Goal: Task Accomplishment & Management: Use online tool/utility

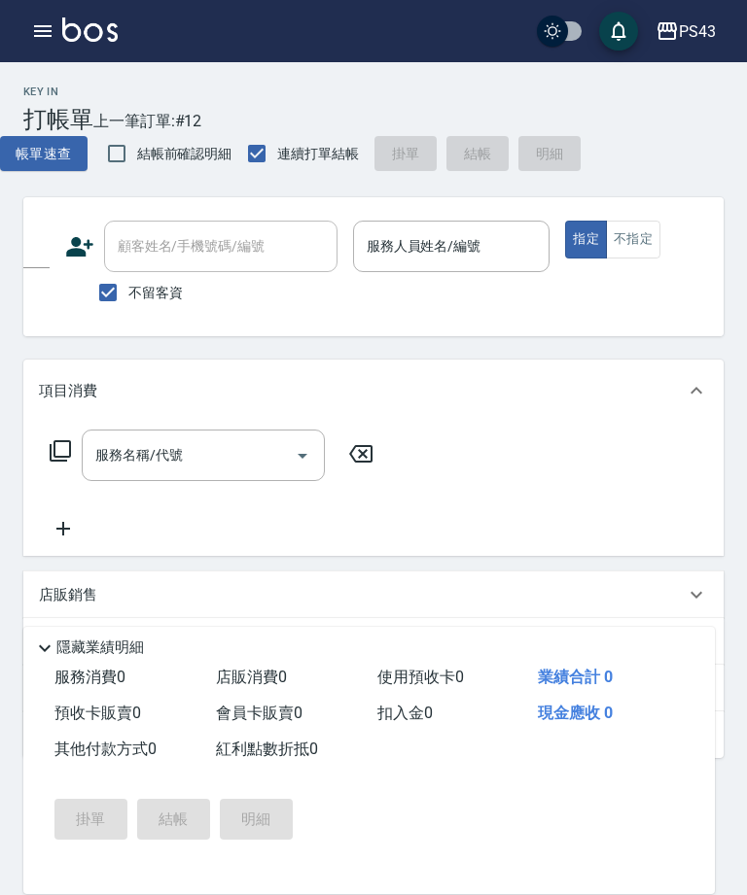
click at [475, 255] on div "服務人員姓名/編號 服務人員姓名/編號" at bounding box center [451, 247] width 197 height 52
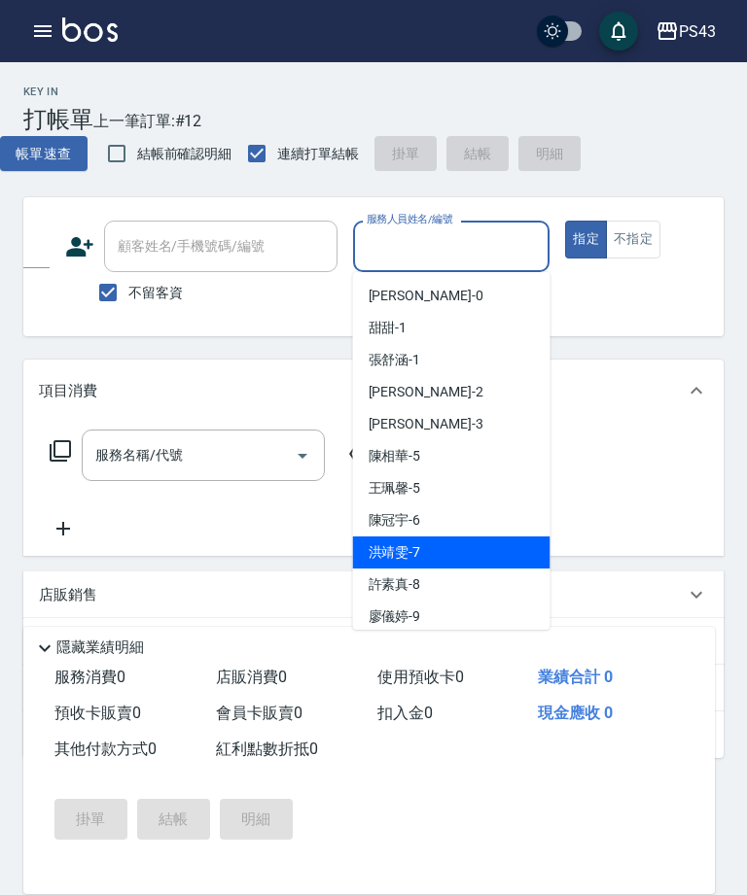
click at [445, 551] on div "[PERSON_NAME]-7" at bounding box center [451, 553] width 197 height 32
type input "[PERSON_NAME]-7"
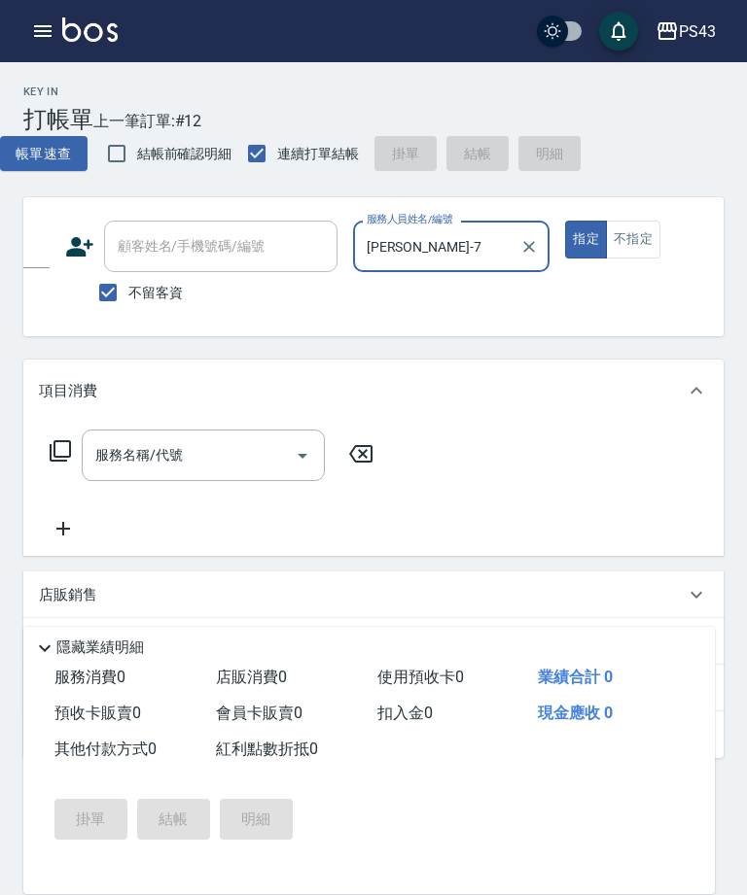
click at [241, 451] on input "服務名稱/代號" at bounding box center [188, 455] width 196 height 34
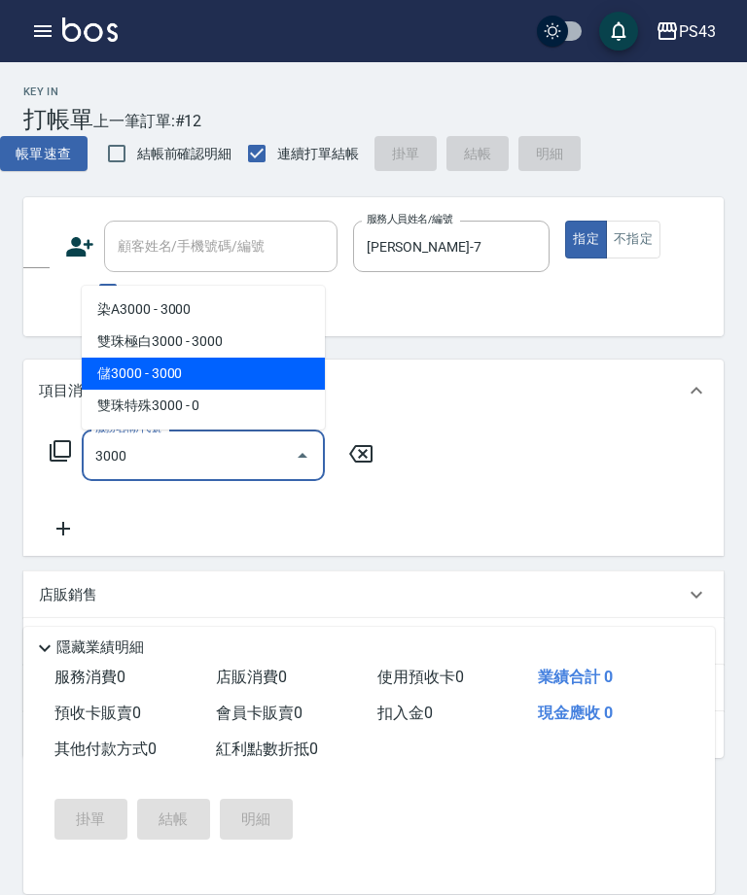
click at [115, 378] on span "儲3000 - 3000" at bounding box center [203, 374] width 243 height 32
type input "儲3000(8300)"
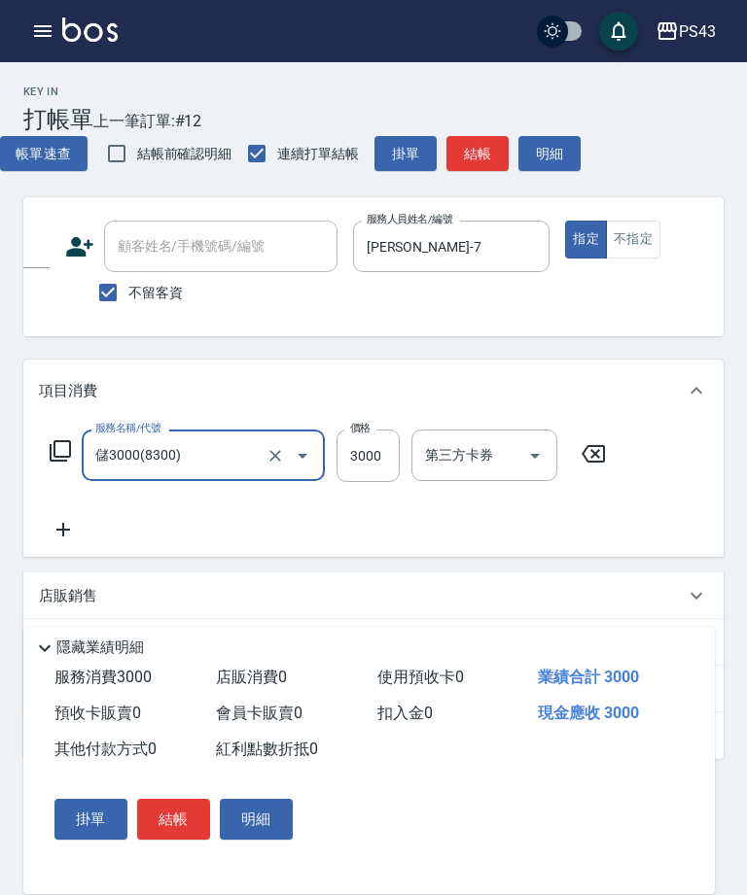
click at [60, 523] on icon at bounding box center [63, 529] width 49 height 23
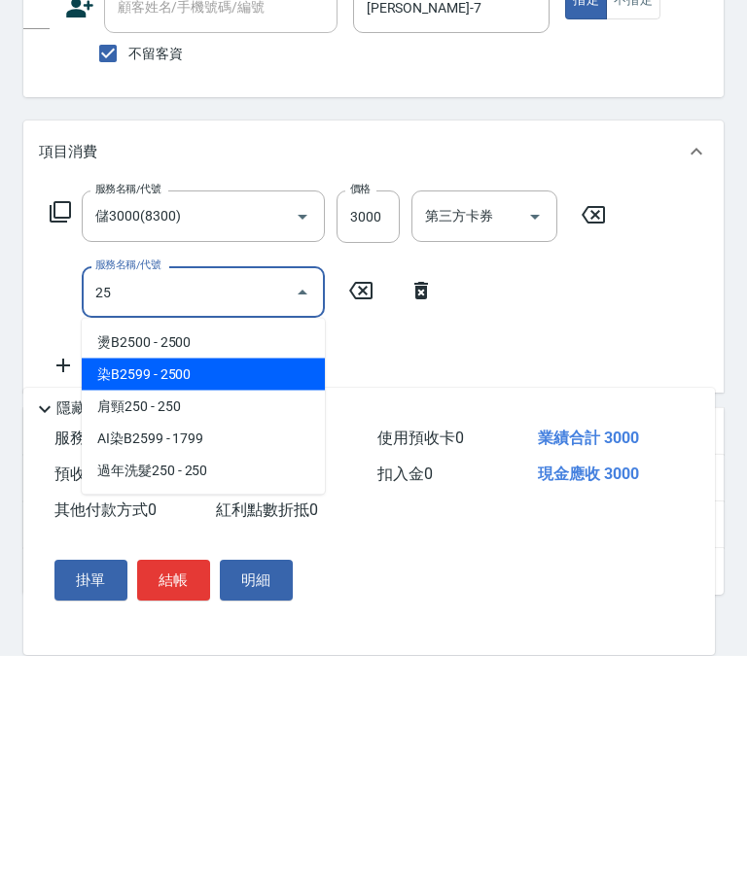
click at [103, 598] on span "染B2599 - 2500" at bounding box center [203, 614] width 243 height 32
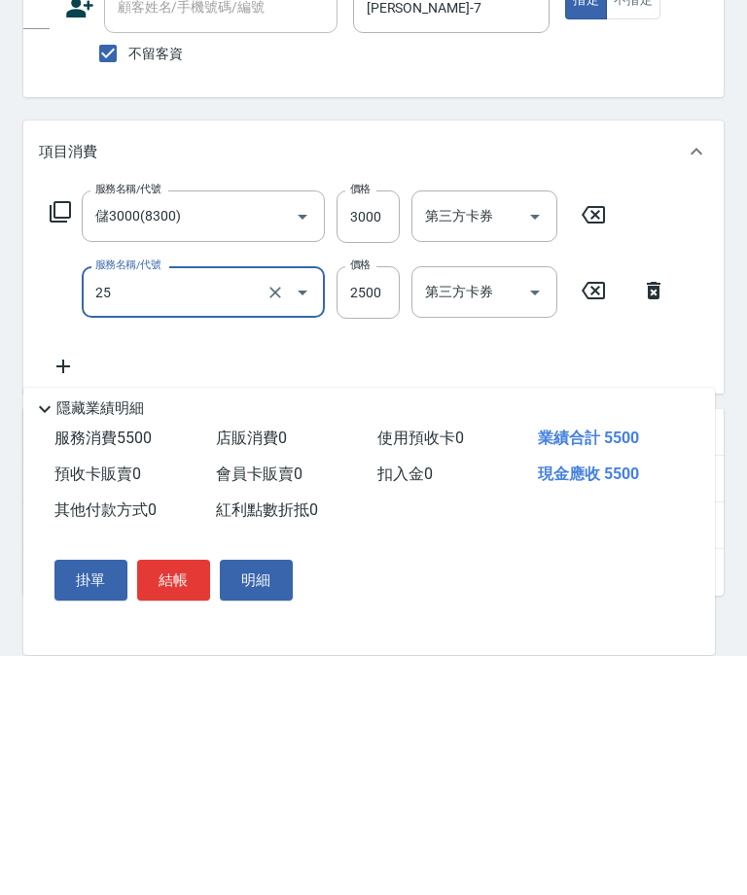
type input "染B2599(42)"
click at [355, 506] on input "2500" at bounding box center [367, 532] width 63 height 52
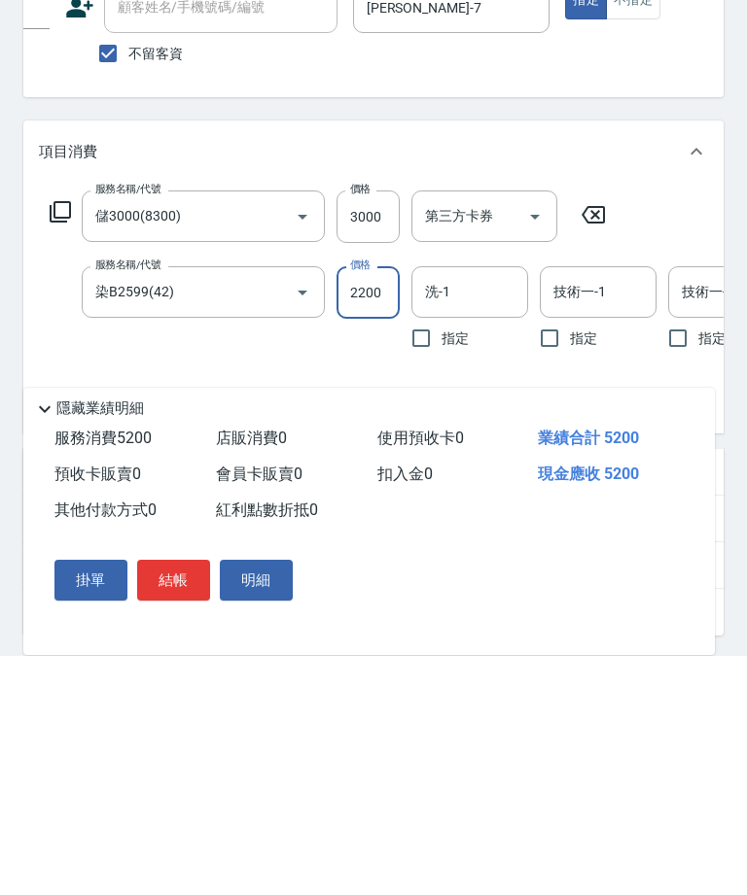
type input "2200"
click at [480, 514] on input "洗-1" at bounding box center [469, 531] width 99 height 34
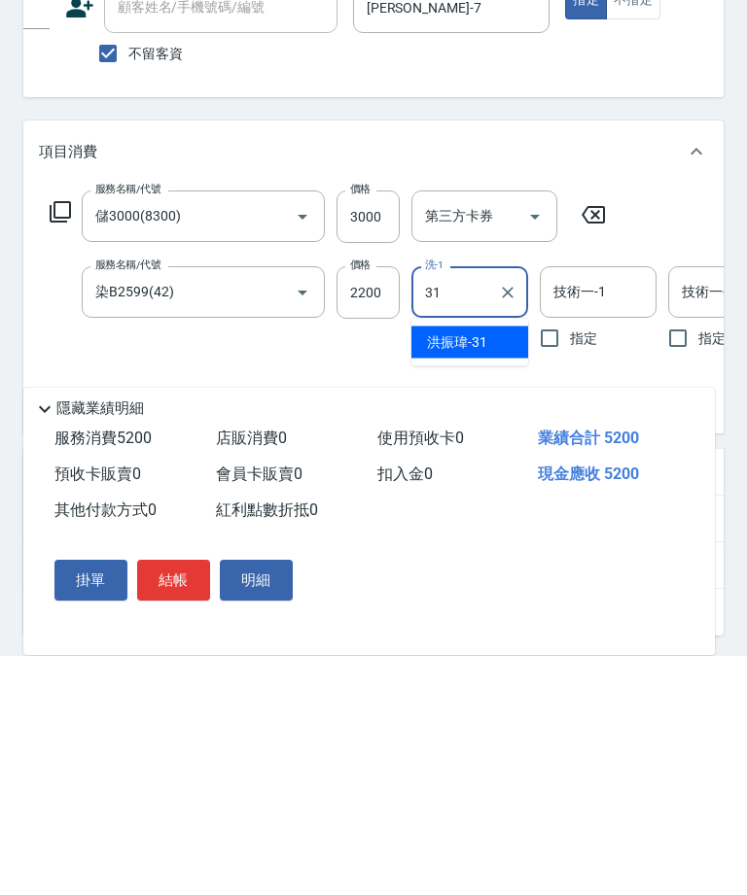
click at [470, 572] on span "[PERSON_NAME]-31" at bounding box center [457, 582] width 60 height 20
type input "[PERSON_NAME]-31"
click at [622, 514] on input "技術一-1" at bounding box center [597, 531] width 99 height 34
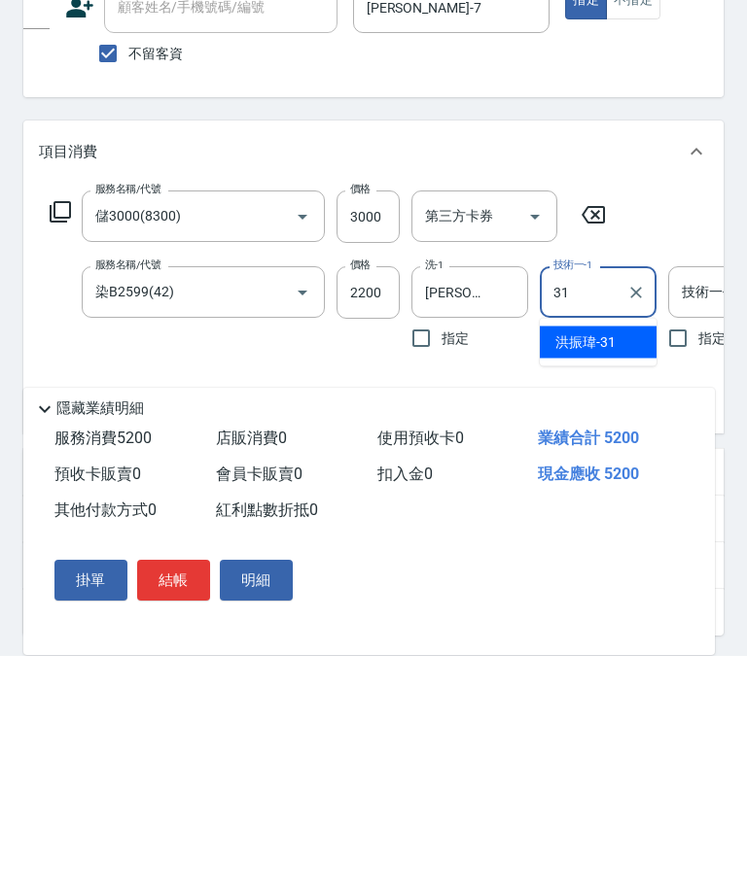
type input "31"
click at [695, 430] on div "服務名稱/代號 儲3000(8300) 服務名稱/代號 價格 3000 價格 第三方卡券 第三方卡券 服務名稱/代號 染B2599(42) 服務名稱/代號 價…" at bounding box center [615, 543] width 1152 height 227
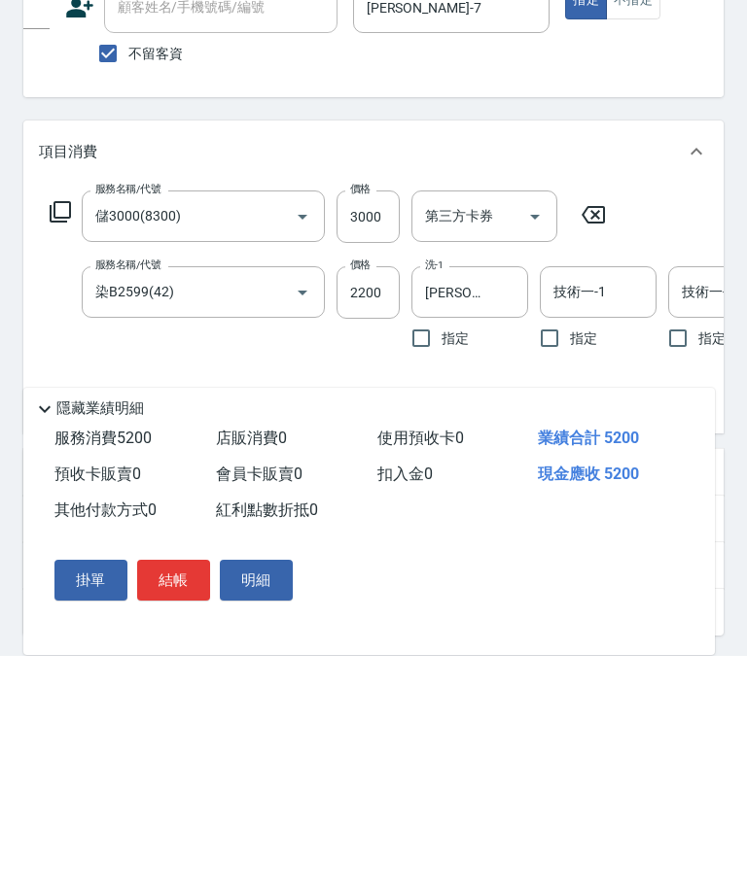
scroll to position [239, 0]
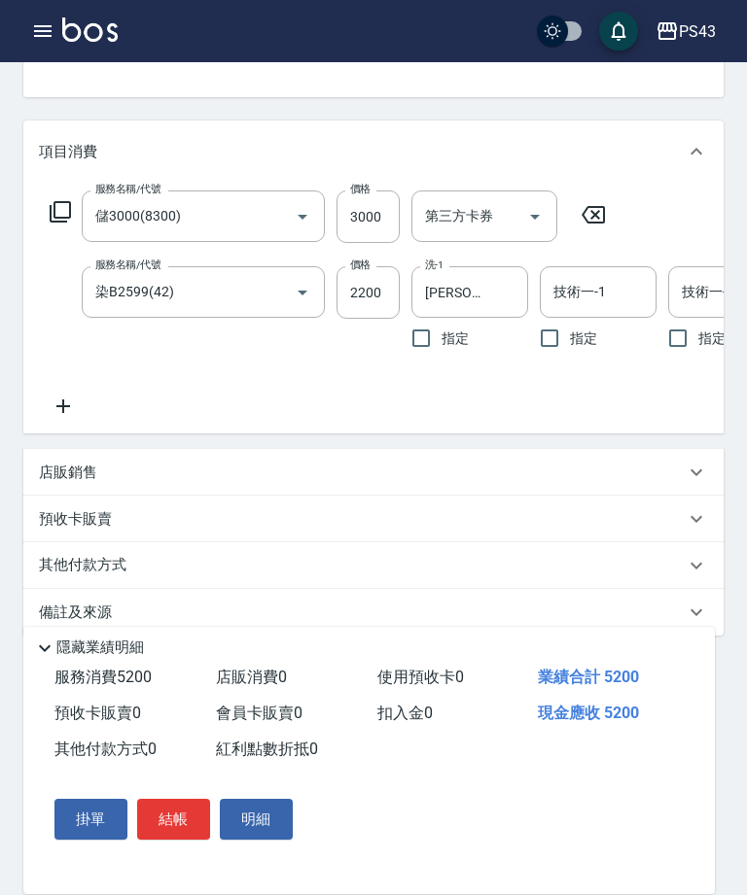
click at [600, 300] on div "技術一-1 技術一-1" at bounding box center [598, 292] width 117 height 52
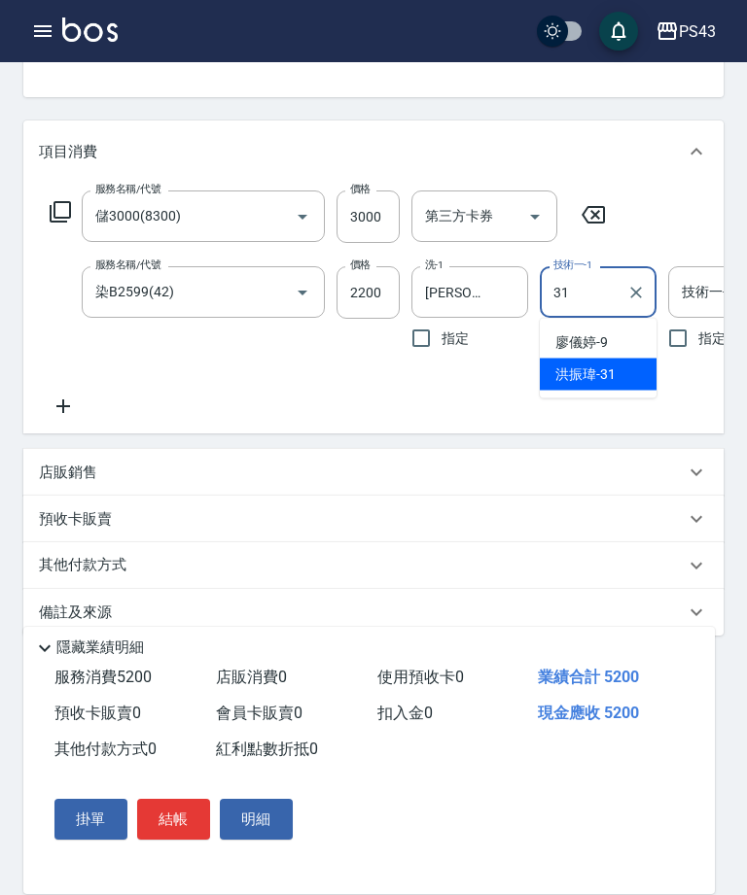
click at [613, 377] on span "[PERSON_NAME]-31" at bounding box center [585, 375] width 60 height 20
type input "[PERSON_NAME]-31"
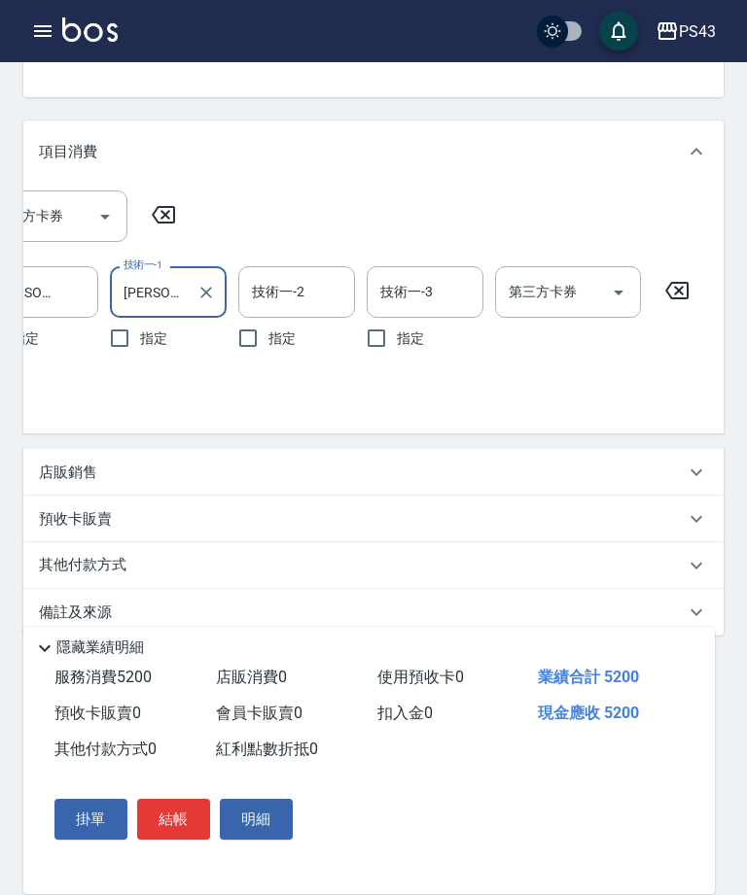
scroll to position [0, 446]
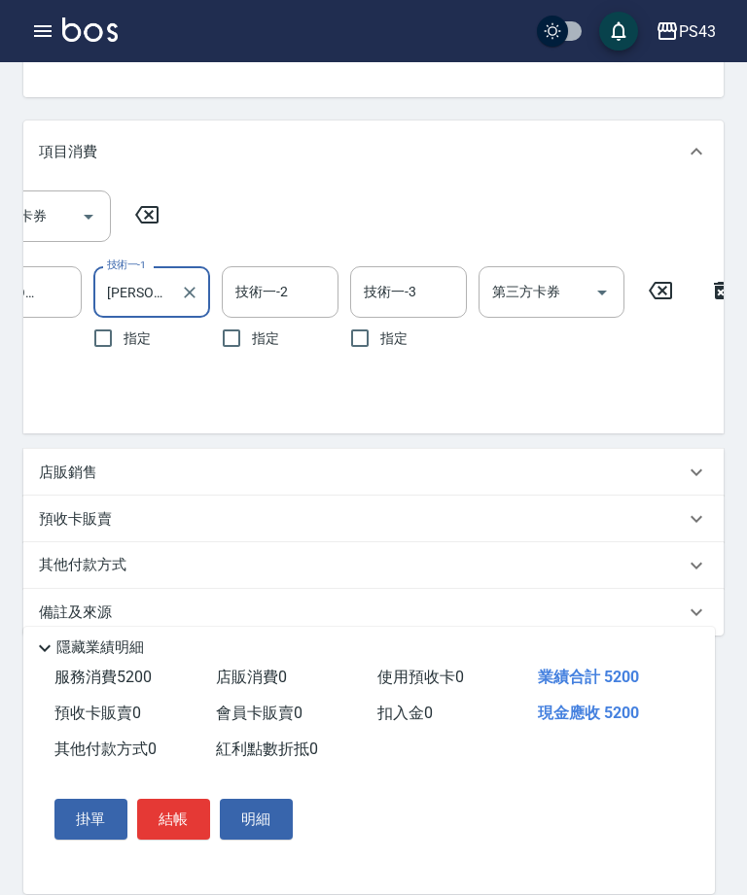
click at [608, 290] on icon "Open" at bounding box center [601, 292] width 23 height 23
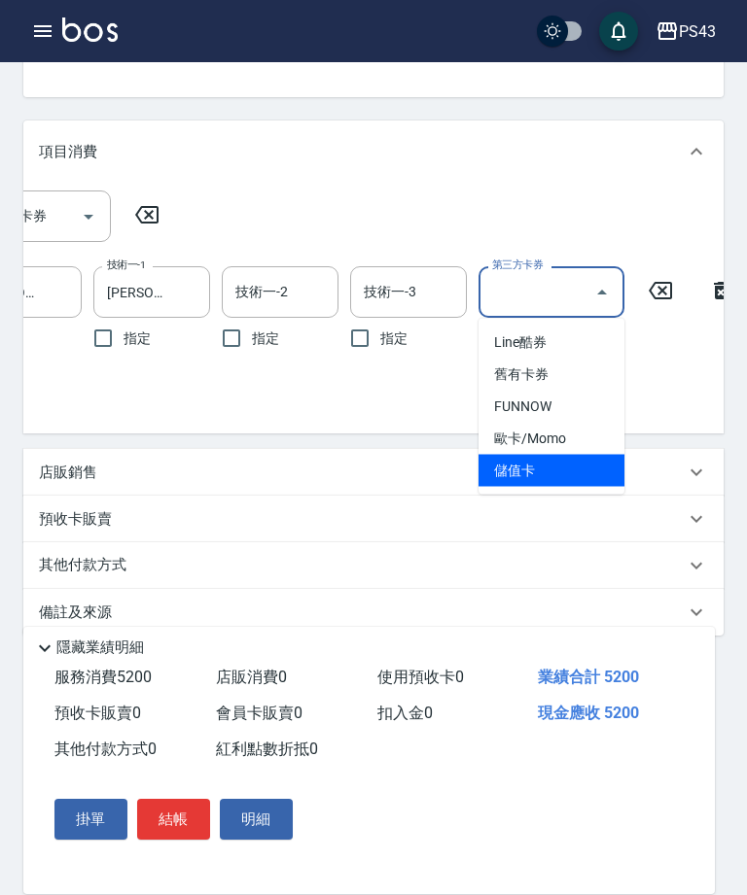
click at [529, 473] on span "儲值卡" at bounding box center [551, 471] width 146 height 32
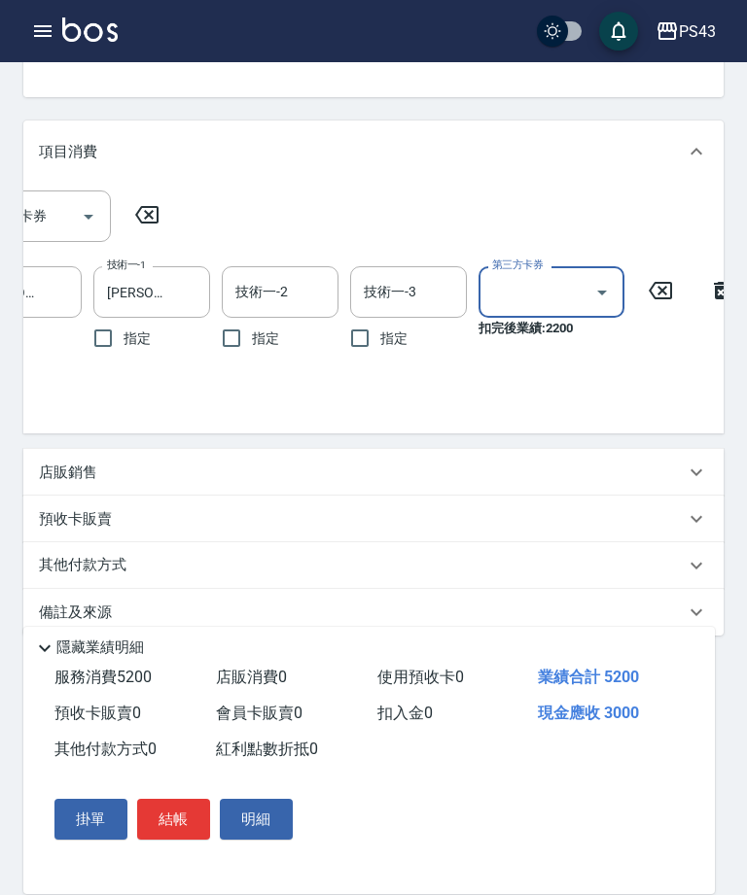
type input "儲值卡"
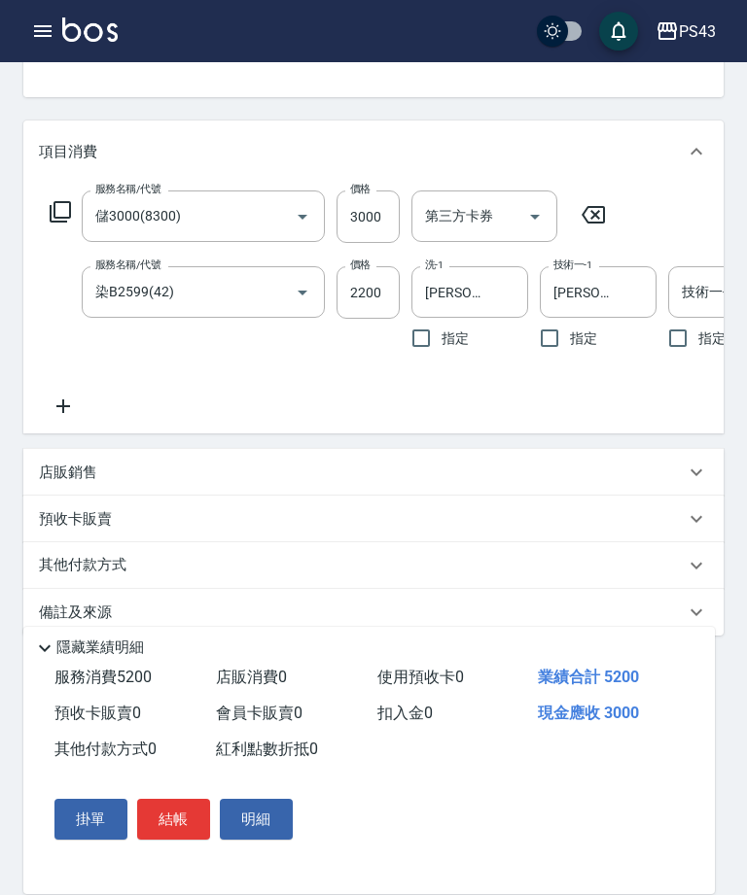
scroll to position [0, 0]
click at [56, 397] on icon at bounding box center [63, 406] width 49 height 23
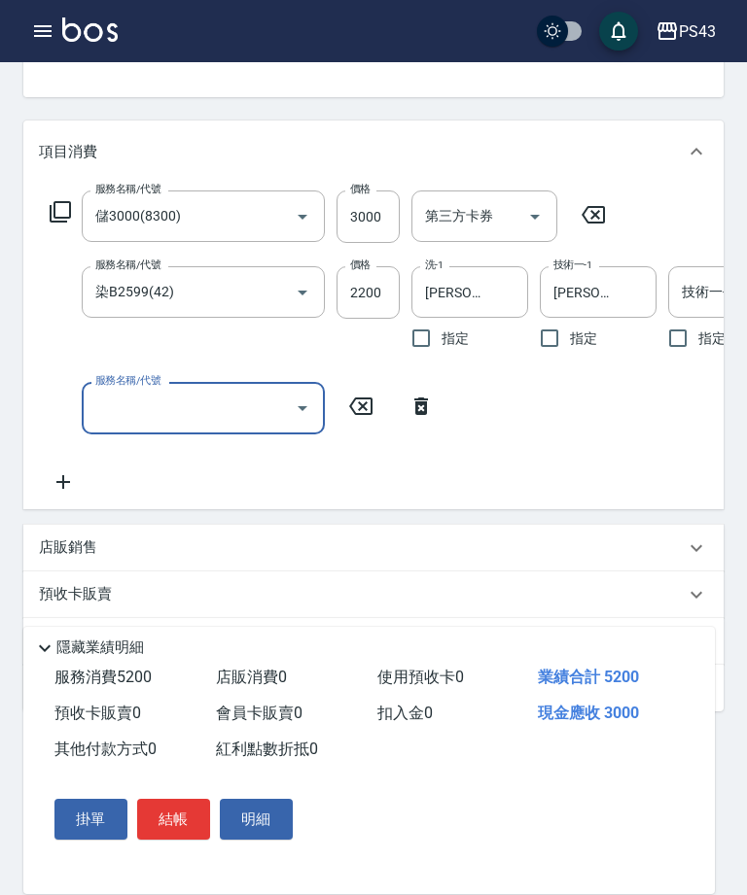
click at [63, 404] on div "服務名稱/代號 服務名稱/代號" at bounding box center [242, 408] width 406 height 52
click at [123, 411] on div "服務名稱/代號 服務名稱/代號" at bounding box center [203, 408] width 243 height 52
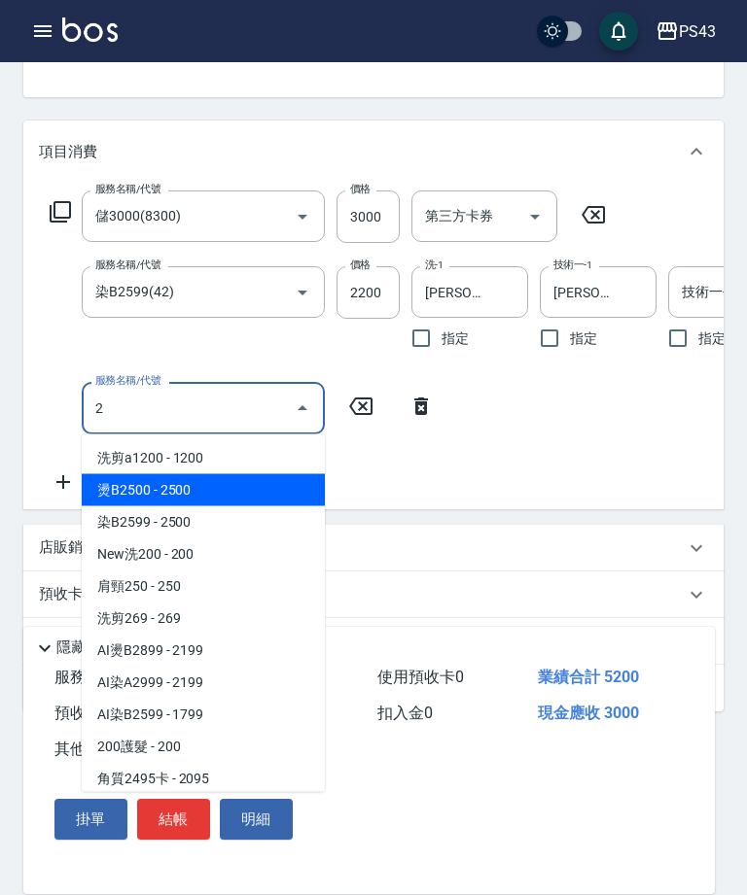
click at [111, 487] on span "燙B2500 - 2500" at bounding box center [203, 490] width 243 height 32
type input "燙B2500(32)"
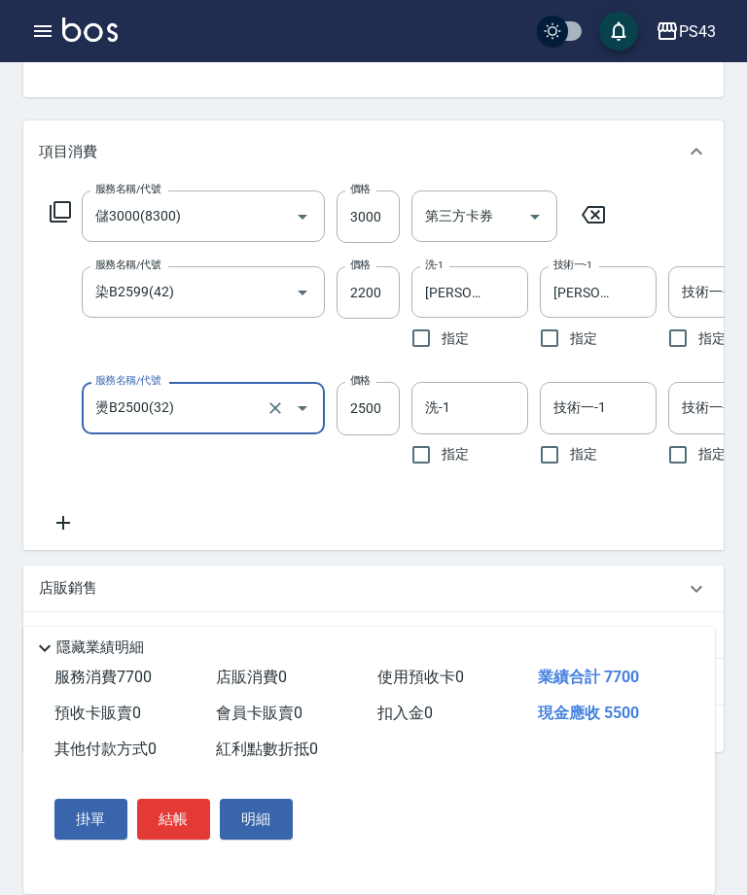
click at [373, 409] on input "2500" at bounding box center [367, 408] width 63 height 52
type input "2000"
click at [488, 414] on input "洗-1" at bounding box center [469, 408] width 99 height 34
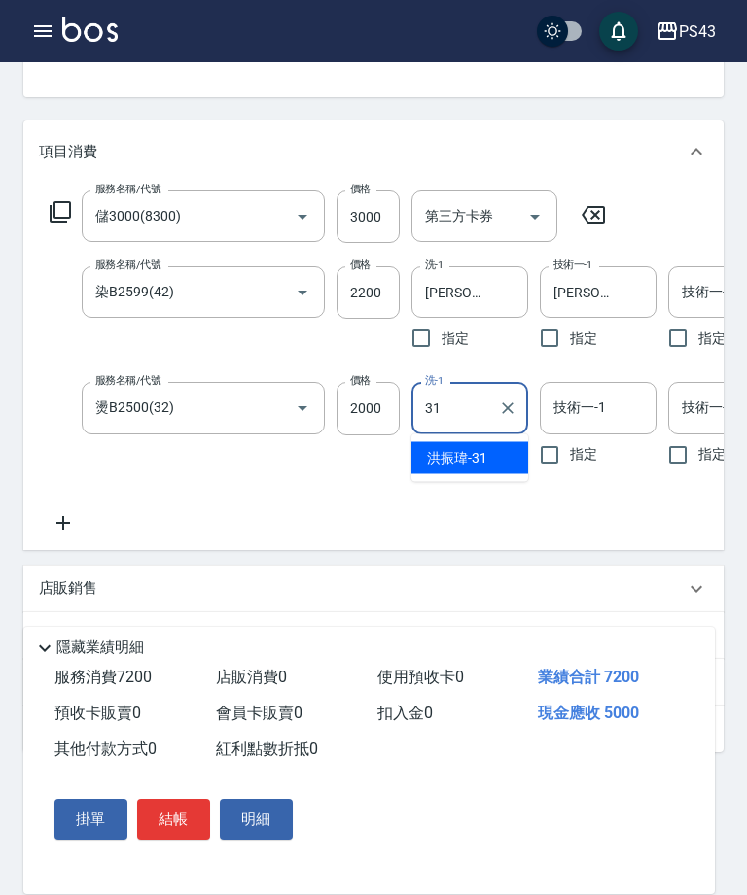
click at [471, 455] on span "[PERSON_NAME]-31" at bounding box center [457, 458] width 60 height 20
type input "[PERSON_NAME]-31"
click at [591, 408] on div "技術一-1 技術一-1" at bounding box center [598, 408] width 117 height 52
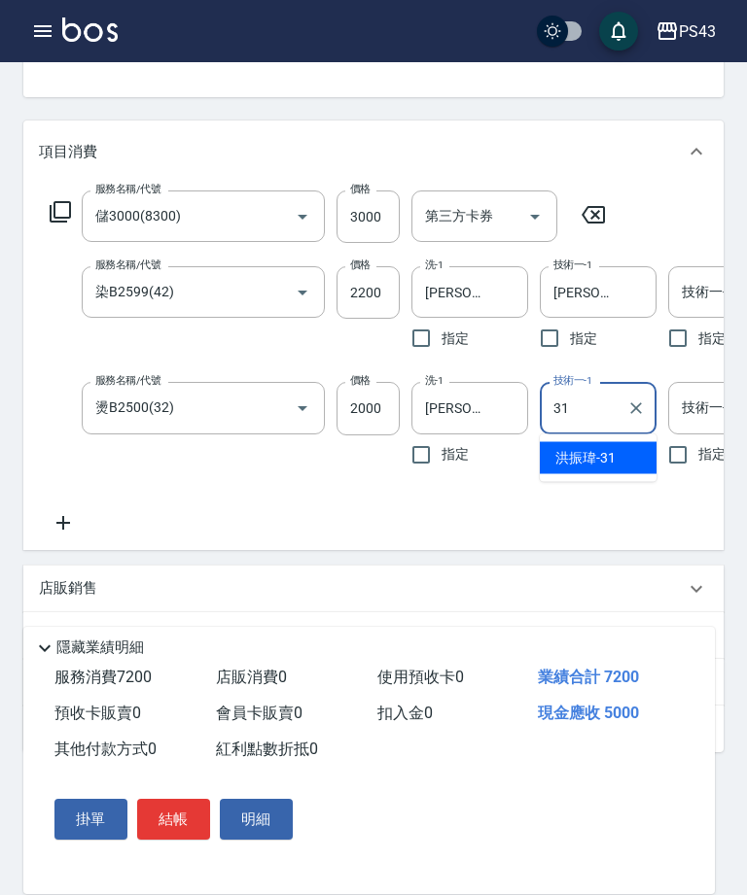
click at [593, 458] on span "[PERSON_NAME]-31" at bounding box center [585, 458] width 60 height 20
type input "[PERSON_NAME]-31"
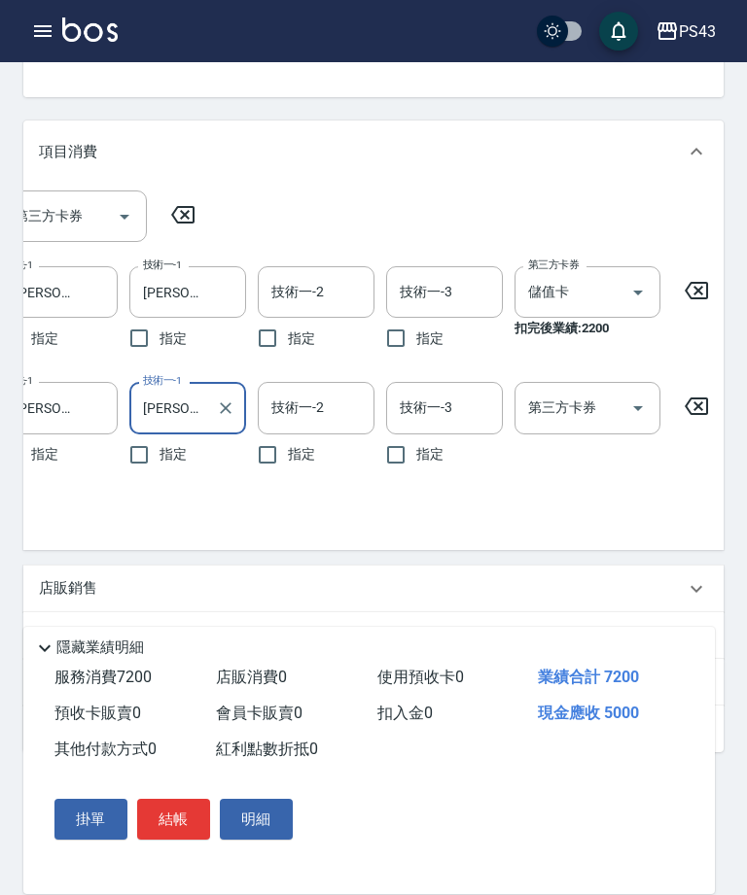
scroll to position [0, 411]
click at [642, 405] on icon "Open" at bounding box center [636, 408] width 23 height 23
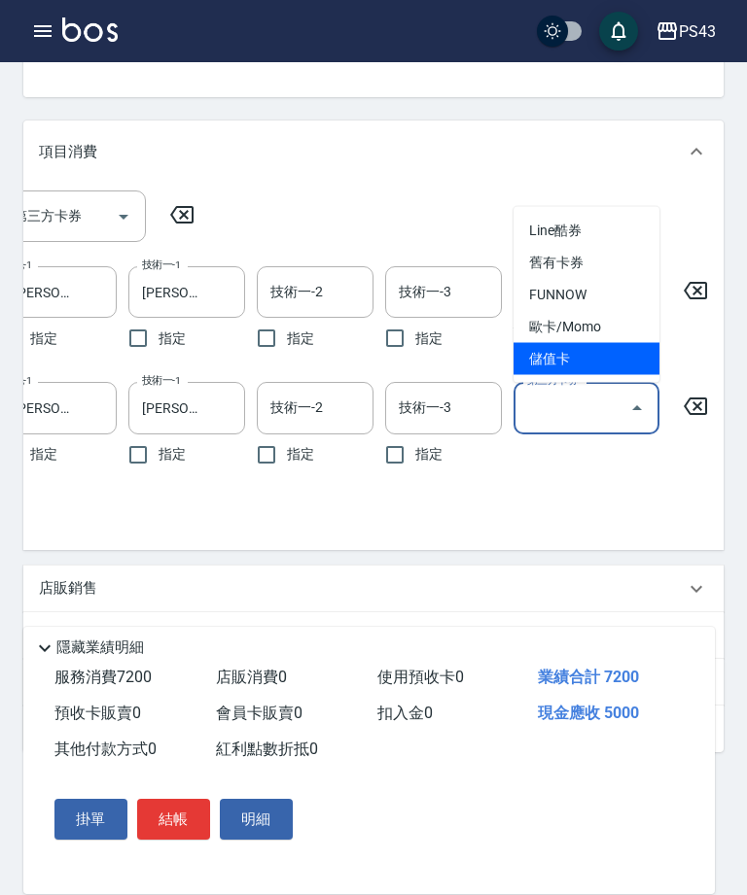
click at [587, 362] on span "儲值卡" at bounding box center [586, 359] width 146 height 32
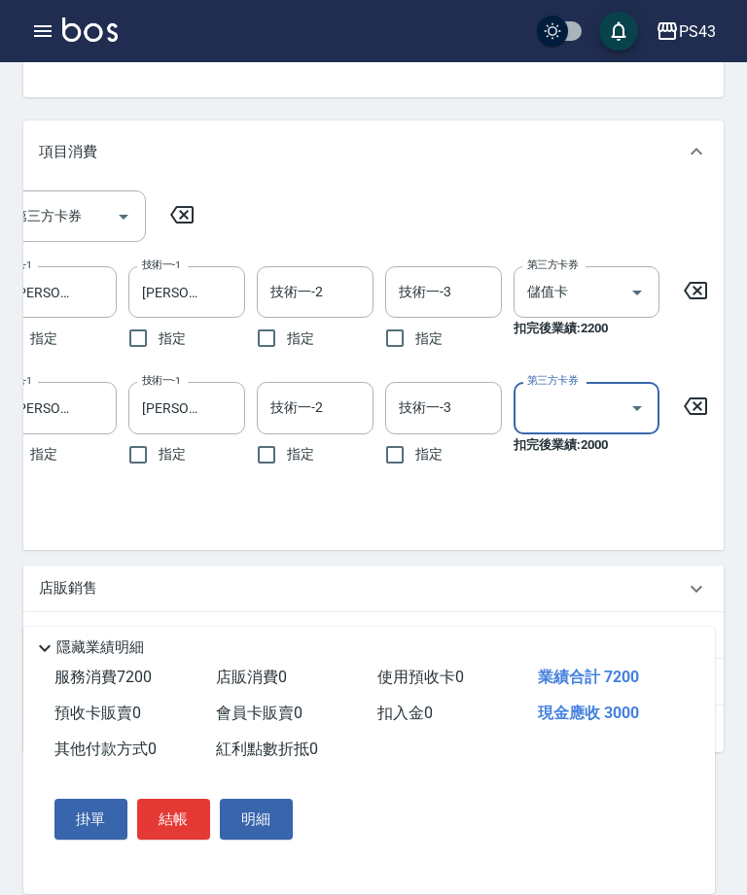
type input "儲值卡"
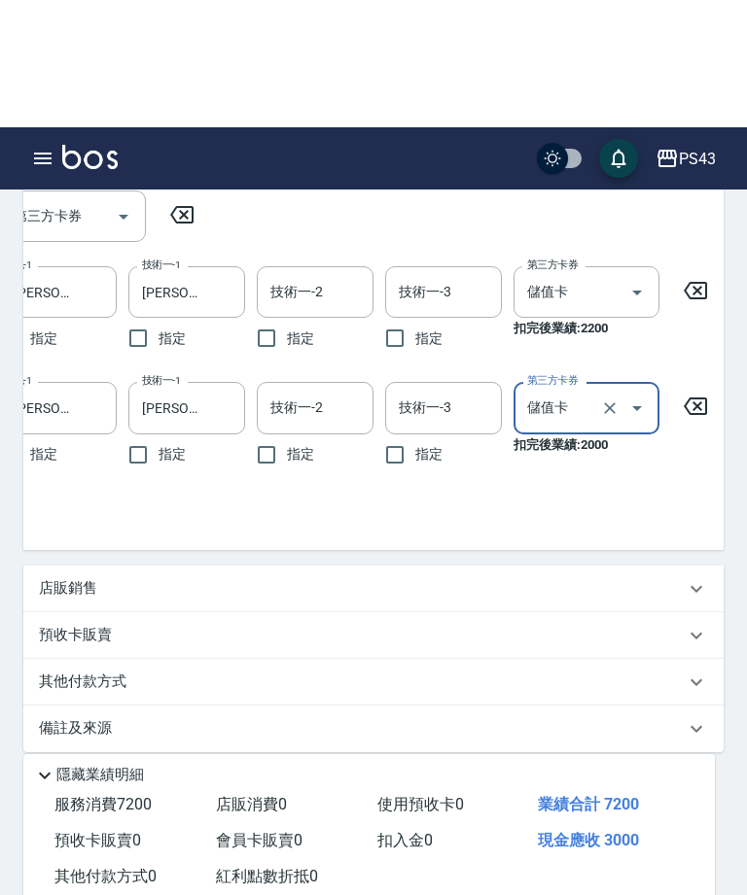
scroll to position [386, 0]
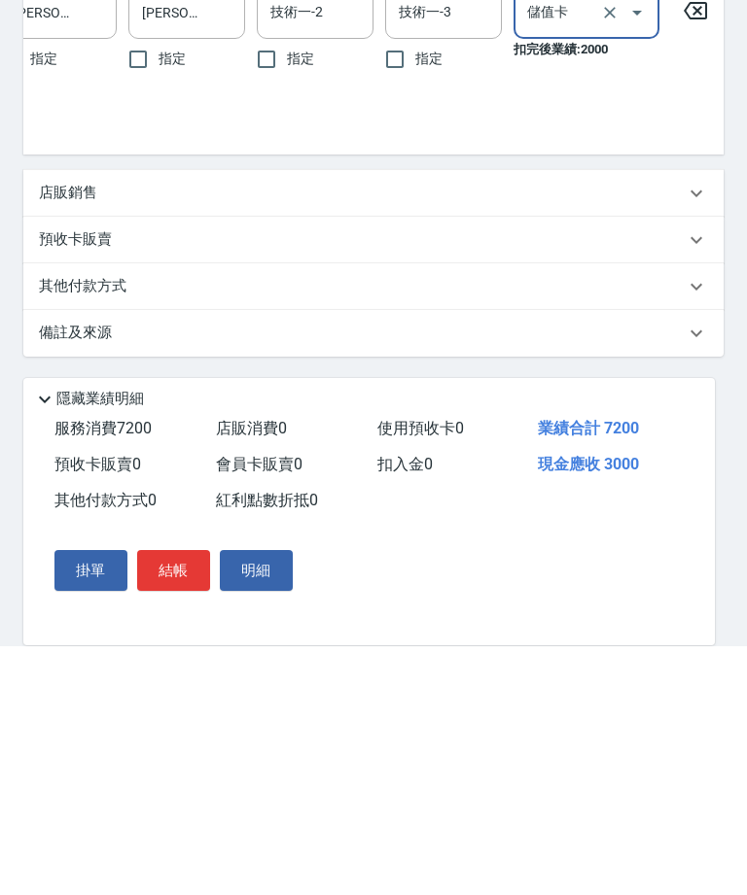
click at [184, 799] on button "結帳" at bounding box center [173, 819] width 73 height 41
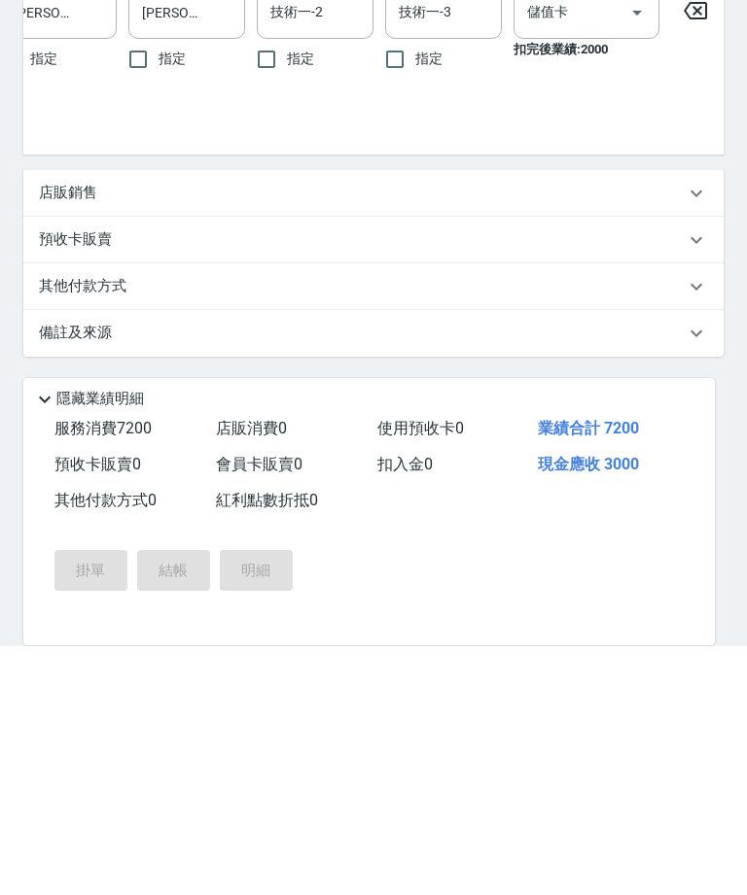
scroll to position [324, 0]
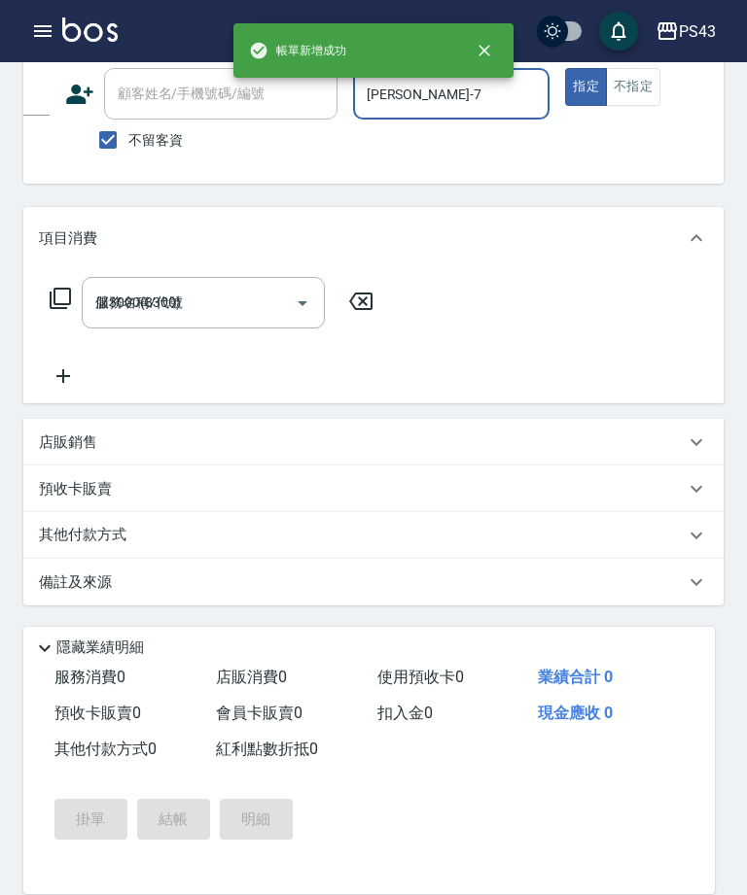
type input "[DATE] 20:00"
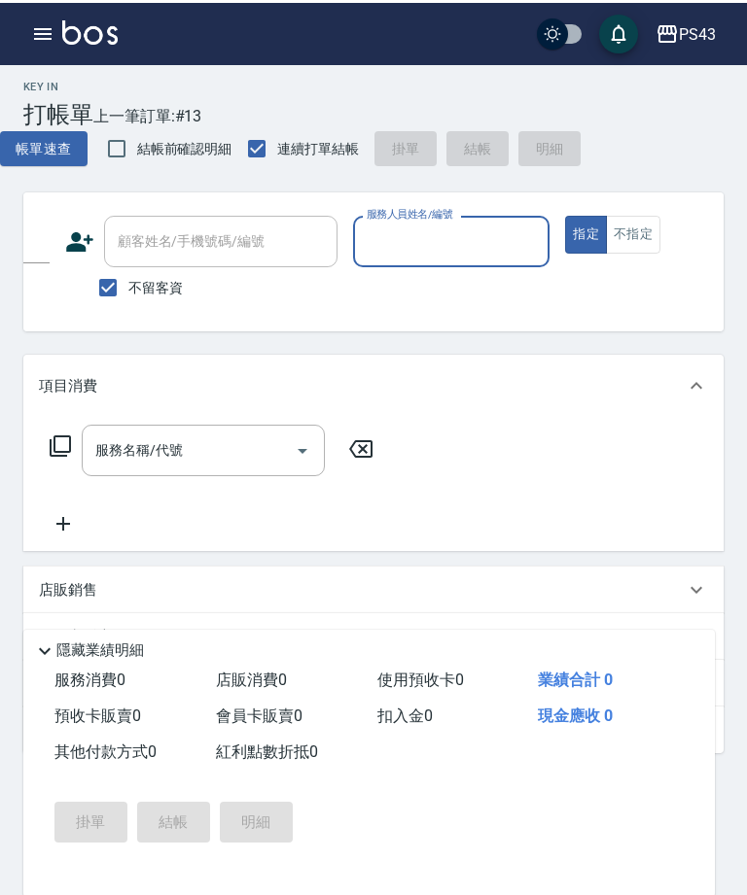
scroll to position [0, 0]
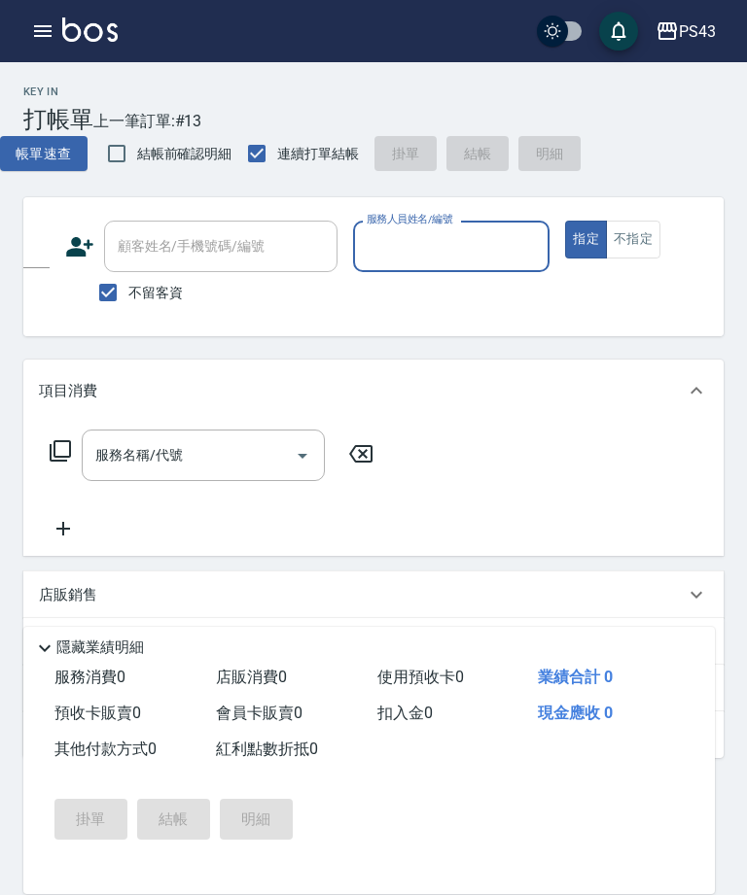
click at [456, 231] on input "服務人員姓名/編號" at bounding box center [452, 246] width 180 height 34
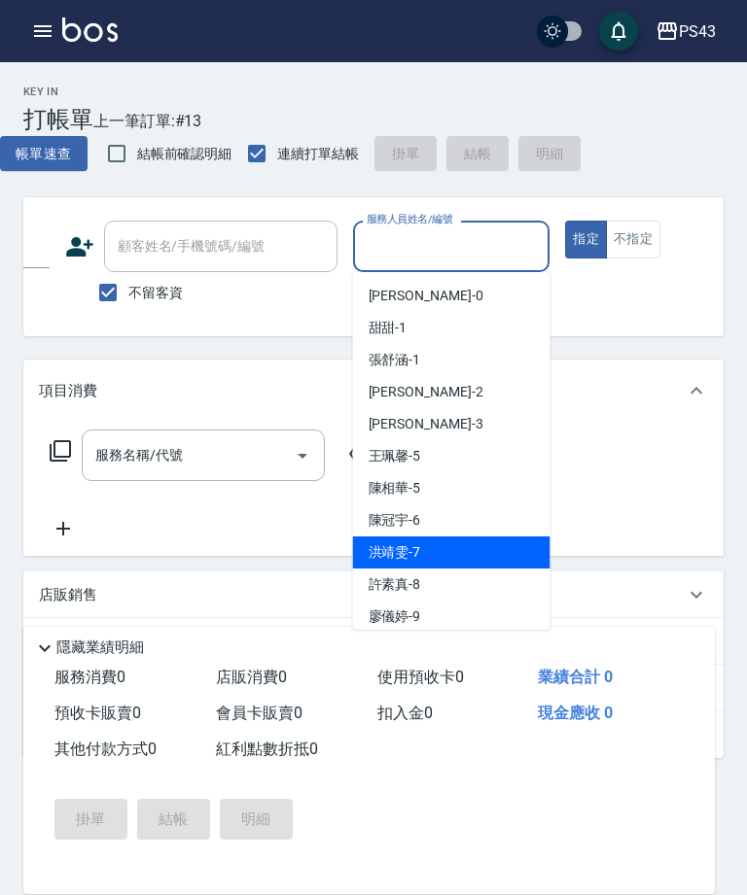
click at [442, 553] on div "[PERSON_NAME]-7" at bounding box center [451, 553] width 197 height 32
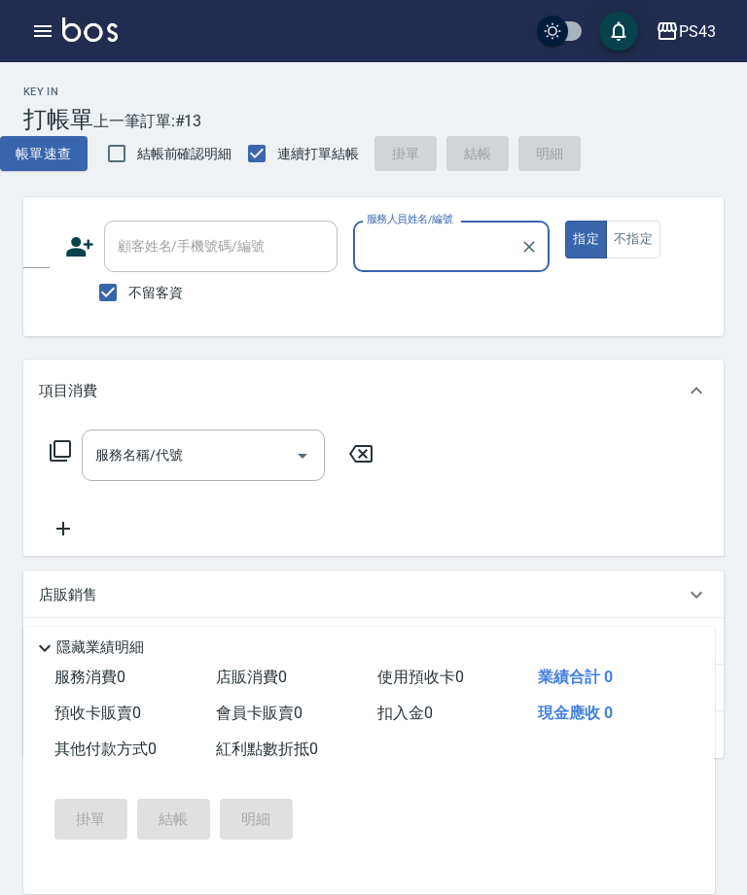
type input "[PERSON_NAME]-7"
click at [643, 239] on button "不指定" at bounding box center [633, 240] width 54 height 38
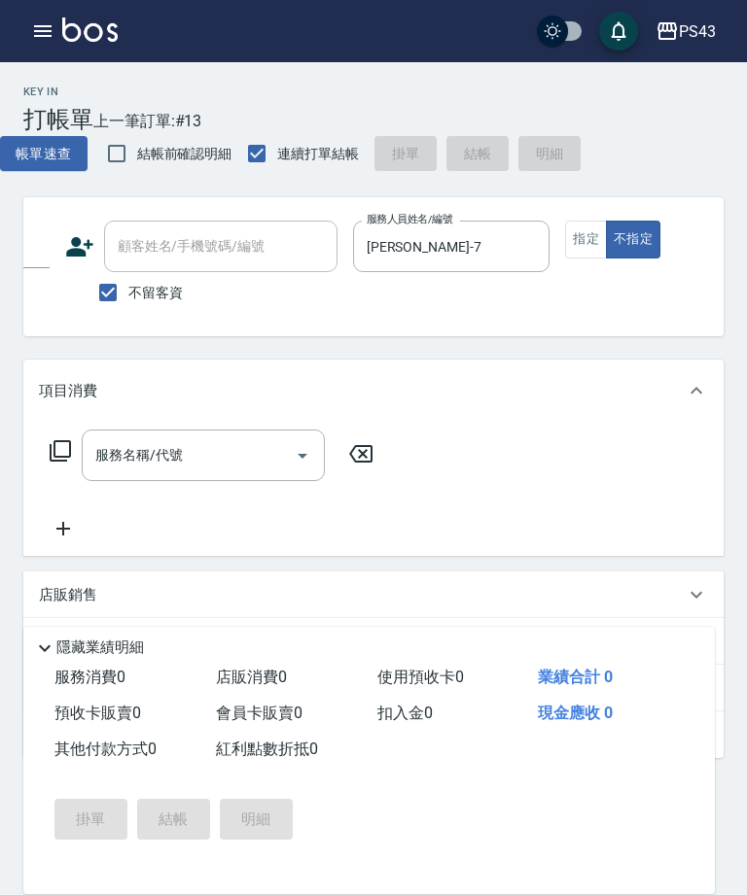
click at [214, 452] on input "服務名稱/代號" at bounding box center [188, 455] width 196 height 34
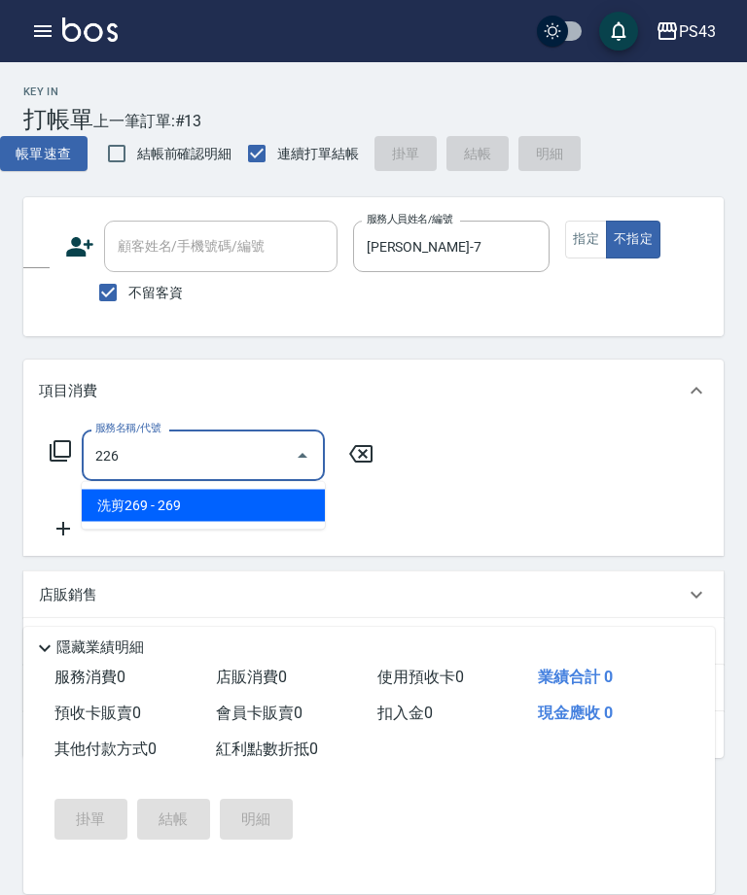
click at [142, 503] on span "洗剪269 - 269" at bounding box center [203, 506] width 243 height 32
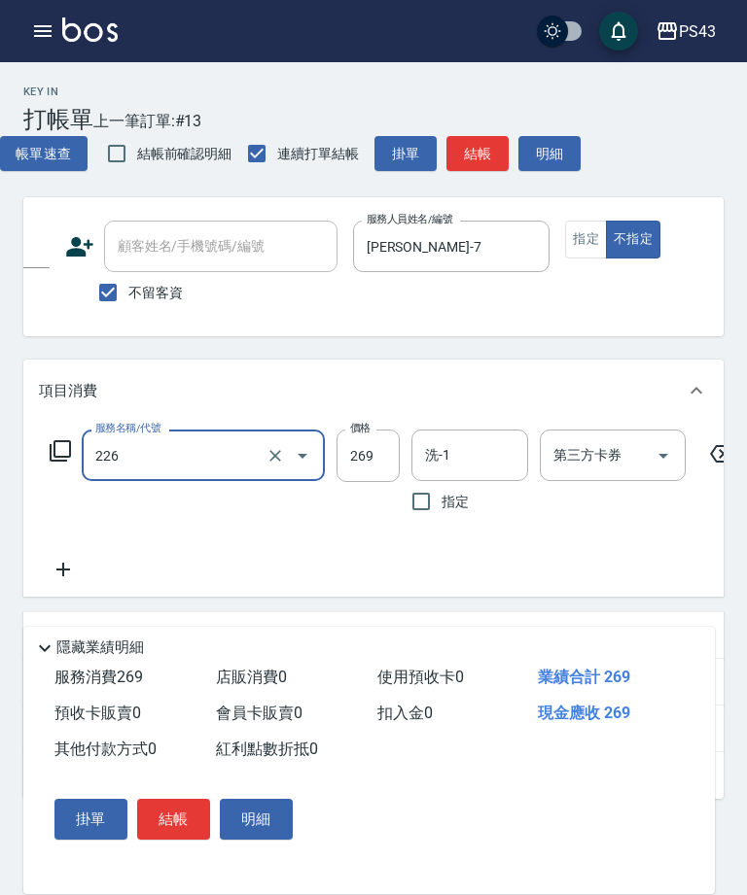
click at [370, 446] on input "269" at bounding box center [367, 456] width 63 height 52
type input "洗剪269(226)"
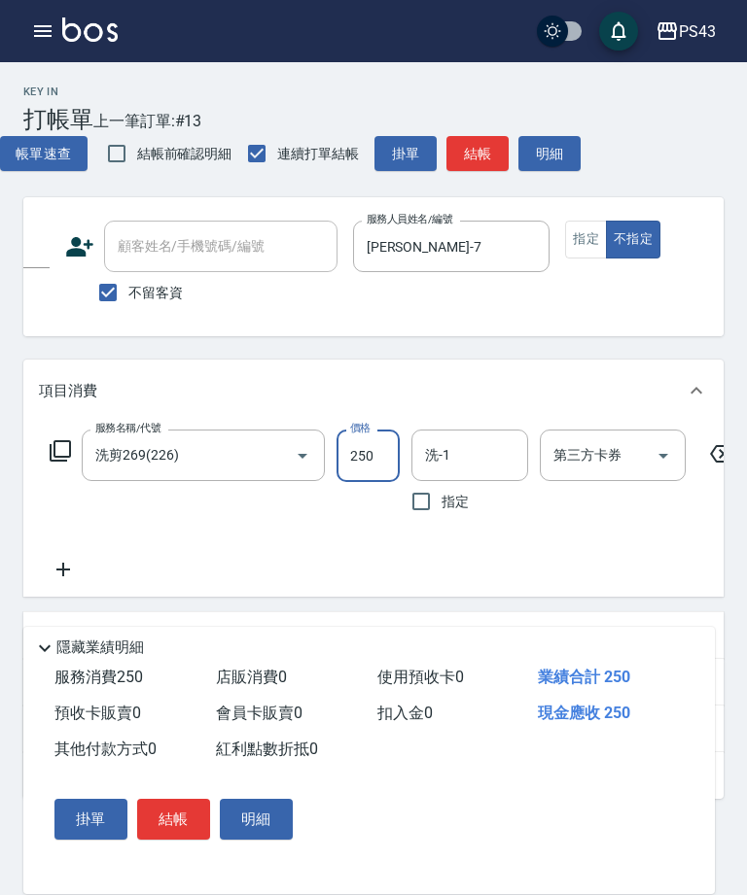
type input "250"
click at [486, 455] on input "洗-1" at bounding box center [469, 455] width 99 height 34
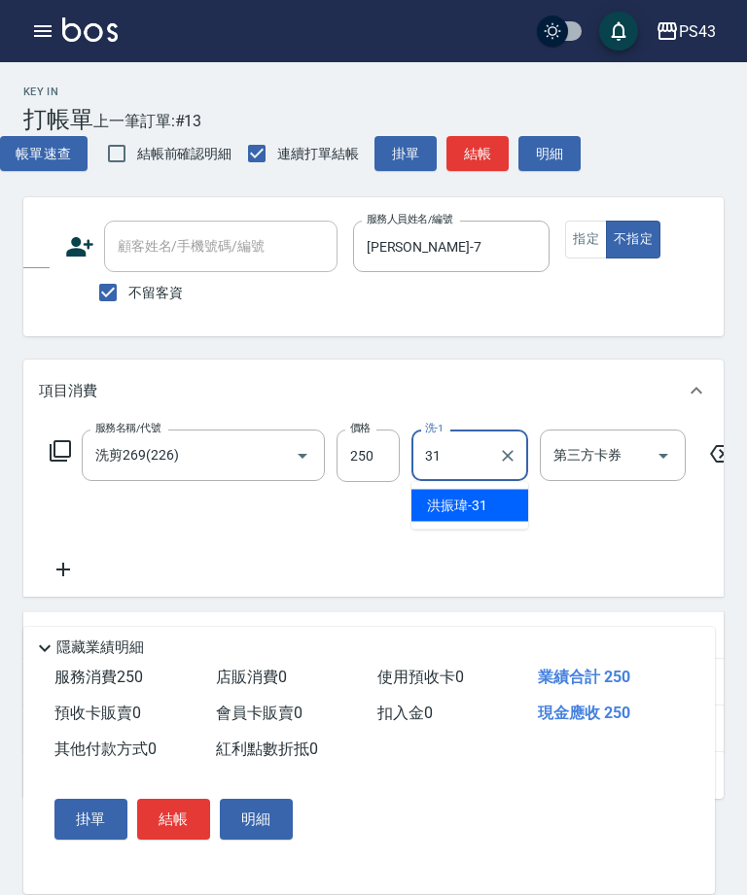
click at [462, 507] on span "[PERSON_NAME]-31" at bounding box center [457, 506] width 60 height 20
type input "[PERSON_NAME]-31"
click at [644, 450] on input "第三方卡券" at bounding box center [597, 455] width 99 height 34
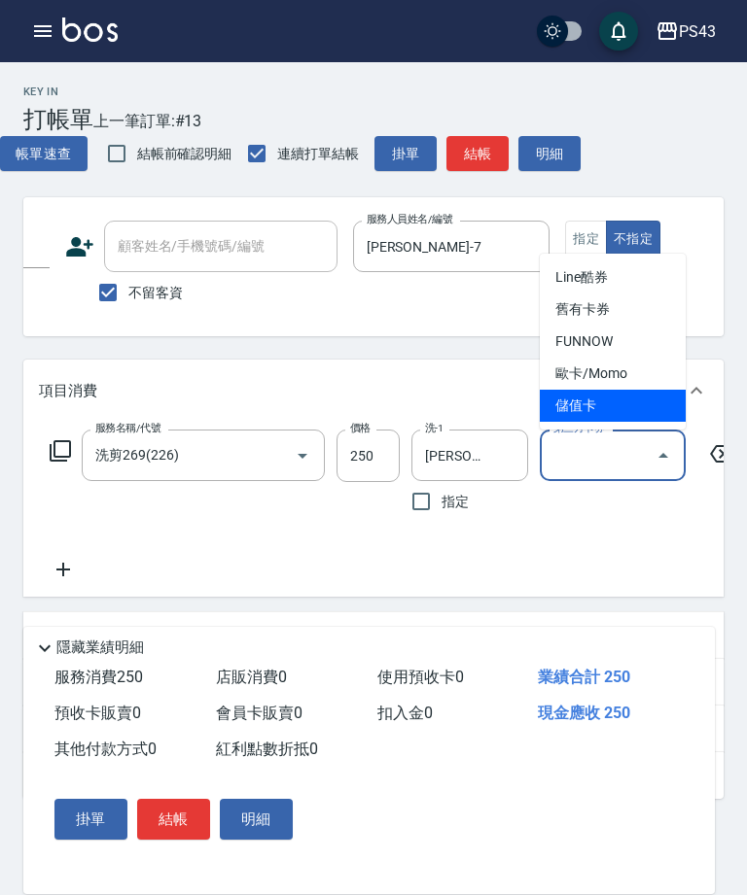
click at [590, 401] on span "儲值卡" at bounding box center [613, 406] width 146 height 32
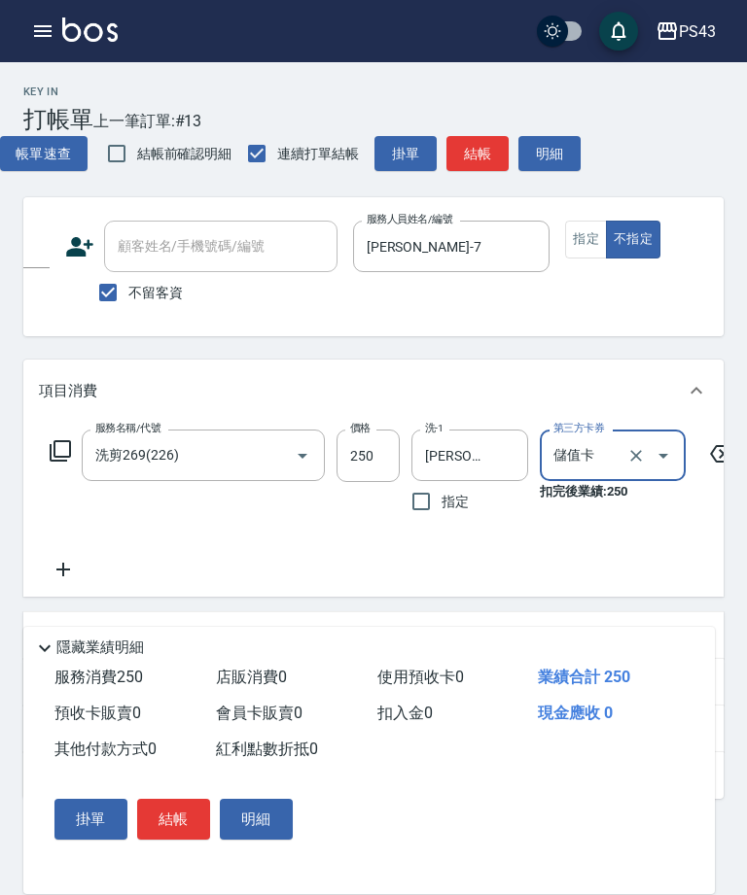
type input "儲值卡"
click at [660, 559] on div "服務名稱/代號 洗剪269(226) 服務名稱/代號 價格 250 價格 洗-1 [PERSON_NAME]-31 洗-1 指定 第三方卡券 儲值卡 第三方卡…" at bounding box center [392, 506] width 707 height 152
click at [179, 820] on button "結帳" at bounding box center [173, 819] width 73 height 41
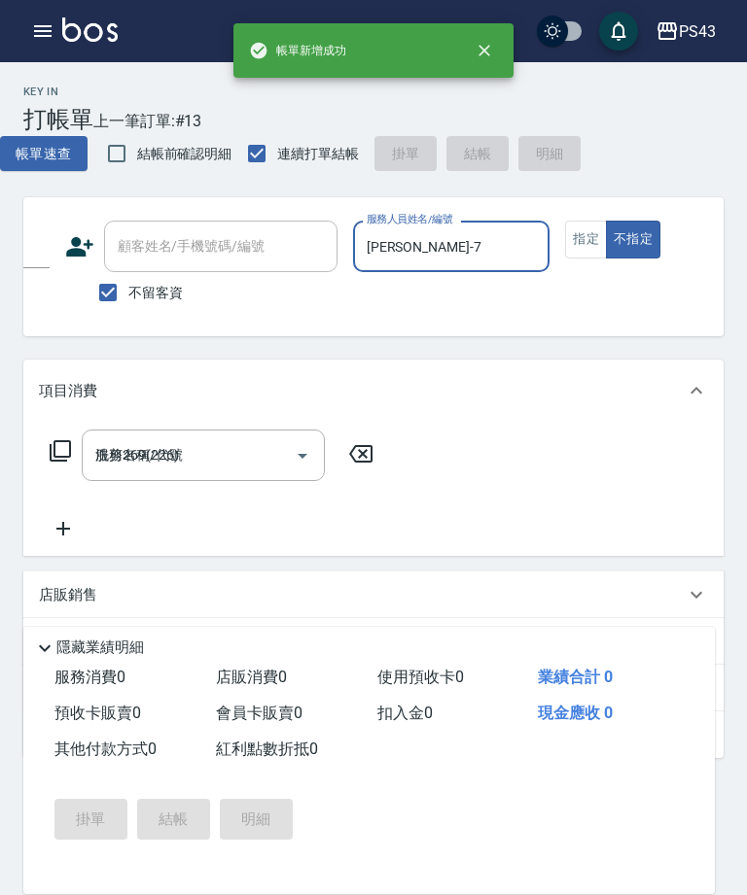
type input "[DATE] 20:01"
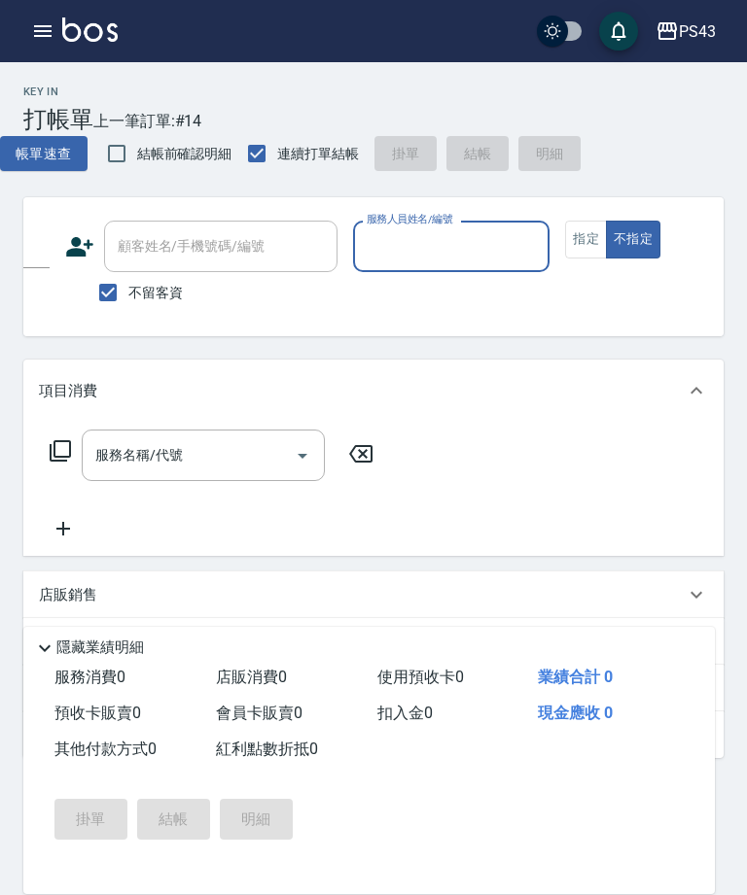
click at [582, 245] on button "指定" at bounding box center [586, 240] width 42 height 38
click at [462, 248] on input "服務人員姓名/編號" at bounding box center [452, 246] width 180 height 34
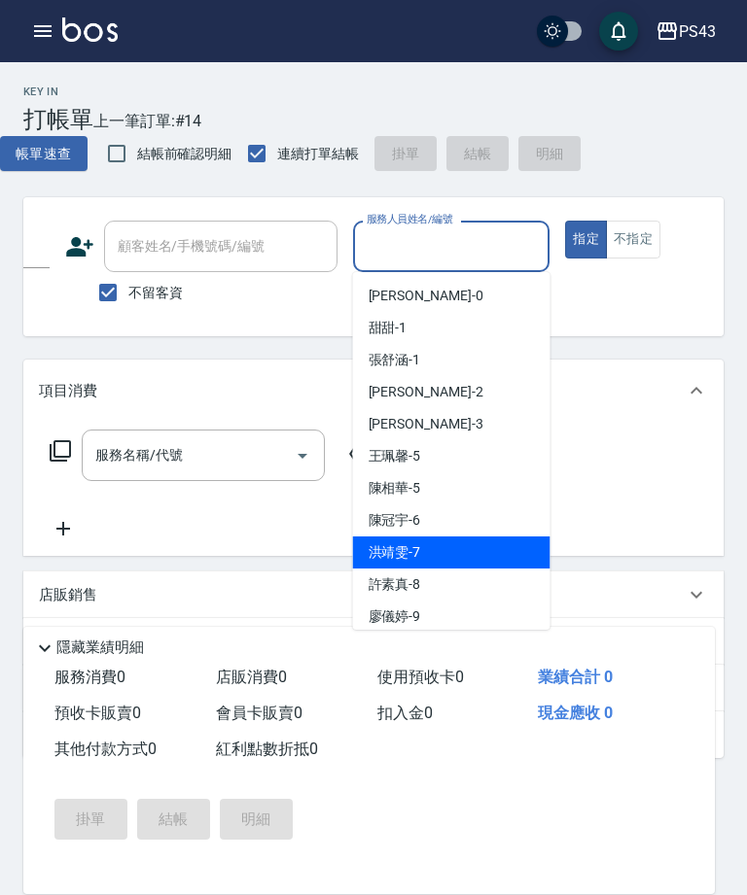
click at [435, 551] on div "[PERSON_NAME]-7" at bounding box center [451, 553] width 197 height 32
type input "[PERSON_NAME]-7"
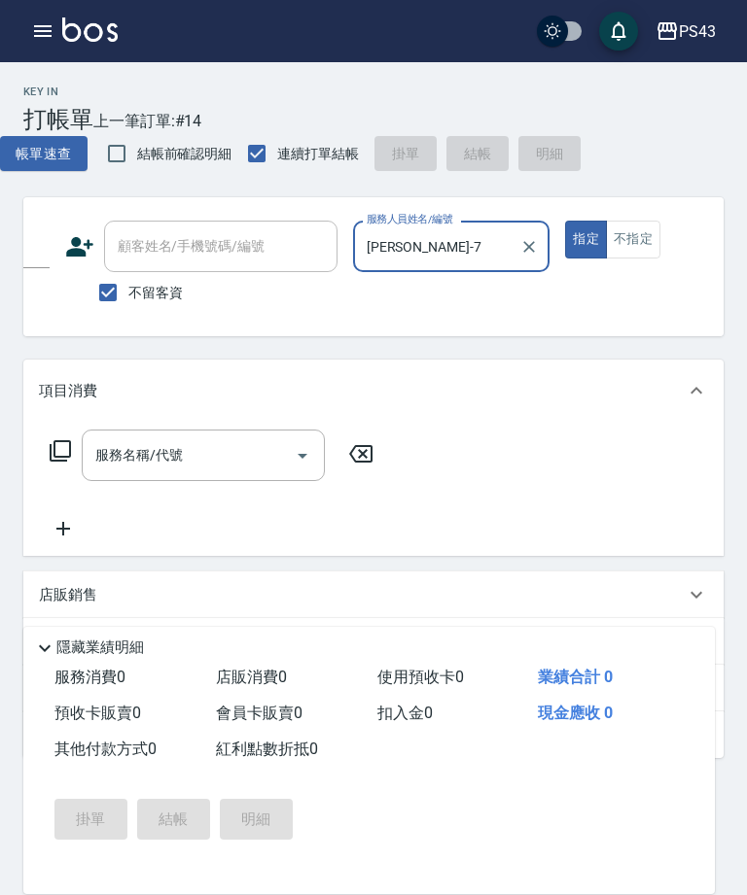
click at [213, 459] on input "服務名稱/代號" at bounding box center [188, 455] width 196 height 34
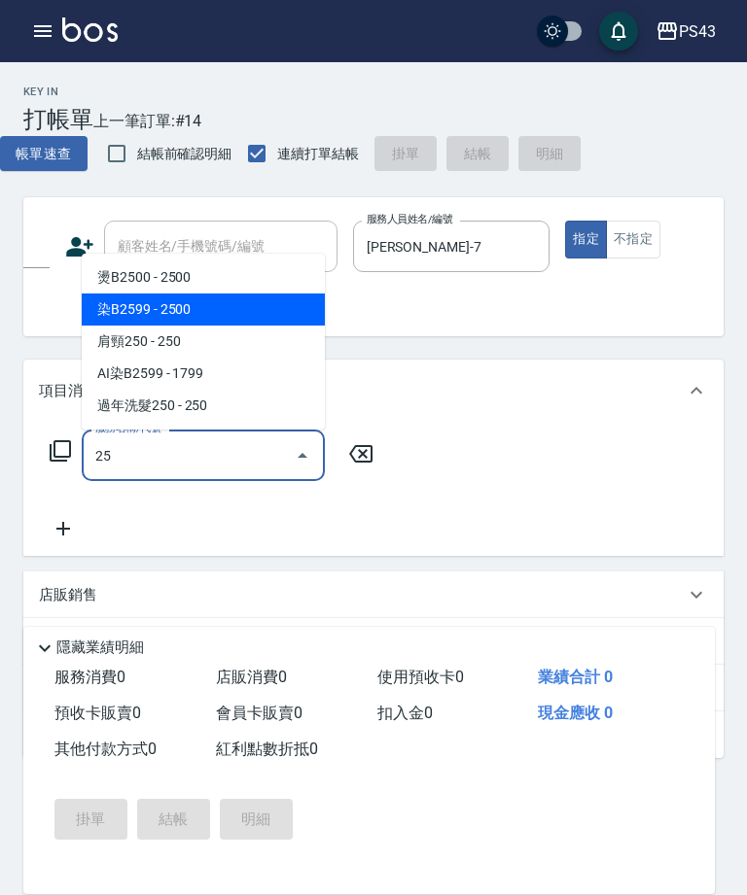
click at [124, 309] on span "染B2599 - 2500" at bounding box center [203, 310] width 243 height 32
type input "染B2599(42)"
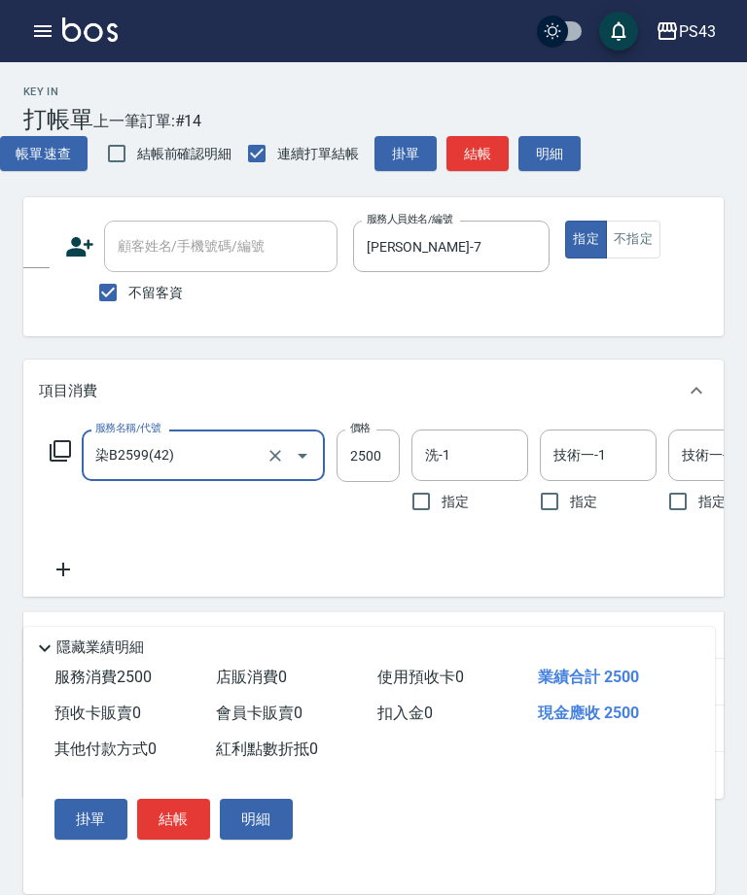
click at [373, 449] on input "2500" at bounding box center [367, 456] width 63 height 52
type input "2300"
click at [481, 465] on input "洗-1" at bounding box center [469, 455] width 99 height 34
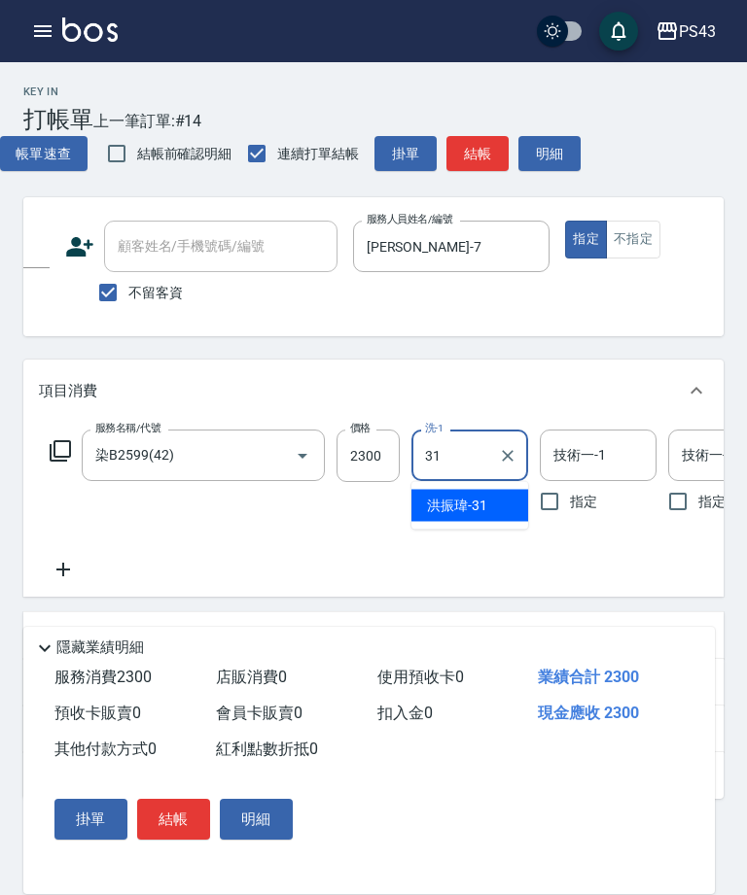
click at [477, 506] on span "[PERSON_NAME]-31" at bounding box center [457, 506] width 60 height 20
type input "[PERSON_NAME]-31"
click at [608, 456] on input "技術一-1" at bounding box center [597, 455] width 99 height 34
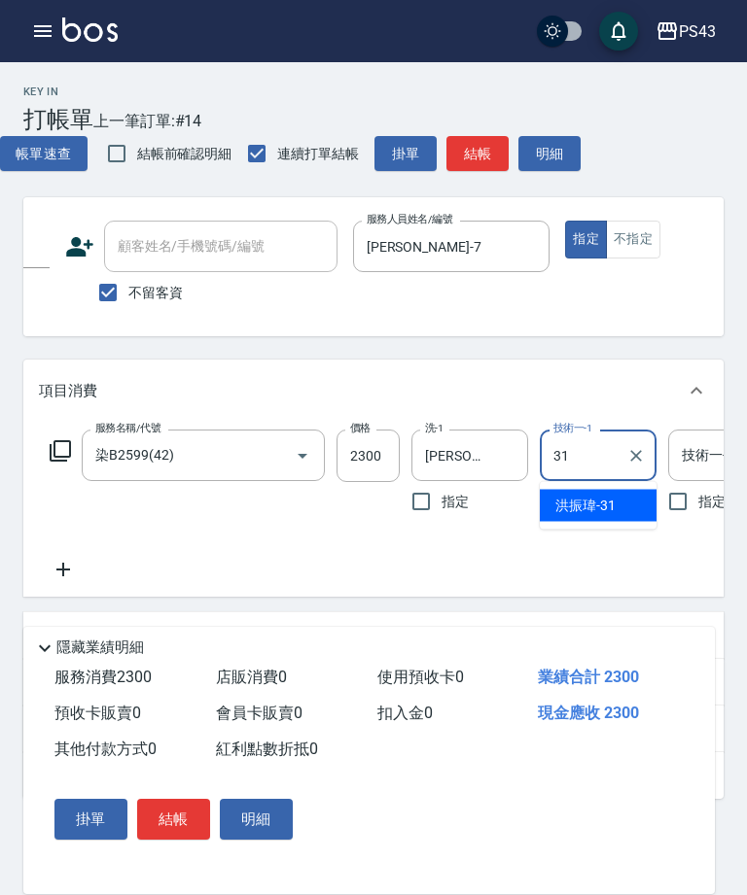
click at [597, 506] on span "[PERSON_NAME]-31" at bounding box center [585, 506] width 60 height 20
type input "[PERSON_NAME]-31"
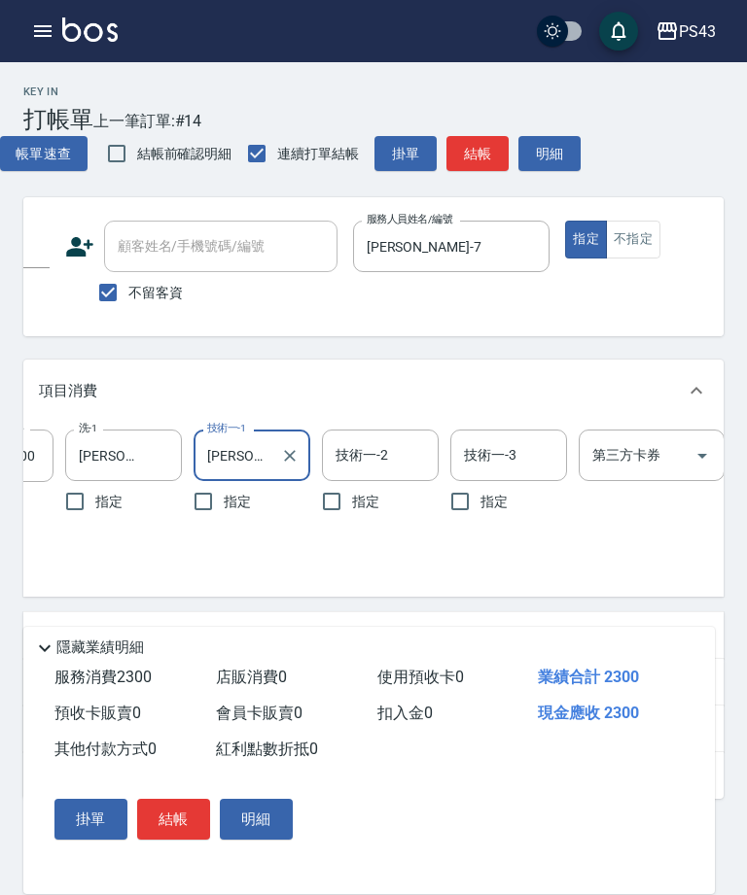
scroll to position [0, 348]
click at [706, 467] on icon "Open" at bounding box center [699, 455] width 23 height 23
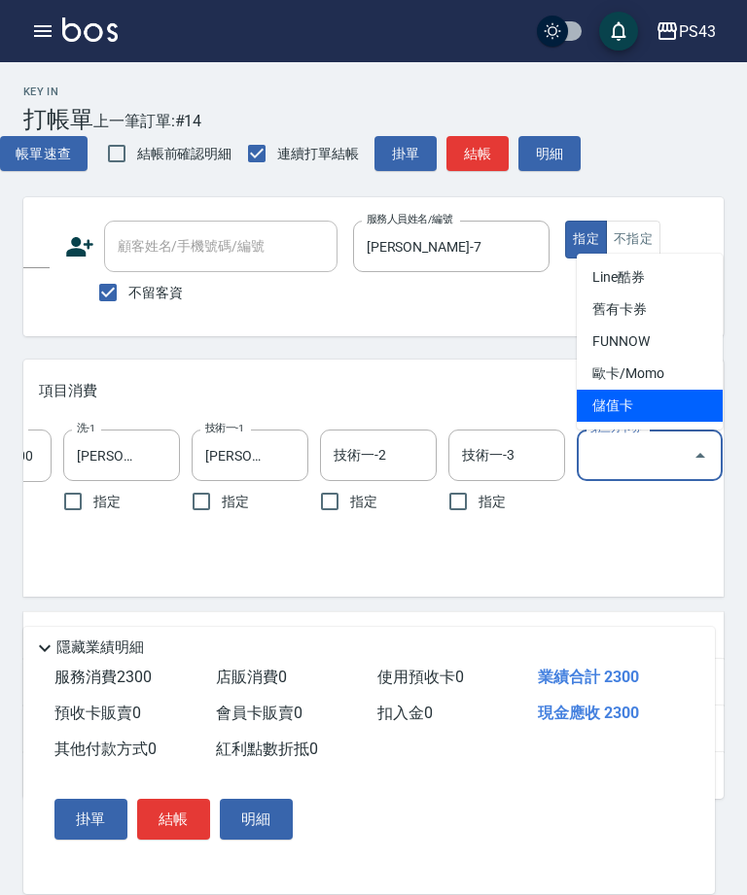
click at [641, 405] on span "儲值卡" at bounding box center [649, 406] width 146 height 32
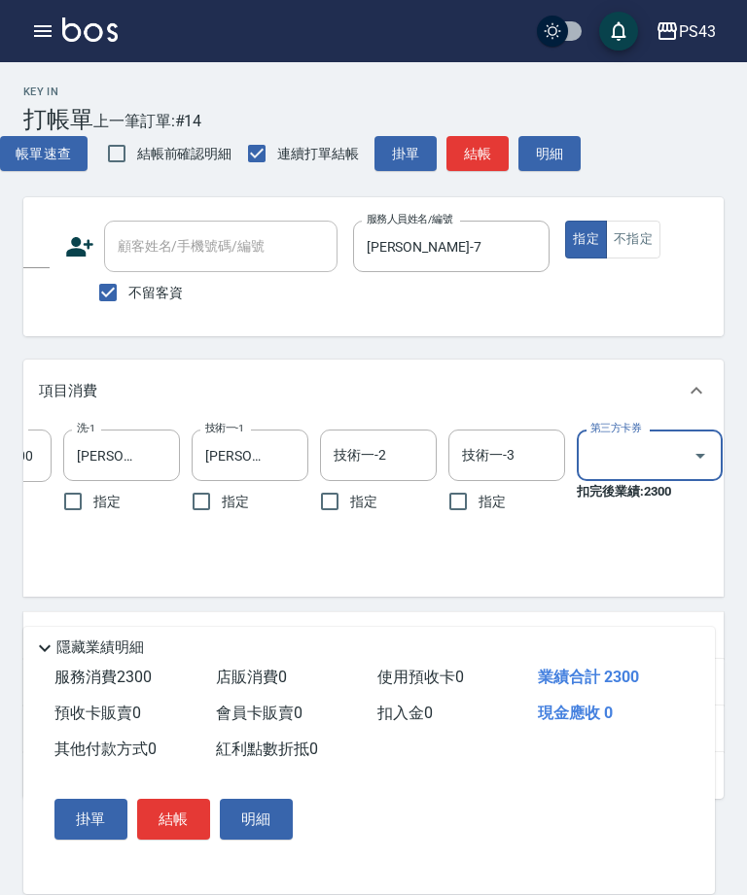
type input "儲值卡"
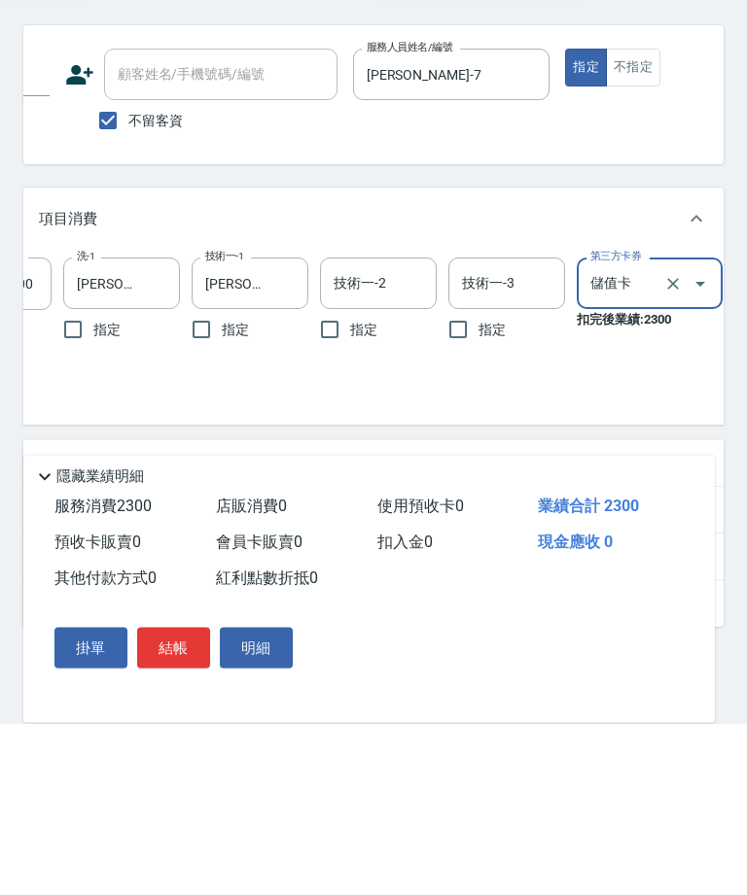
click at [76, 626] on p "店販銷售" at bounding box center [68, 636] width 58 height 20
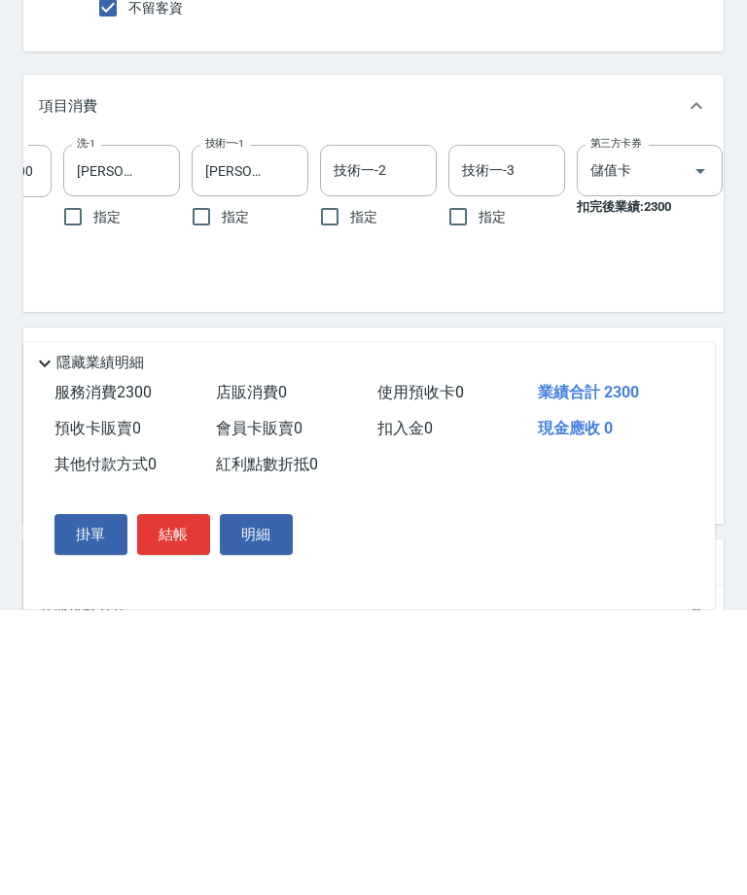
click at [51, 637] on icon at bounding box center [44, 648] width 23 height 23
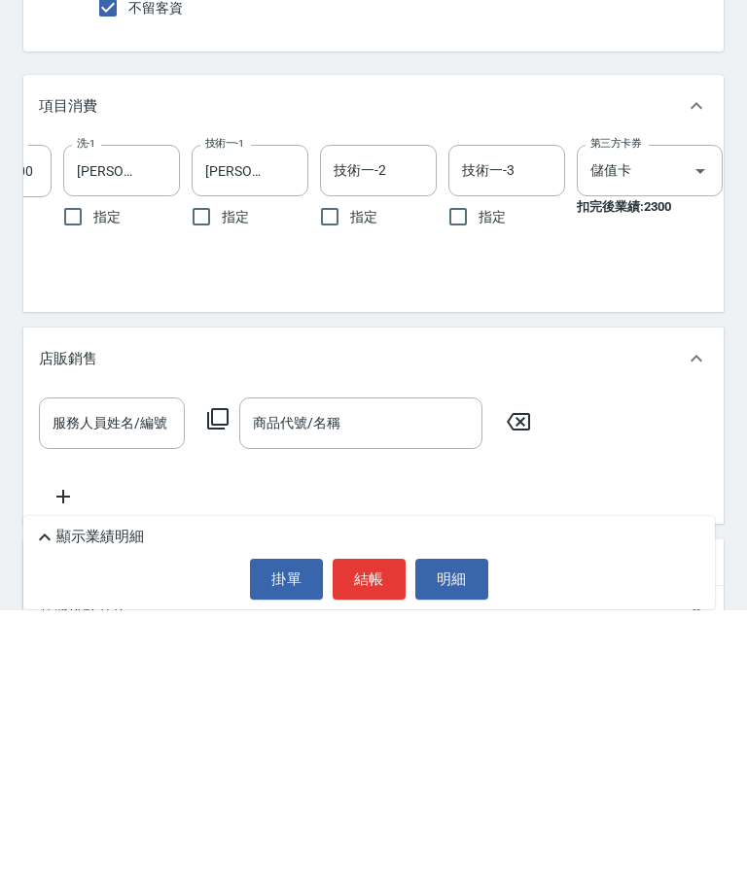
scroll to position [114, 0]
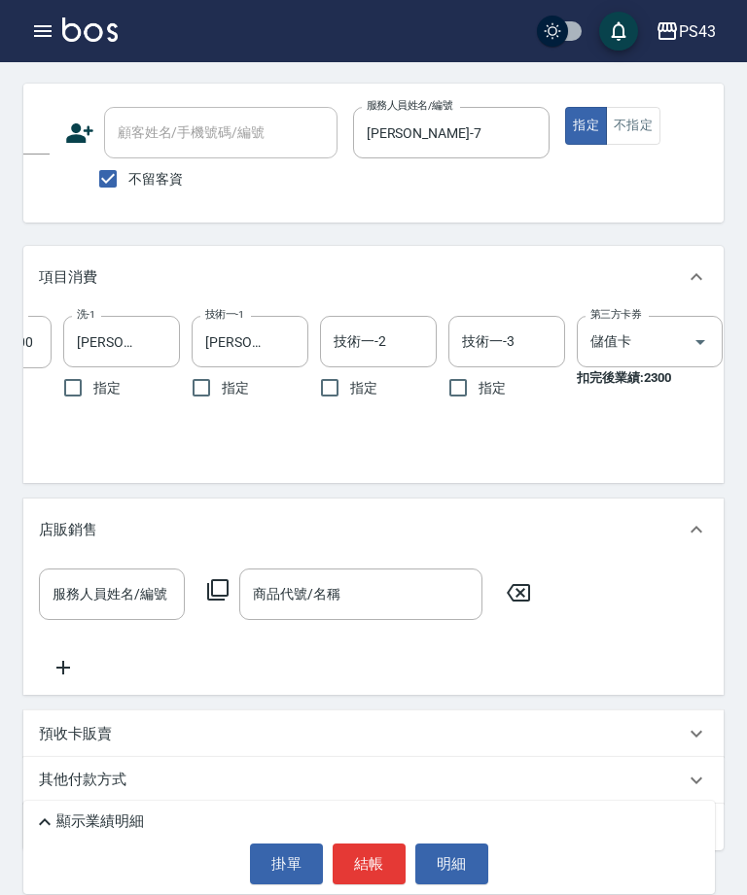
click at [103, 602] on div "服務人員姓名/編號 服務人員姓名/編號" at bounding box center [112, 595] width 146 height 52
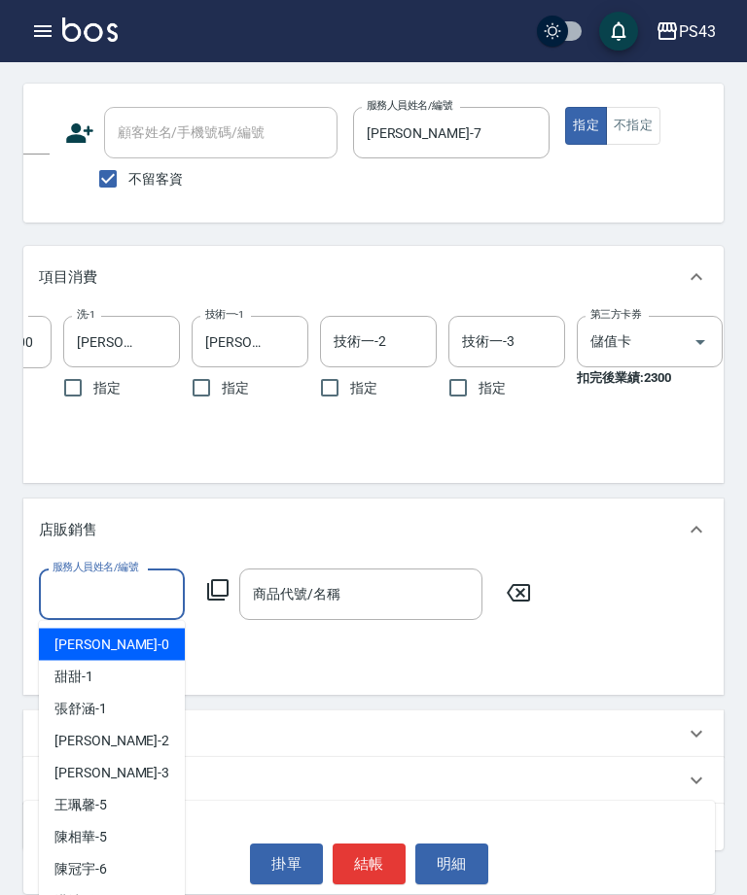
scroll to position [136, 0]
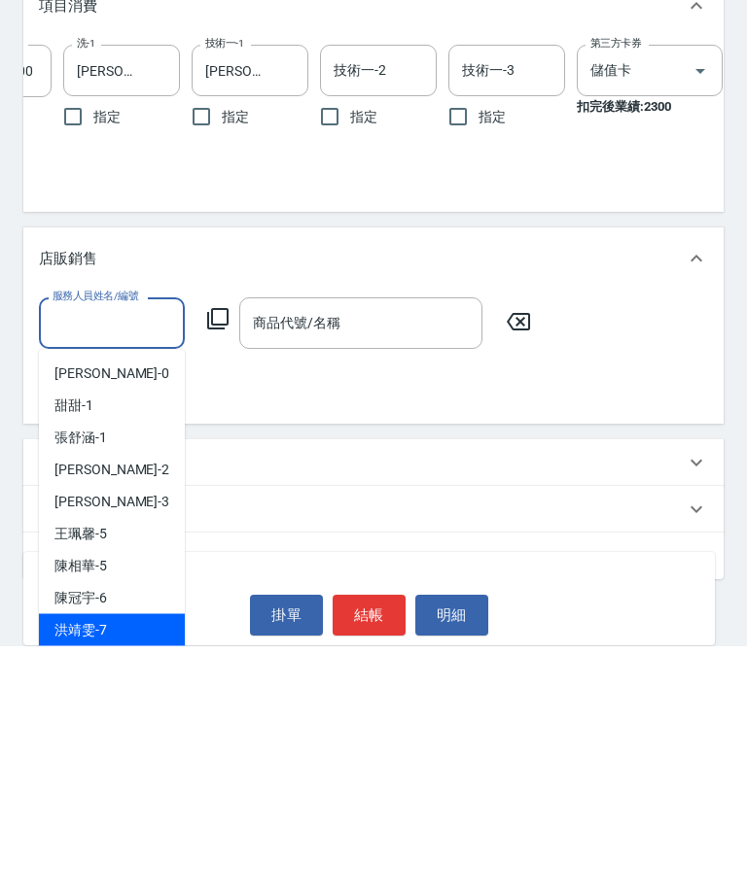
click at [82, 869] on span "[PERSON_NAME]-7" at bounding box center [80, 879] width 52 height 20
type input "[PERSON_NAME]-7"
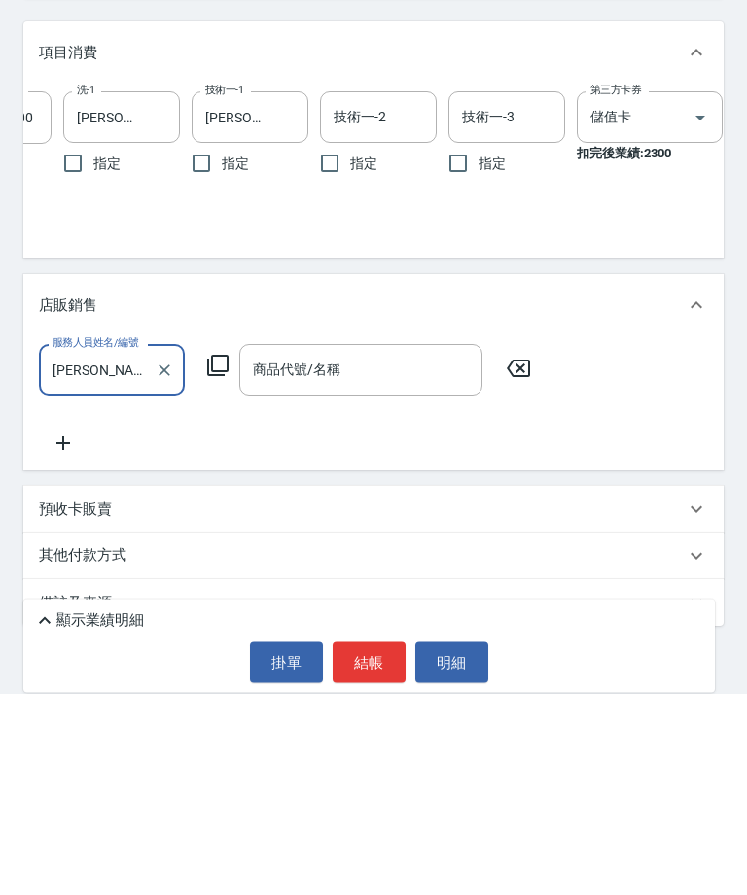
click at [307, 546] on div "商品代號/名稱 商品代號/名稱" at bounding box center [360, 572] width 243 height 52
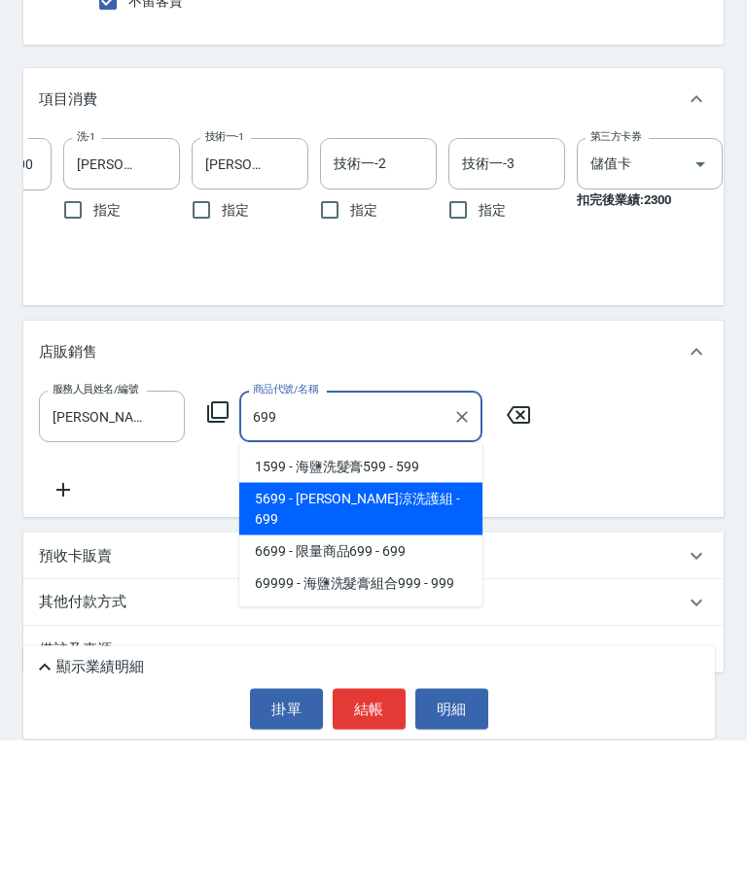
click at [427, 639] on span "5699 - [PERSON_NAME]涼洗護組 - 699" at bounding box center [360, 665] width 243 height 52
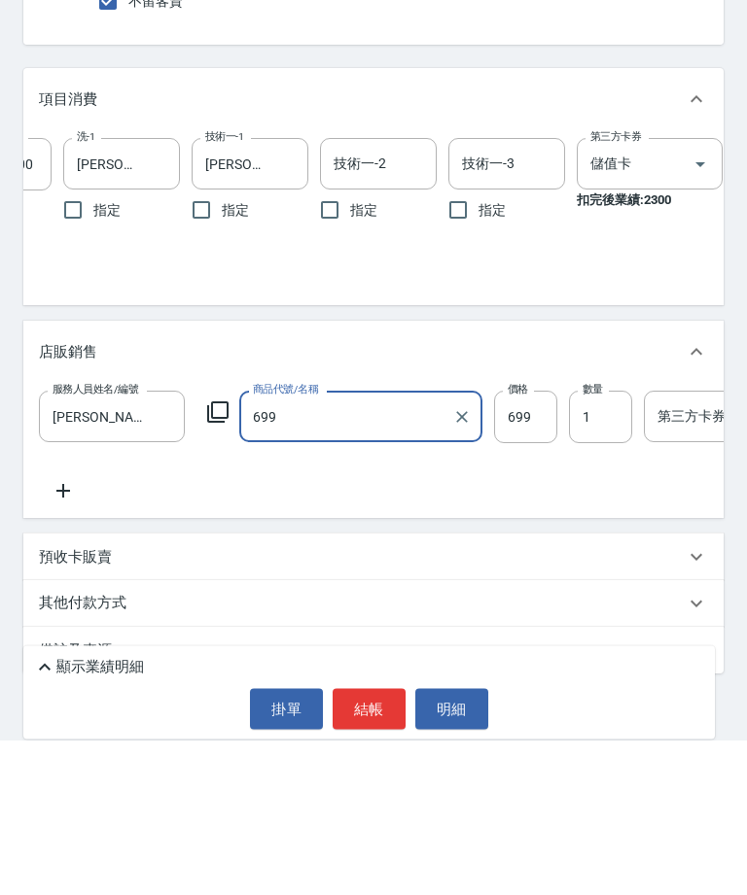
type input "水水沁涼洗護組"
click at [531, 546] on input "699" at bounding box center [525, 572] width 63 height 52
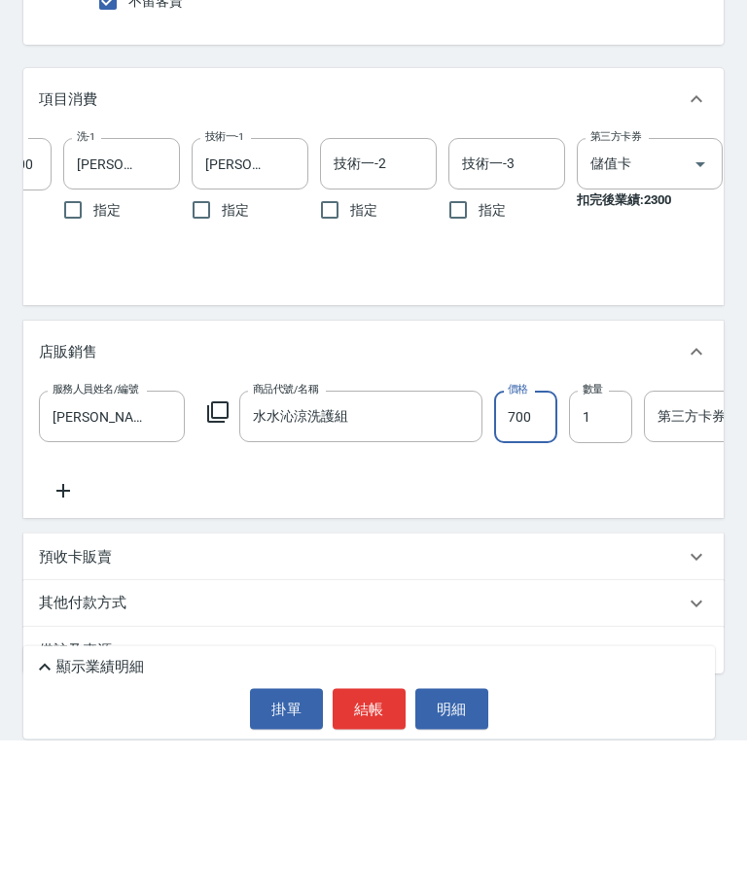
type input "700"
click at [694, 546] on div "第三方卡券 第三方卡券" at bounding box center [717, 572] width 146 height 52
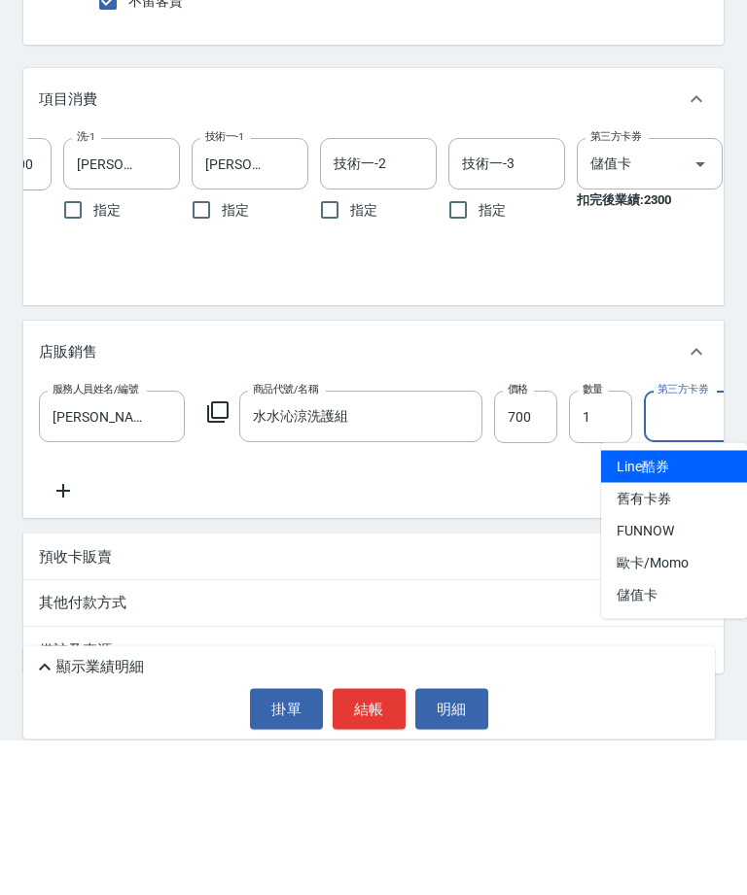
click at [659, 735] on span "儲值卡" at bounding box center [674, 751] width 146 height 32
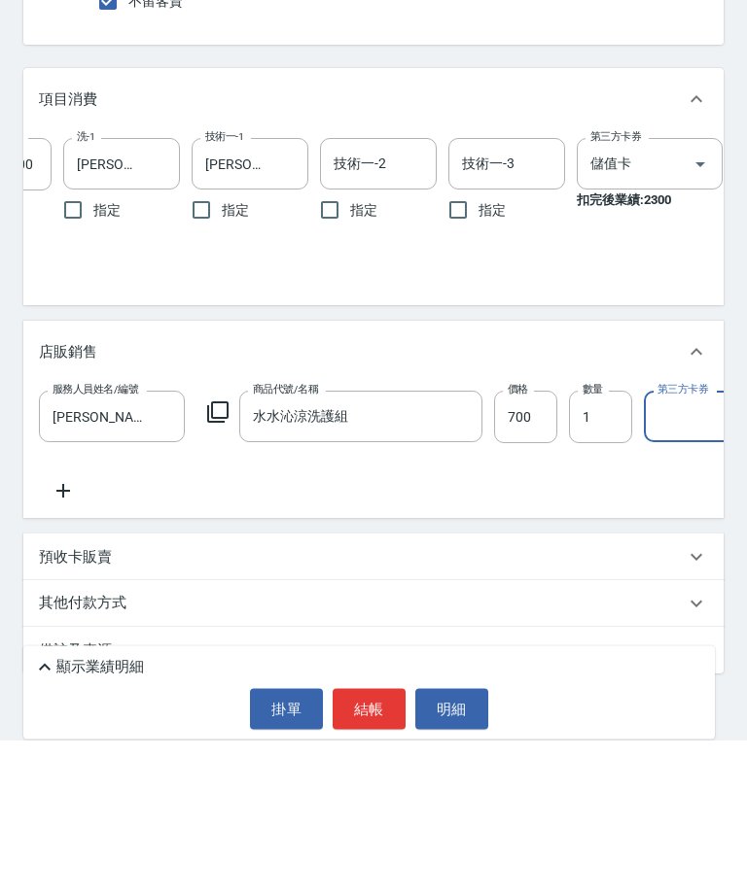
type input "儲值卡"
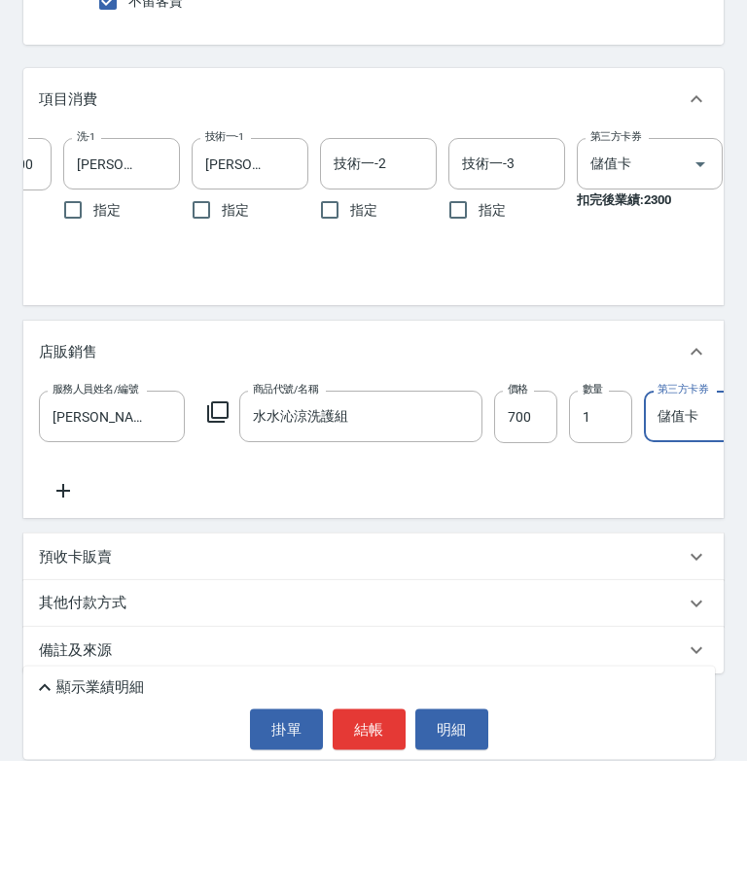
scroll to position [177, 0]
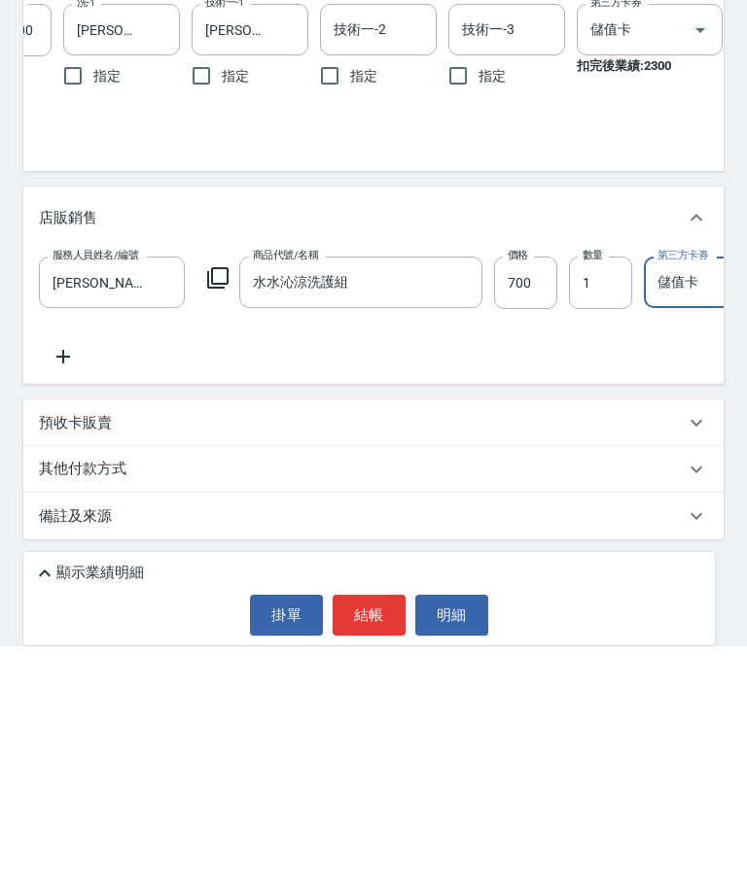
click at [55, 811] on icon at bounding box center [44, 822] width 23 height 23
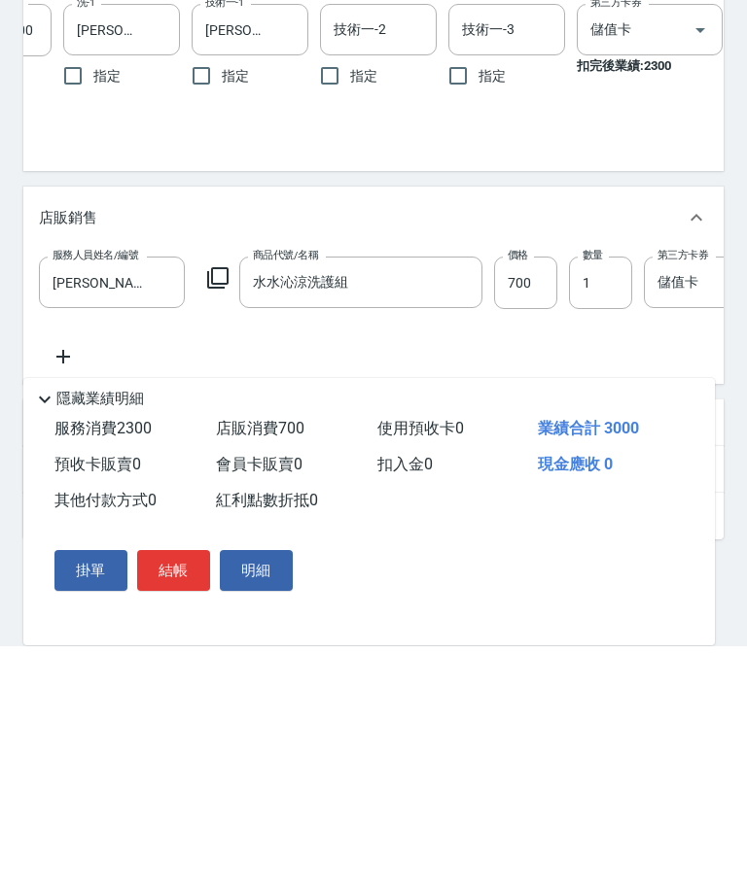
scroll to position [115, 0]
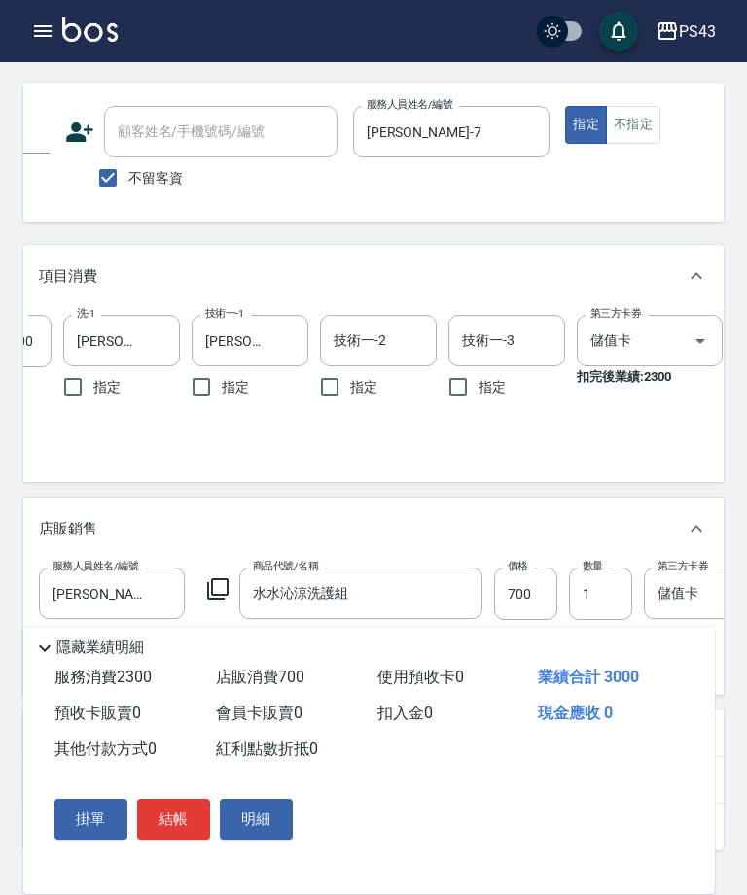
click at [168, 840] on button "結帳" at bounding box center [173, 819] width 73 height 41
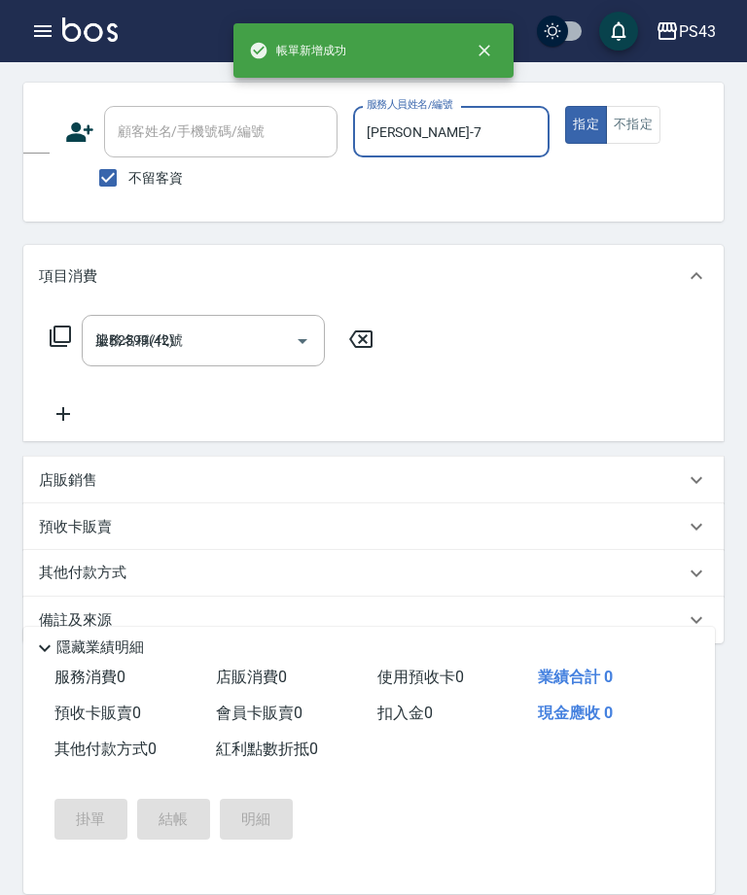
type input "[DATE] 20:02"
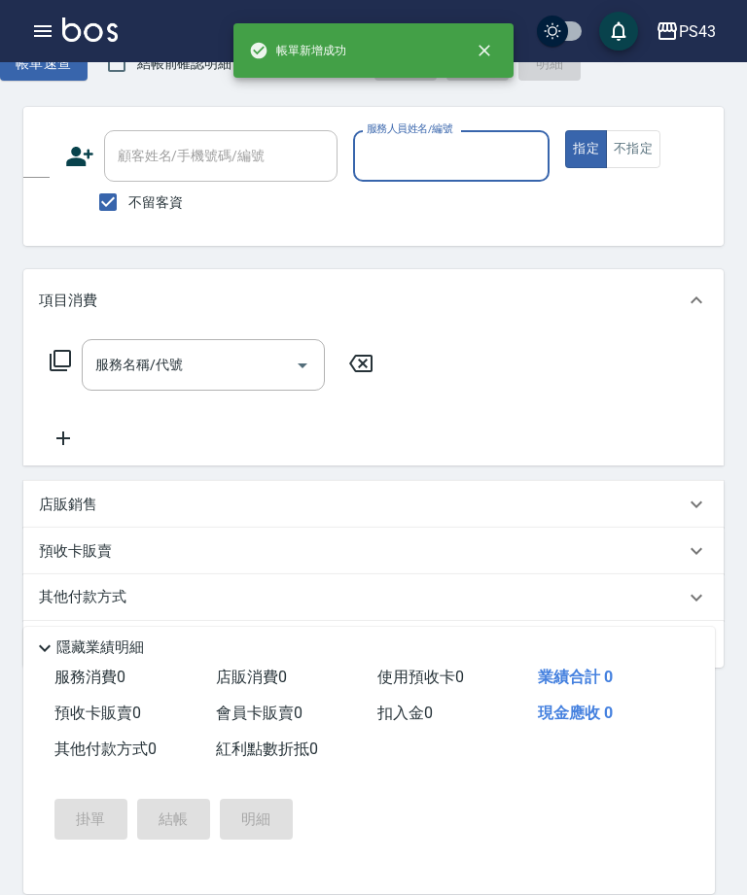
scroll to position [0, 0]
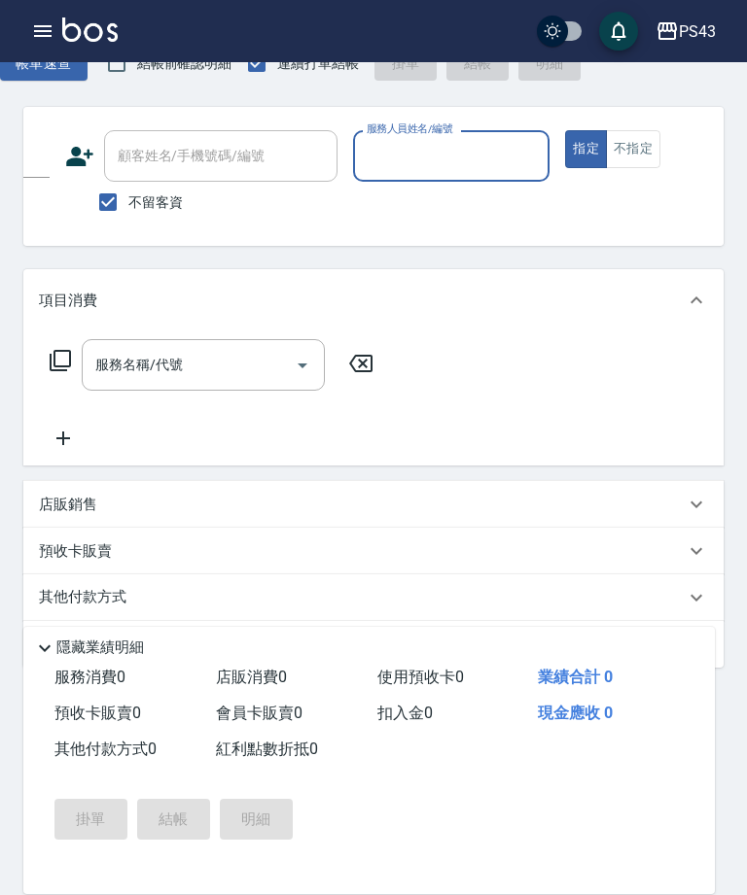
click at [37, 38] on icon "button" at bounding box center [42, 30] width 23 height 23
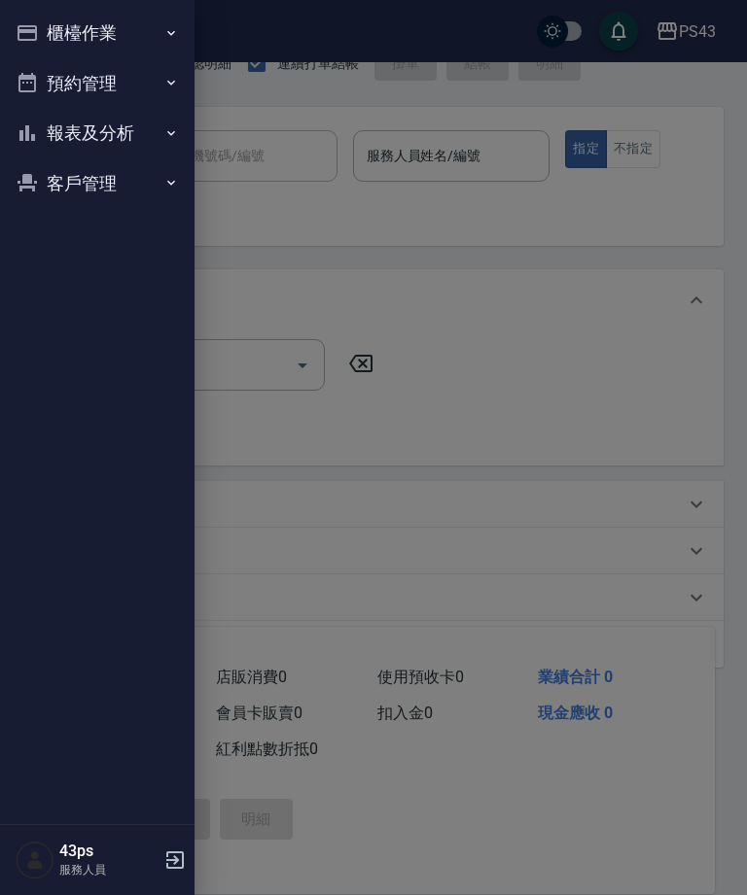
click at [57, 142] on button "報表及分析" at bounding box center [97, 133] width 179 height 51
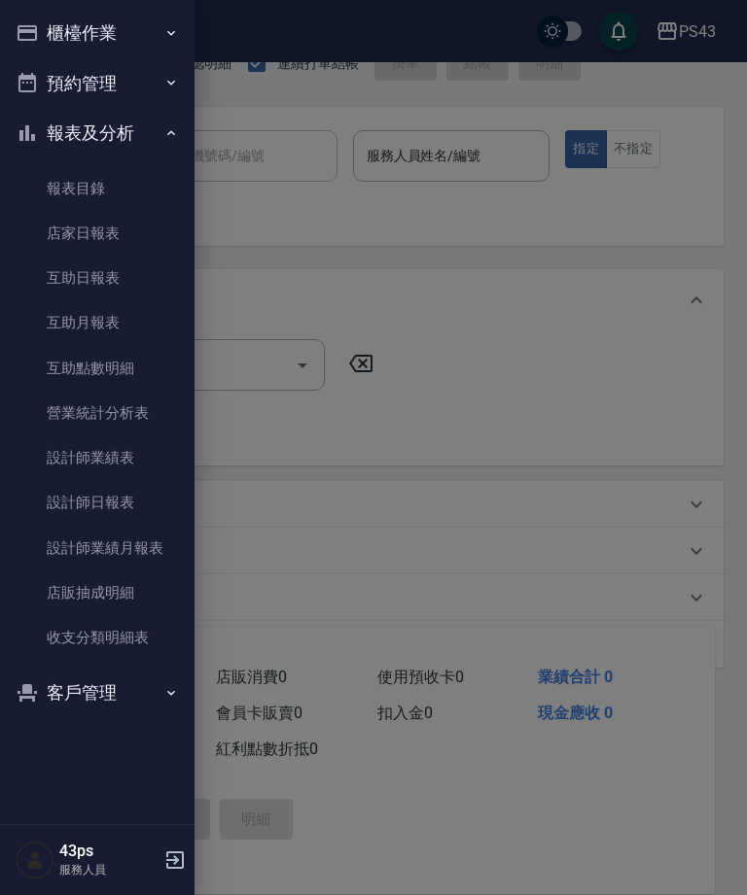
click at [77, 499] on link "設計師日報表" at bounding box center [97, 502] width 179 height 45
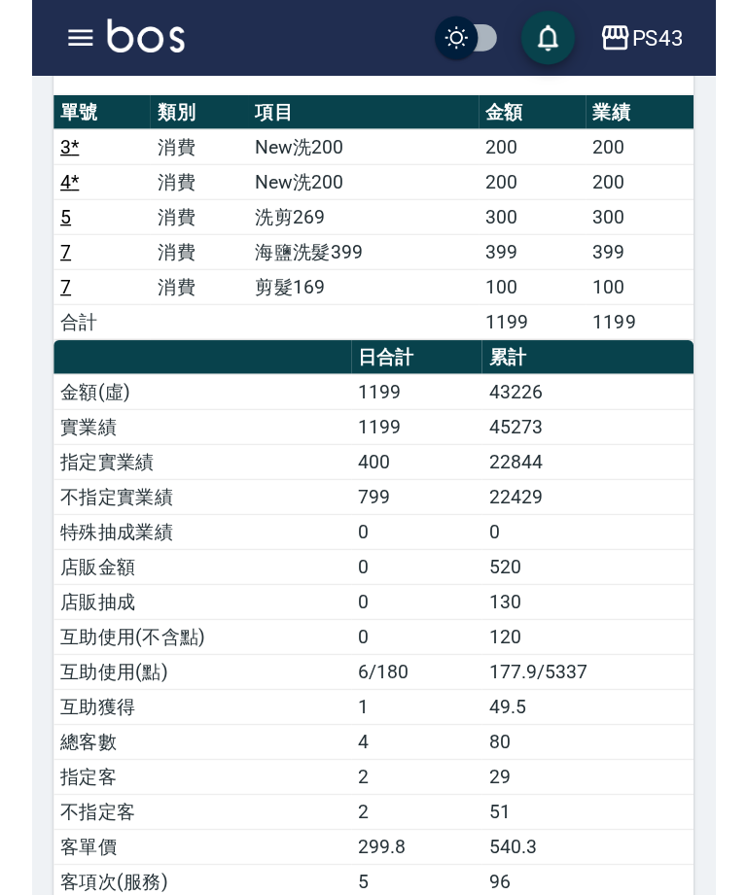
scroll to position [139, 0]
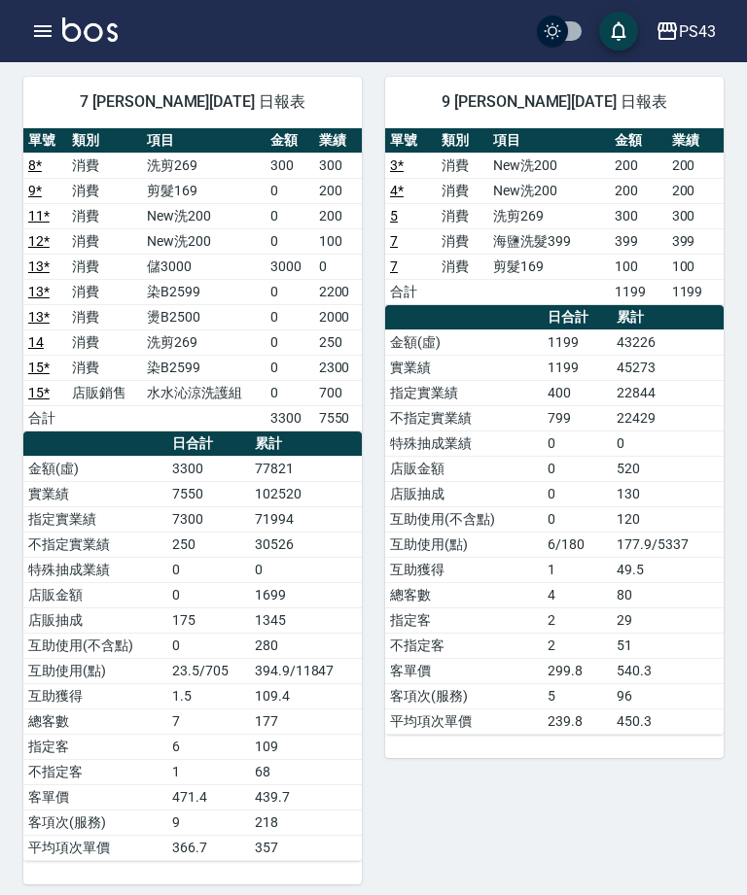
click at [49, 22] on icon "button" at bounding box center [42, 30] width 23 height 23
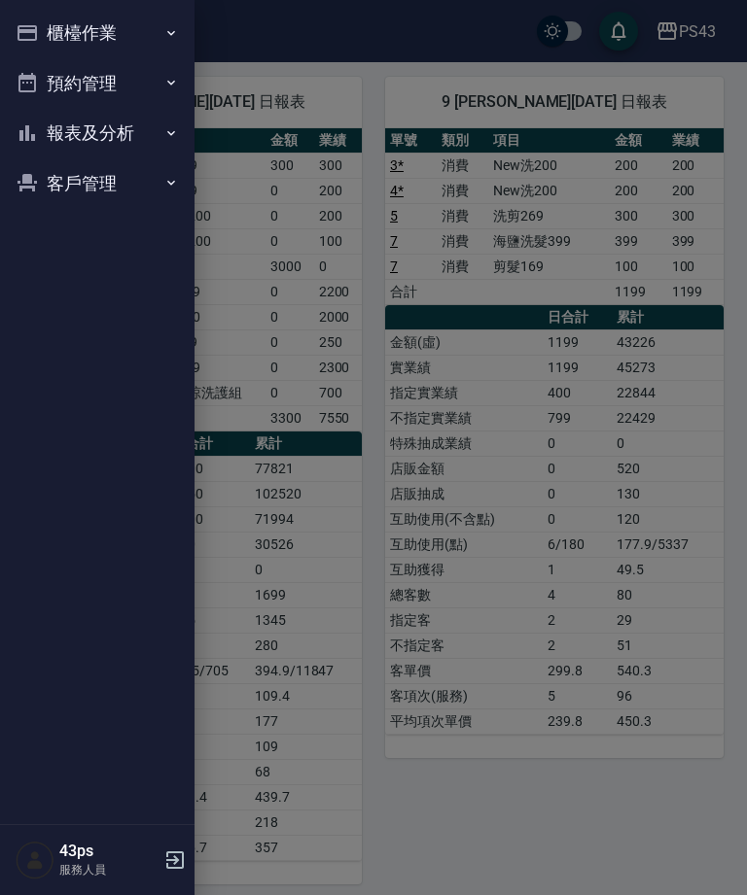
click at [40, 28] on button "櫃檯作業" at bounding box center [97, 33] width 179 height 51
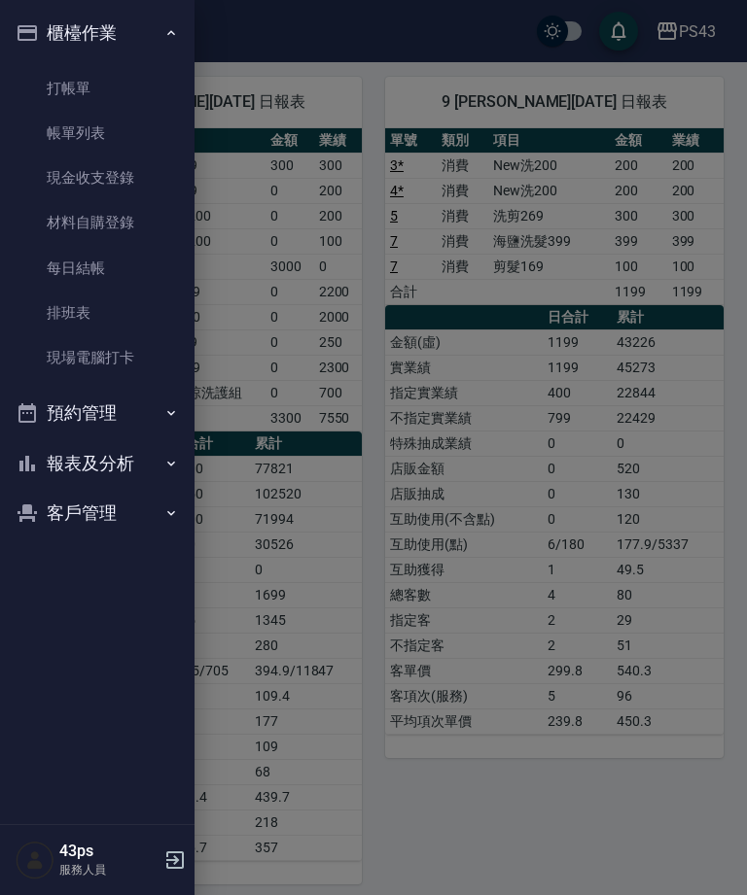
click at [129, 461] on button "報表及分析" at bounding box center [97, 463] width 179 height 51
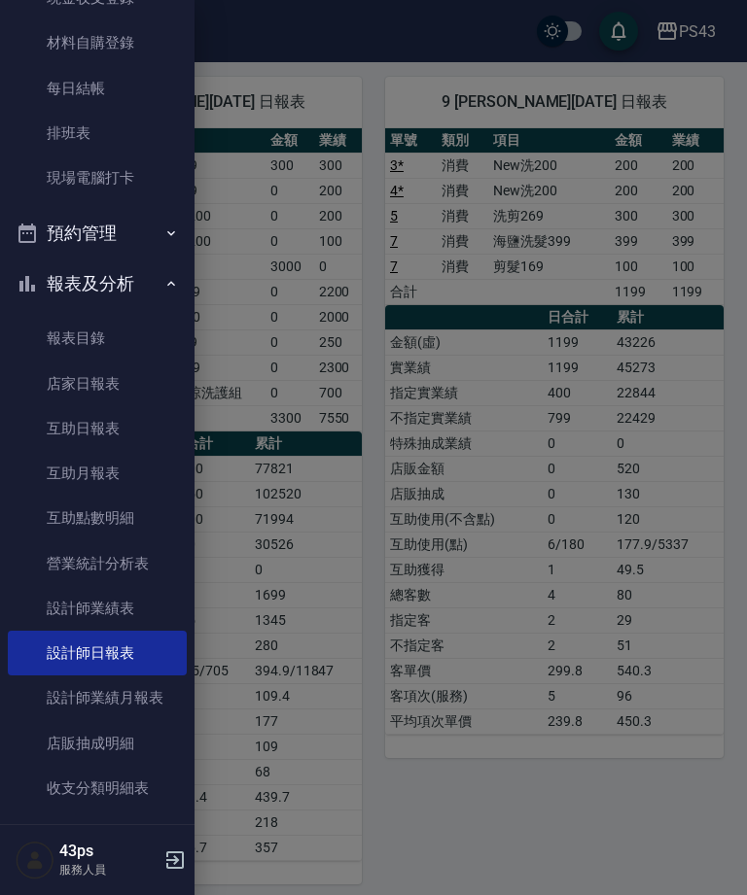
scroll to position [179, 0]
click at [133, 607] on link "設計師業績表" at bounding box center [97, 609] width 179 height 45
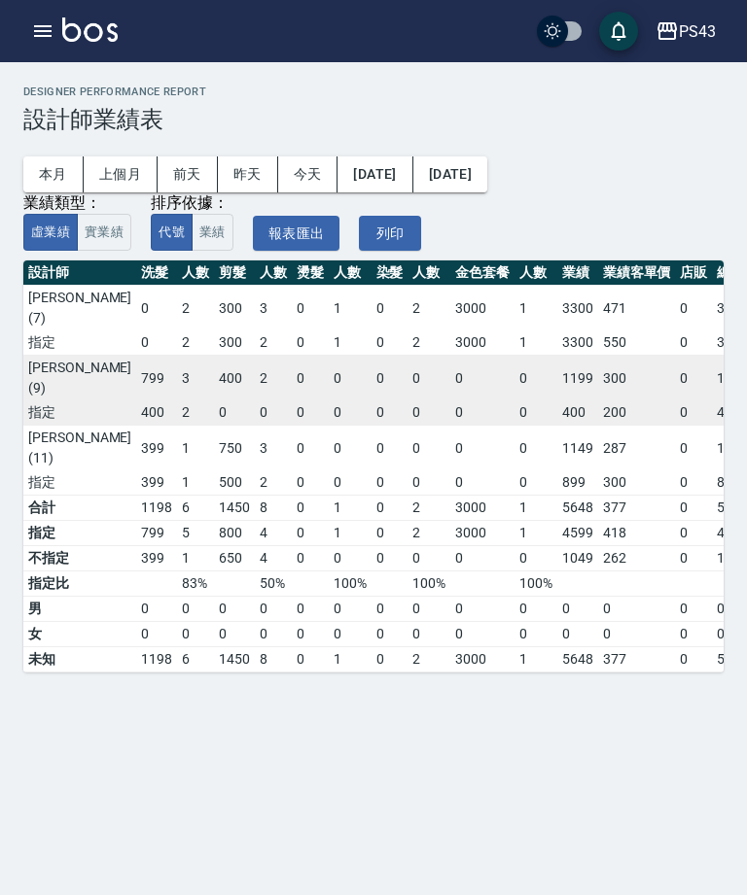
click at [407, 168] on button "[DATE]" at bounding box center [374, 175] width 75 height 36
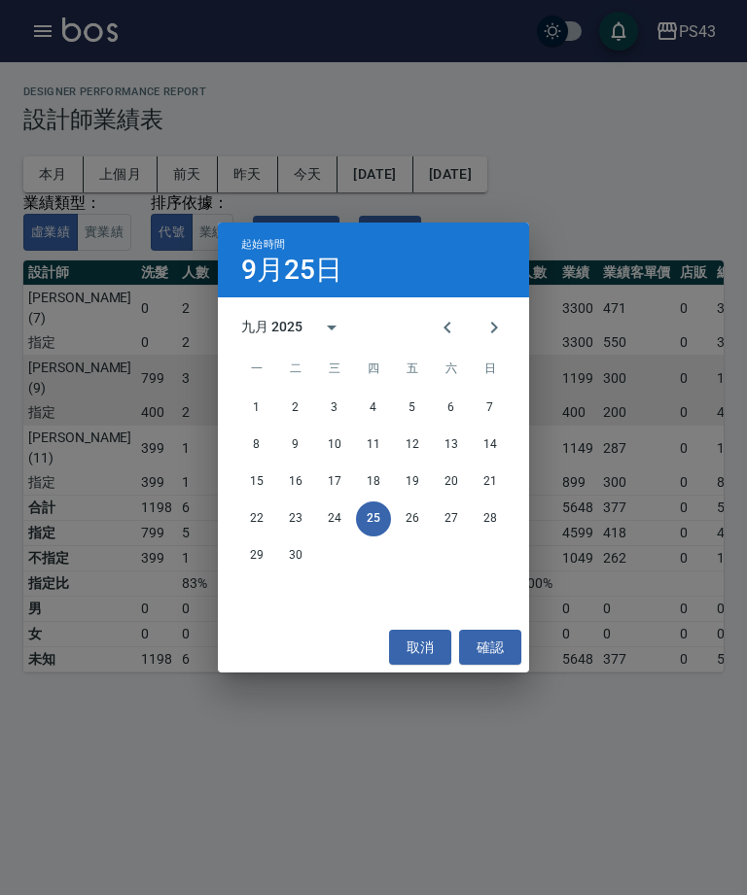
click at [453, 345] on button "Previous month" at bounding box center [447, 327] width 47 height 47
click at [401, 662] on button "取消" at bounding box center [420, 648] width 62 height 36
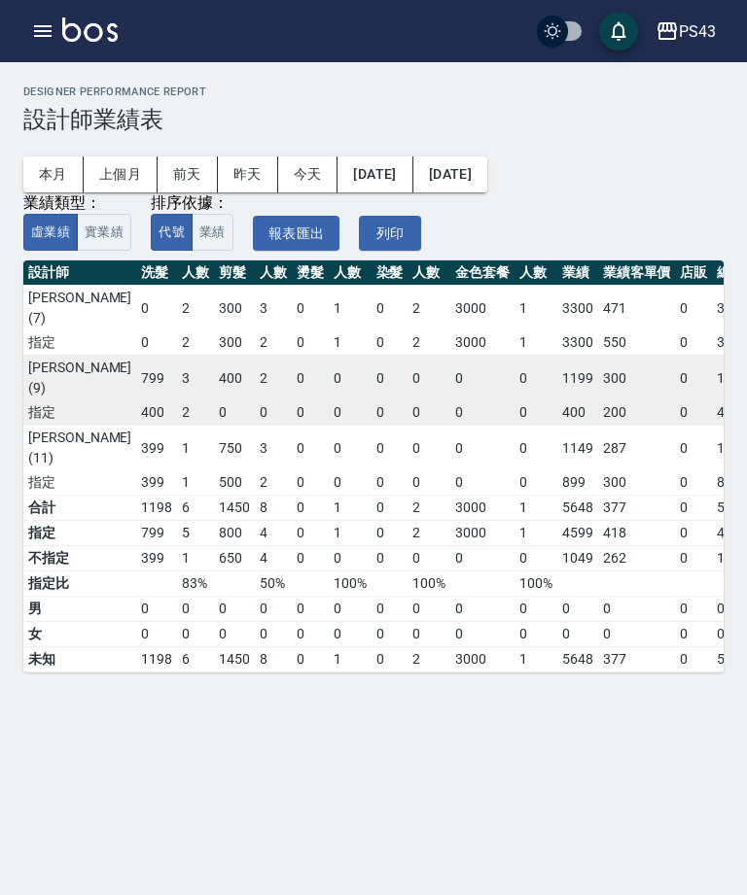
click at [55, 174] on button "本月" at bounding box center [53, 175] width 60 height 36
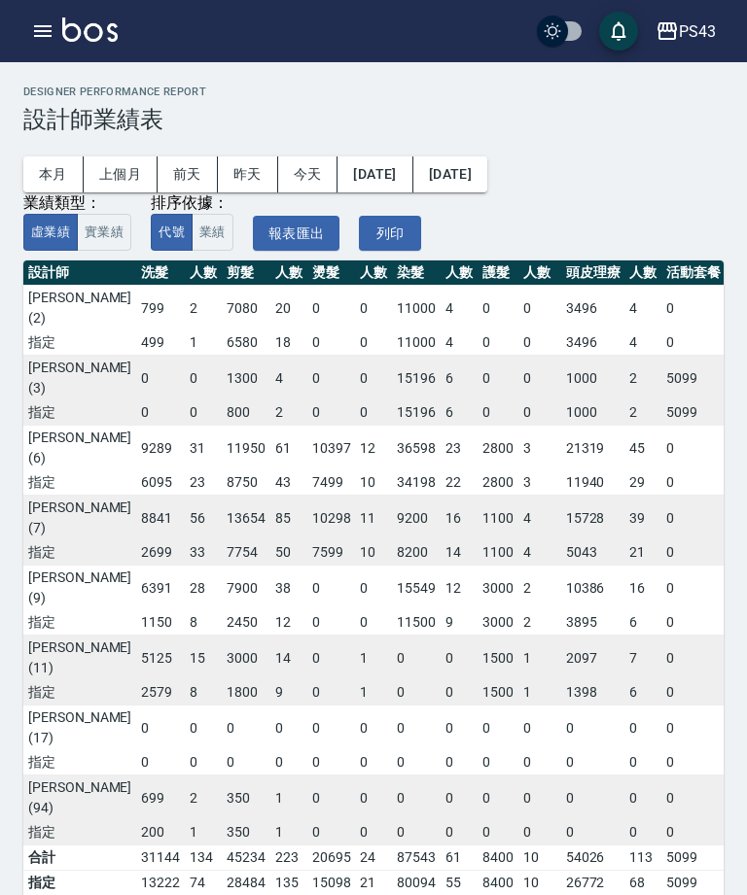
click at [124, 180] on button "上個月" at bounding box center [121, 175] width 74 height 36
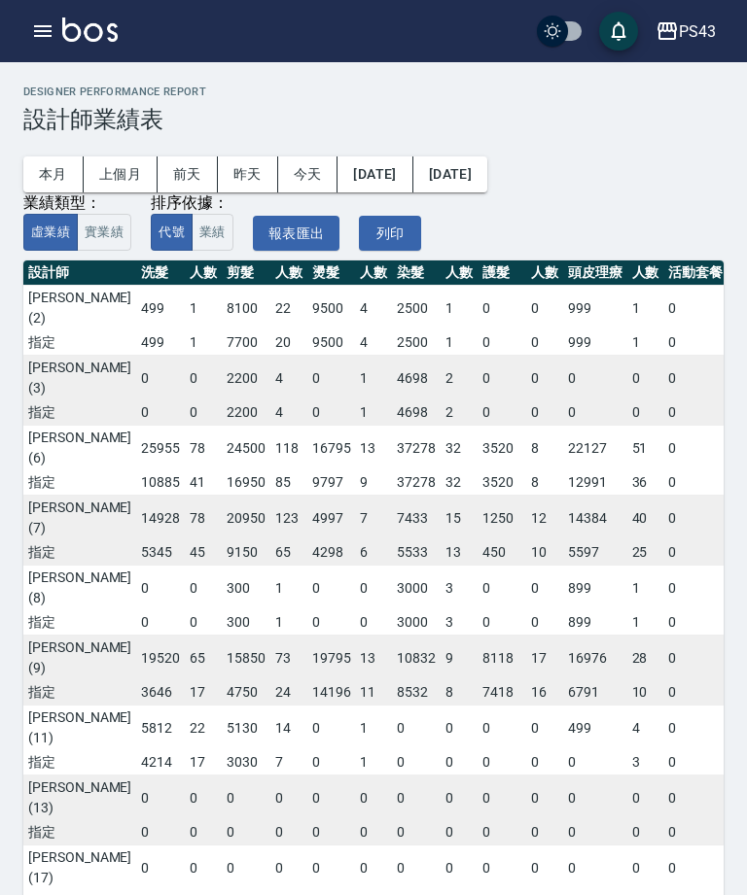
click at [487, 177] on button "[DATE]" at bounding box center [450, 175] width 74 height 36
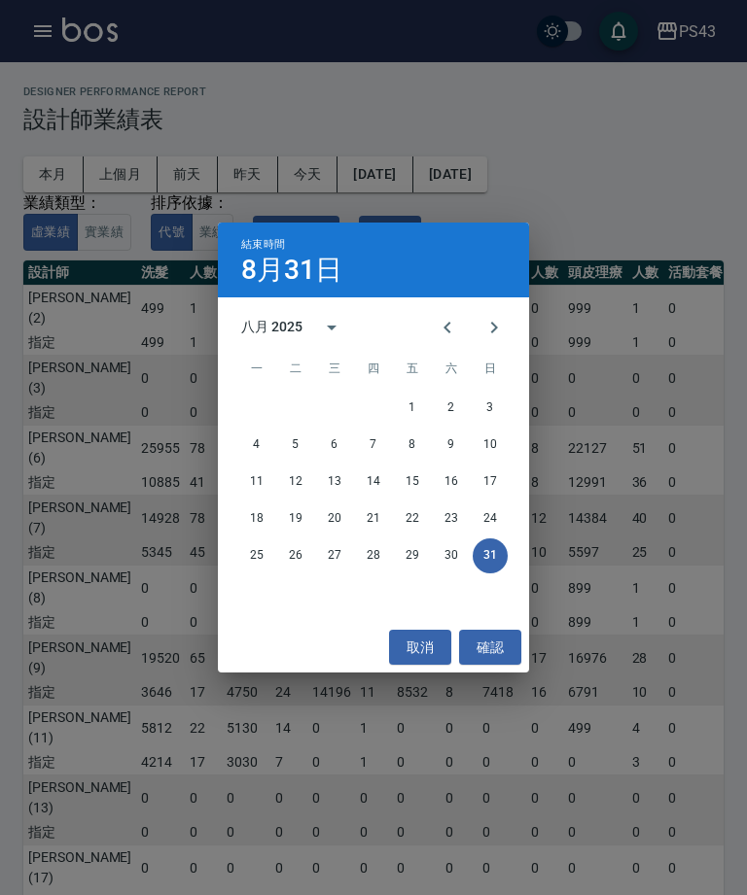
click at [255, 574] on button "25" at bounding box center [256, 556] width 35 height 35
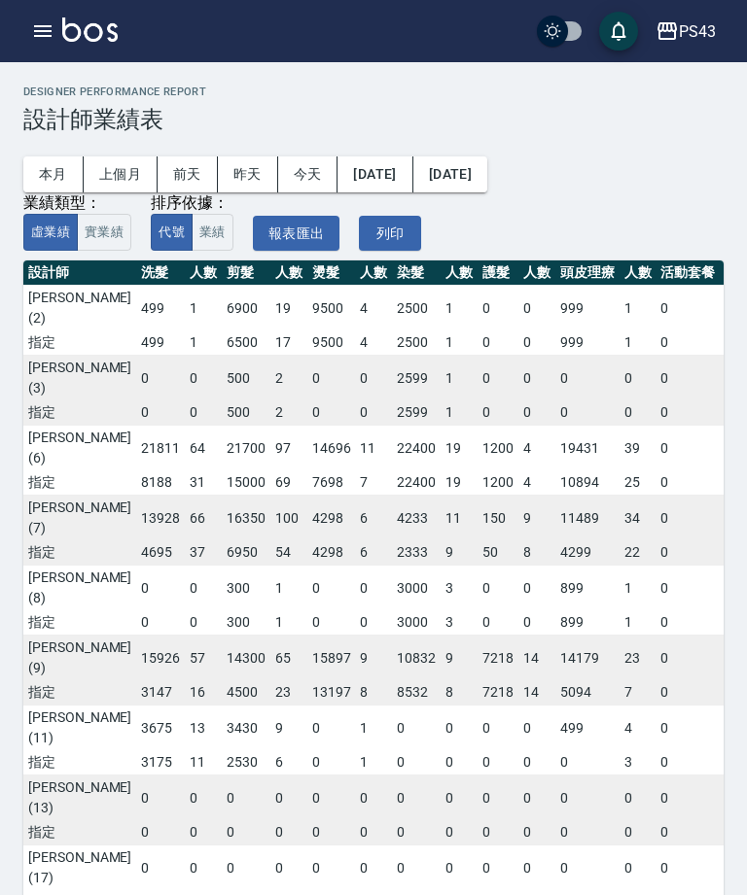
click at [121, 240] on button "實業績" at bounding box center [104, 233] width 54 height 38
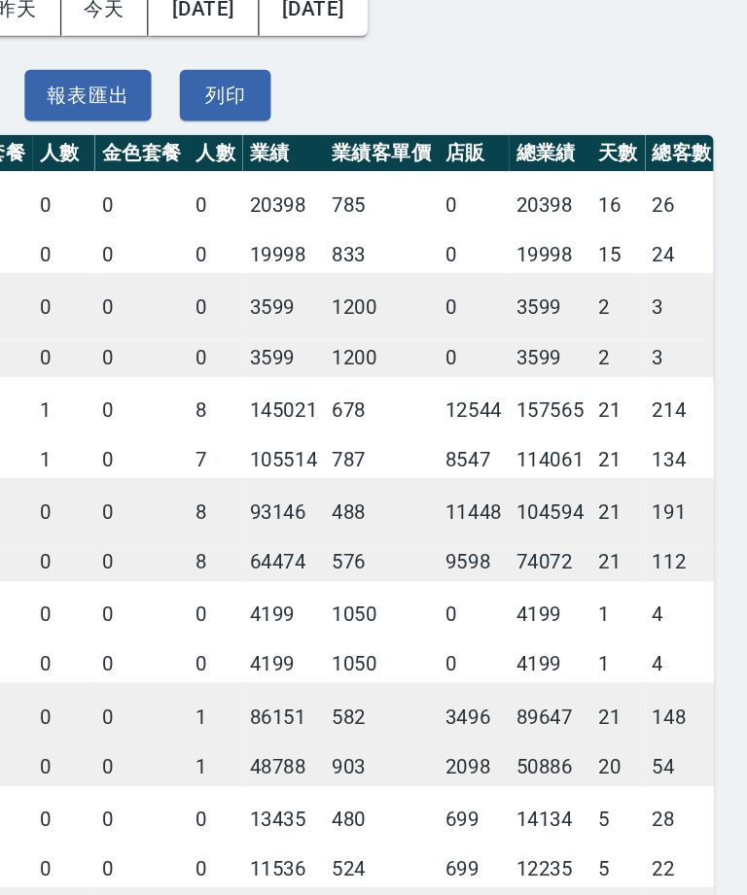
scroll to position [0, 469]
click at [678, 540] on td "4" at bounding box center [703, 563] width 51 height 46
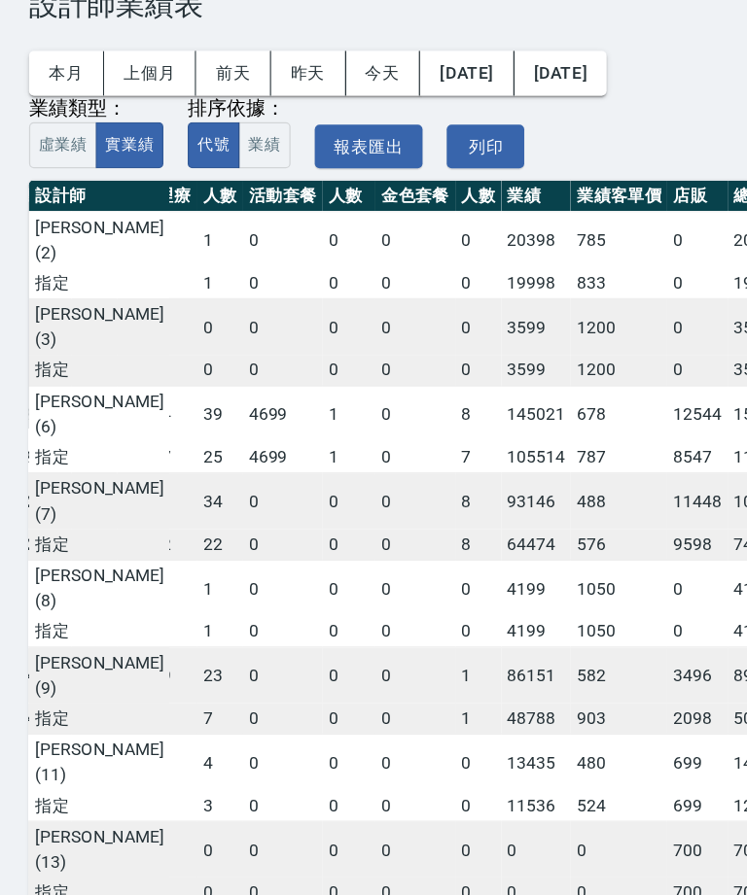
click at [366, 374] on td "0" at bounding box center [384, 386] width 37 height 25
click at [55, 130] on button "本月" at bounding box center [53, 148] width 60 height 36
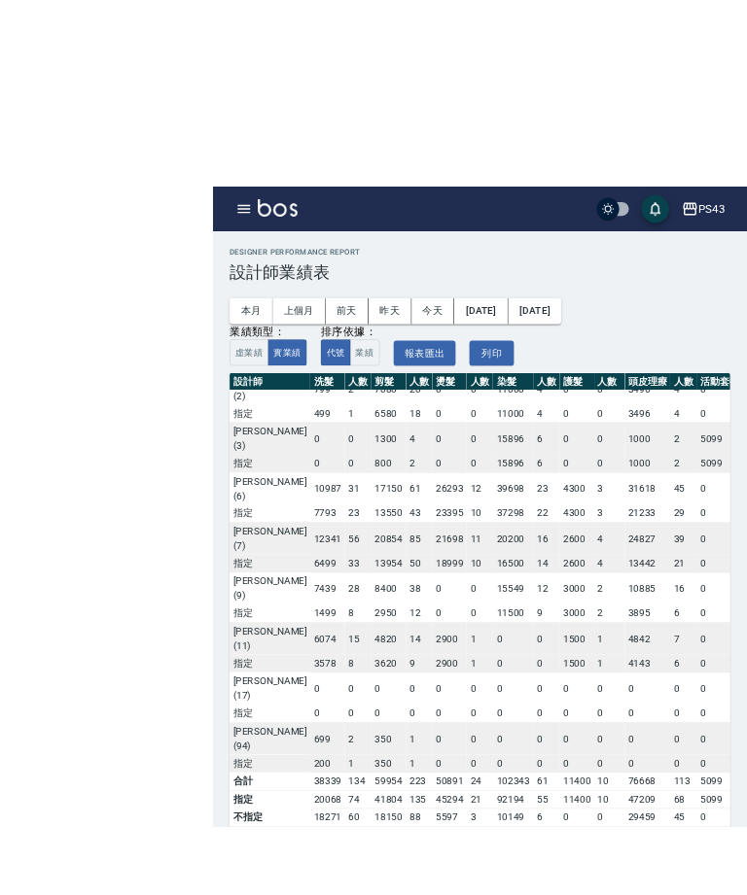
scroll to position [1, 0]
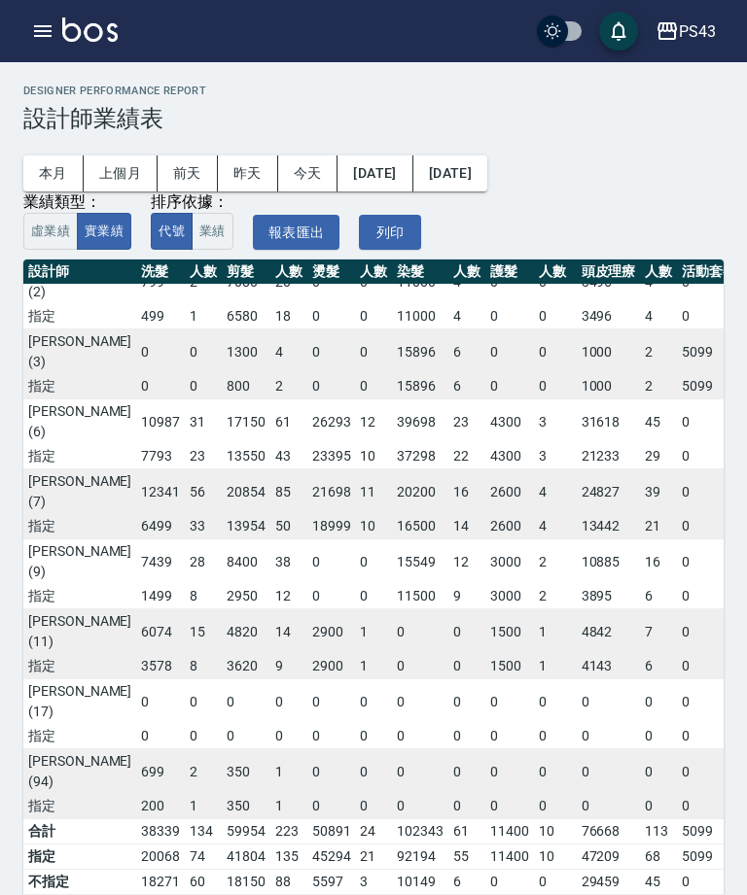
click at [46, 31] on icon "button" at bounding box center [42, 31] width 17 height 12
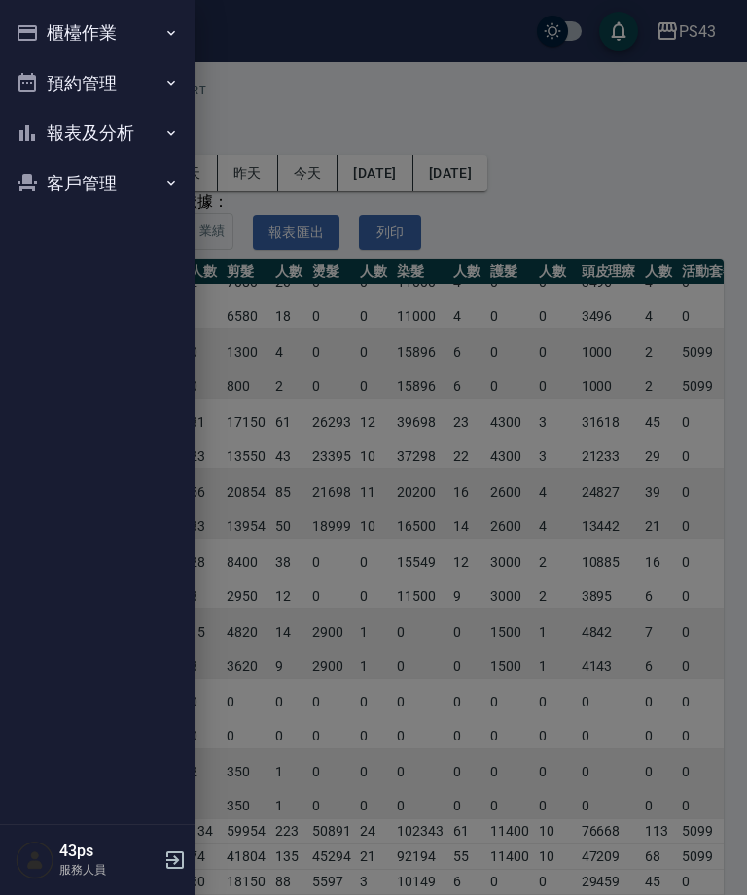
click at [136, 41] on button "櫃檯作業" at bounding box center [97, 33] width 179 height 51
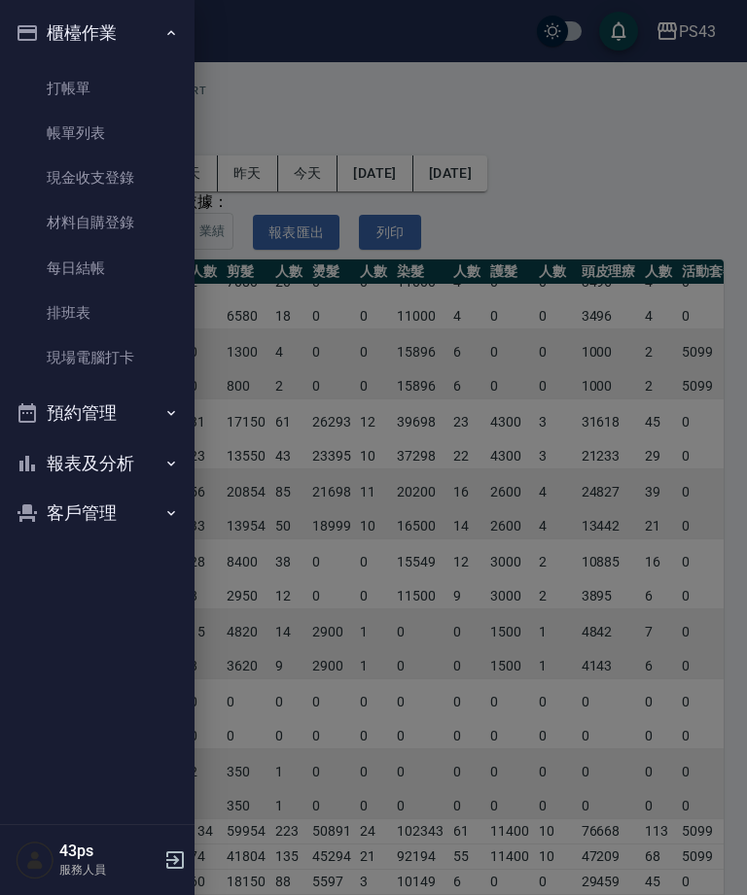
click at [98, 80] on link "打帳單" at bounding box center [97, 88] width 179 height 45
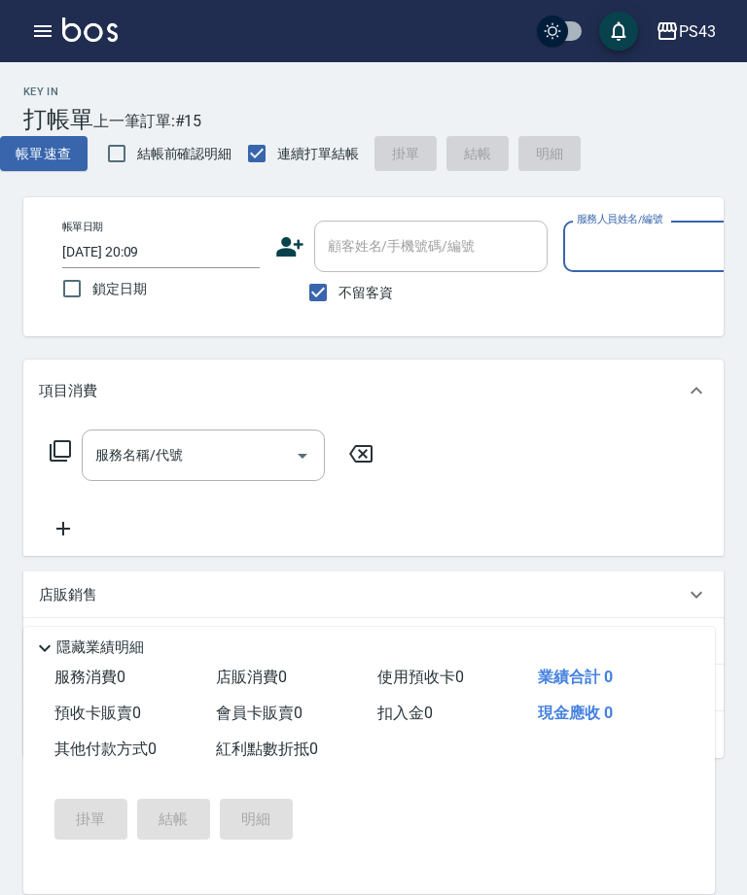
click at [641, 252] on input "服務人員姓名/編號" at bounding box center [662, 246] width 180 height 34
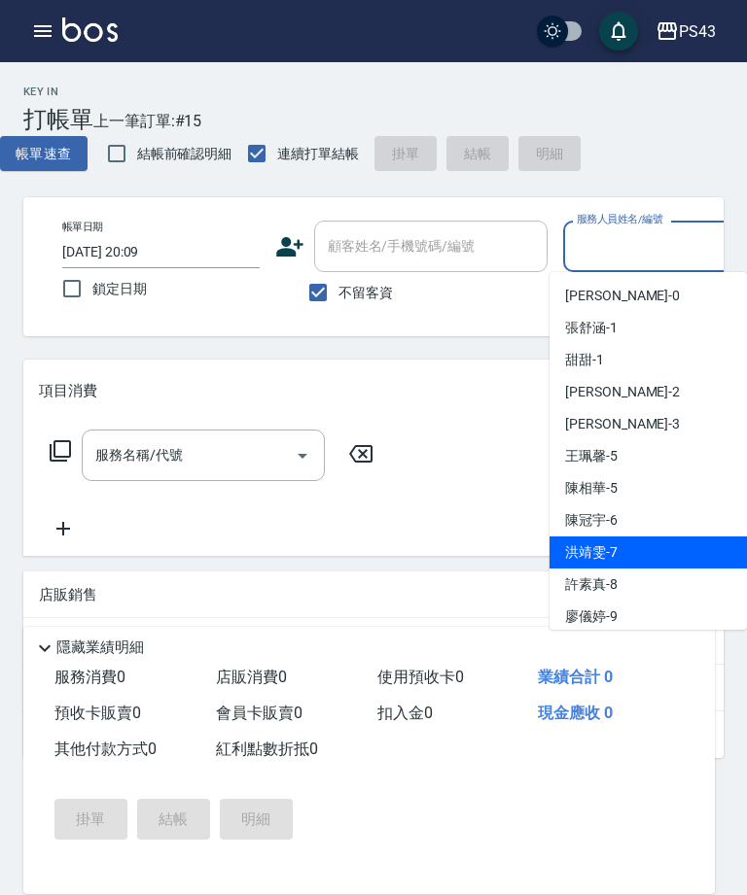
click at [614, 554] on span "[PERSON_NAME]-7" at bounding box center [591, 552] width 52 height 20
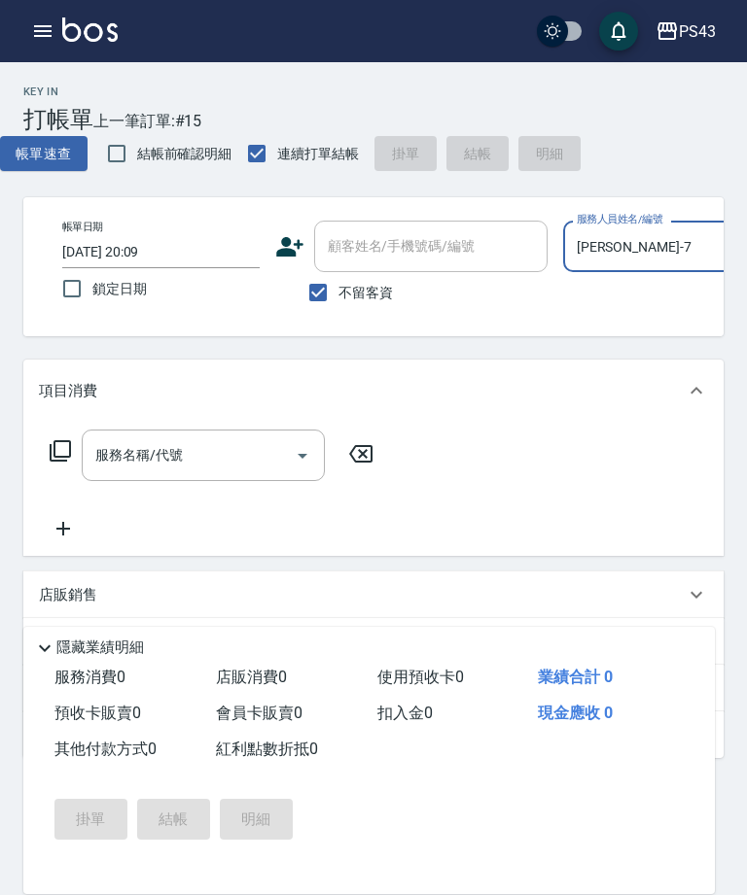
type input "[PERSON_NAME]-7"
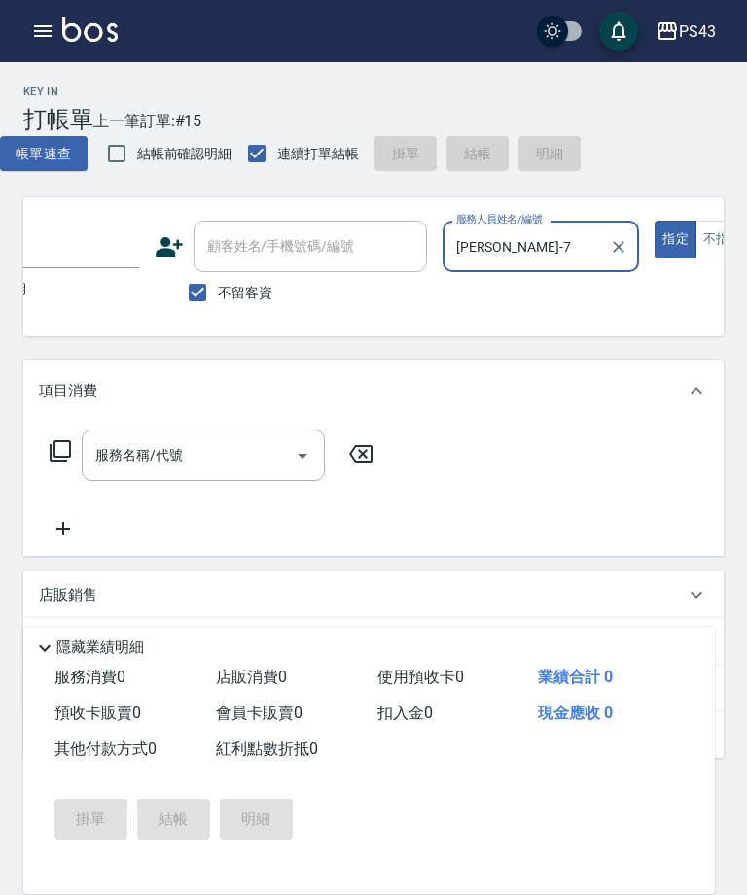
scroll to position [0, 179]
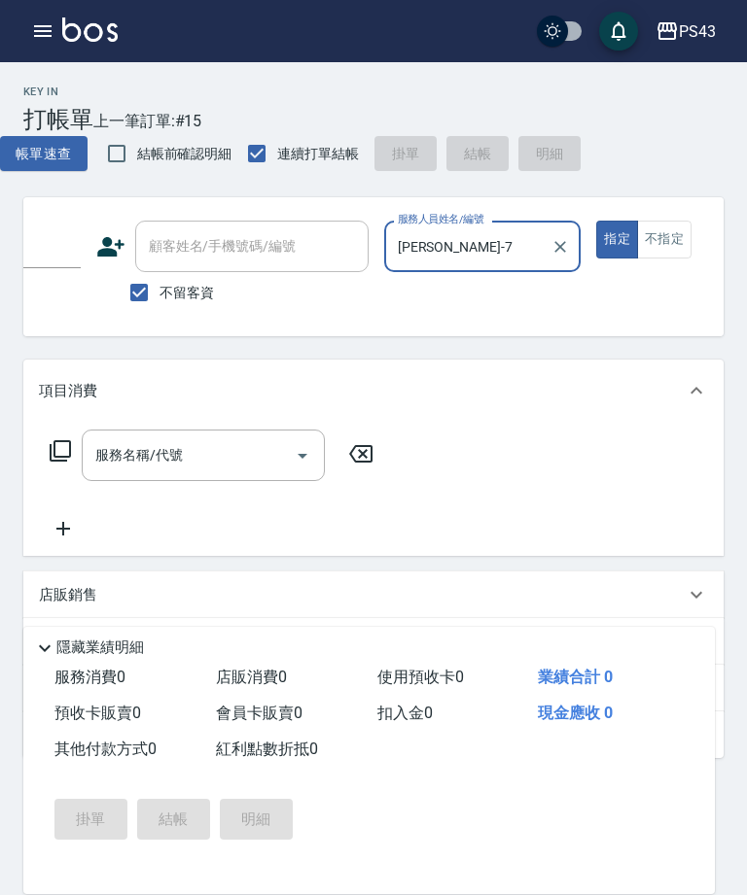
click at [221, 465] on input "服務名稱/代號" at bounding box center [188, 455] width 196 height 34
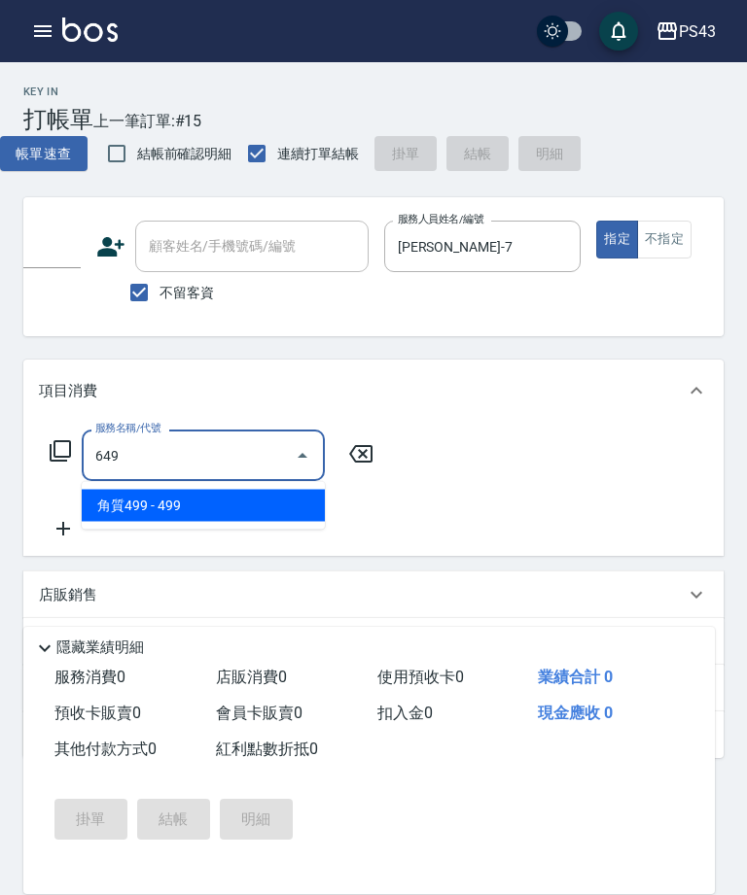
click at [204, 500] on span "角質499 - 499" at bounding box center [203, 506] width 243 height 32
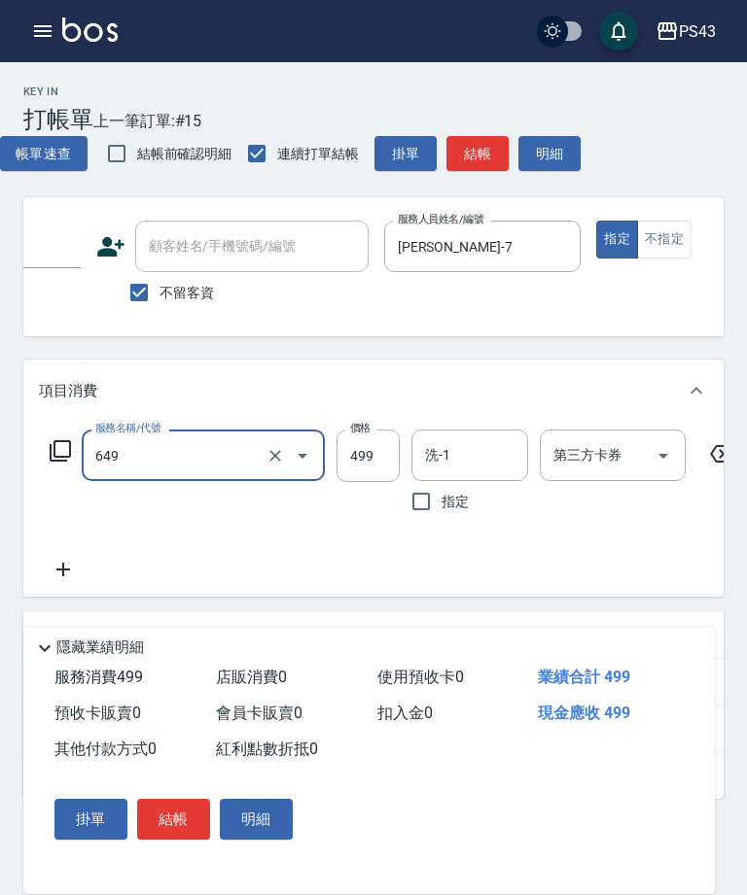
click at [372, 456] on input "499" at bounding box center [367, 456] width 63 height 52
type input "角質499(649)"
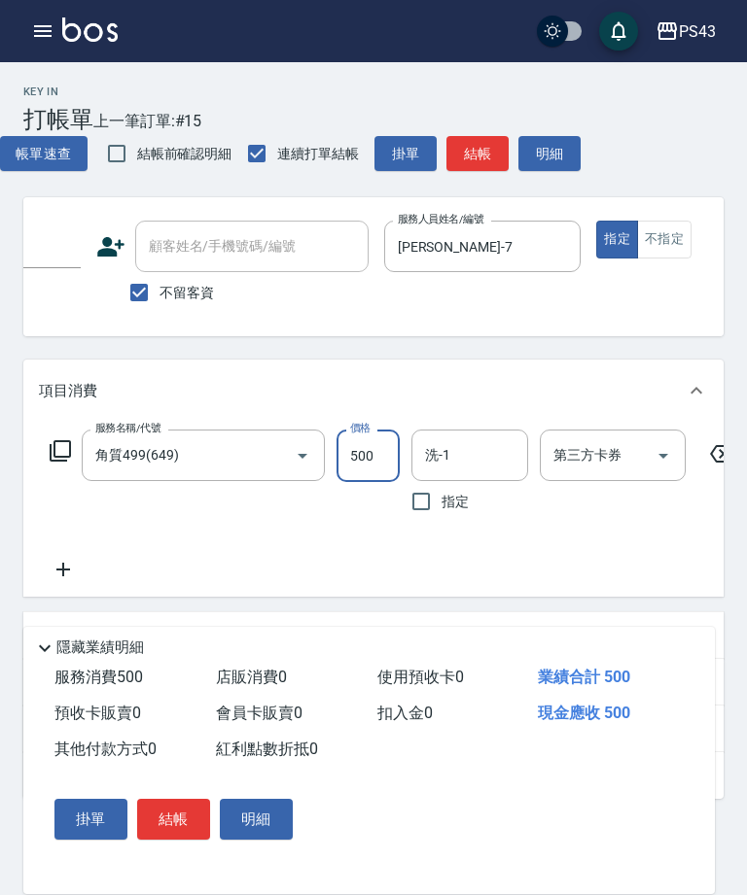
type input "500"
click at [471, 457] on input "洗-1" at bounding box center [469, 455] width 99 height 34
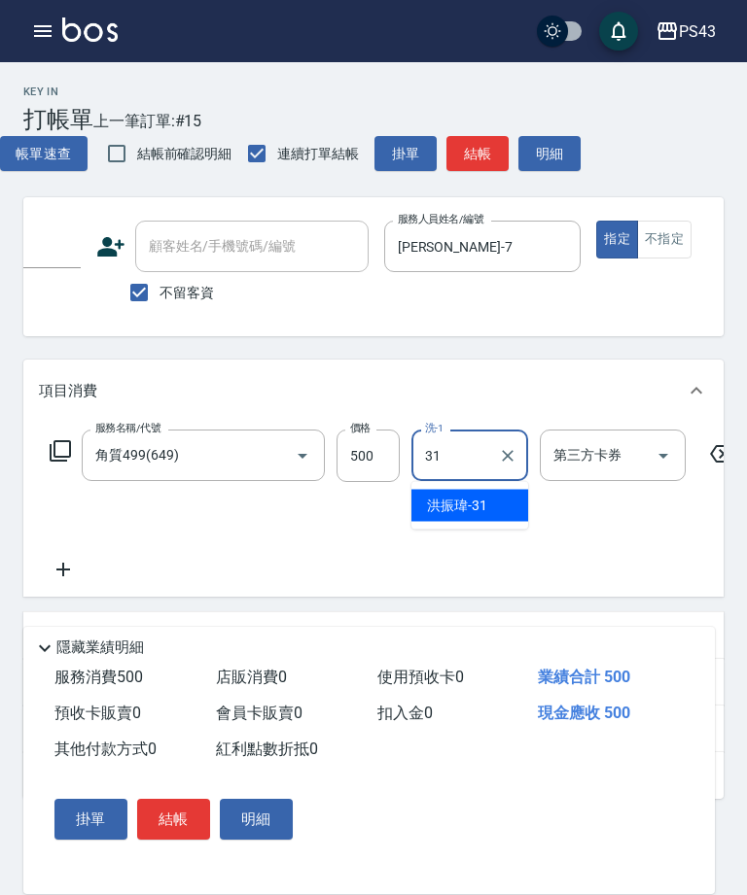
click at [471, 506] on span "[PERSON_NAME]-31" at bounding box center [457, 506] width 60 height 20
type input "[PERSON_NAME]-31"
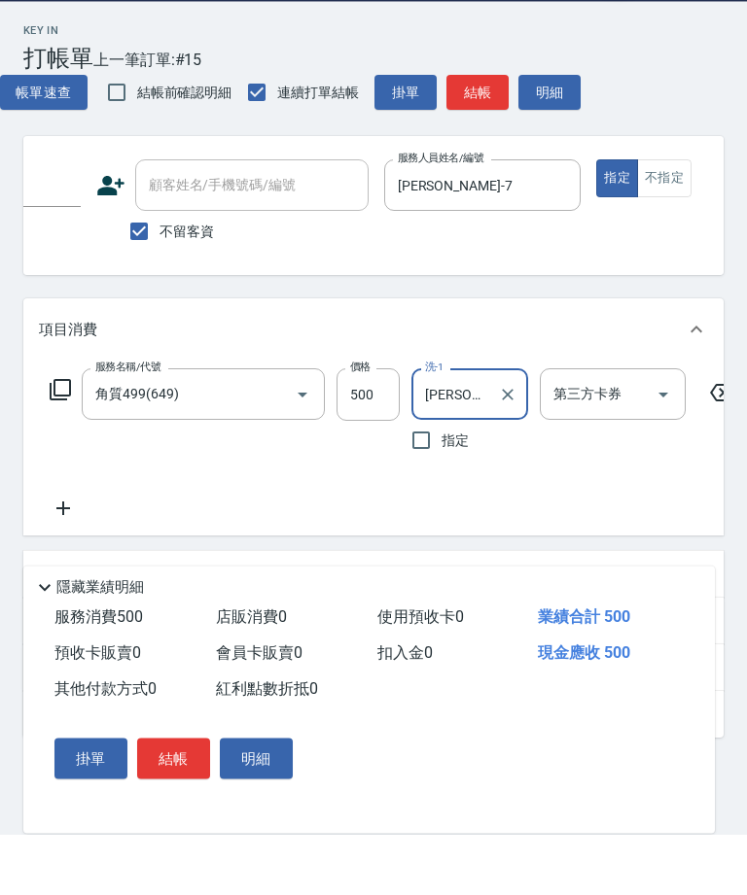
click at [641, 494] on div "服務名稱/代號 角質499(649) 服務名稱/代號 價格 500 價格 洗-1 [PERSON_NAME]-31 洗-1 指定 第三方卡券 第三方卡券" at bounding box center [392, 506] width 707 height 152
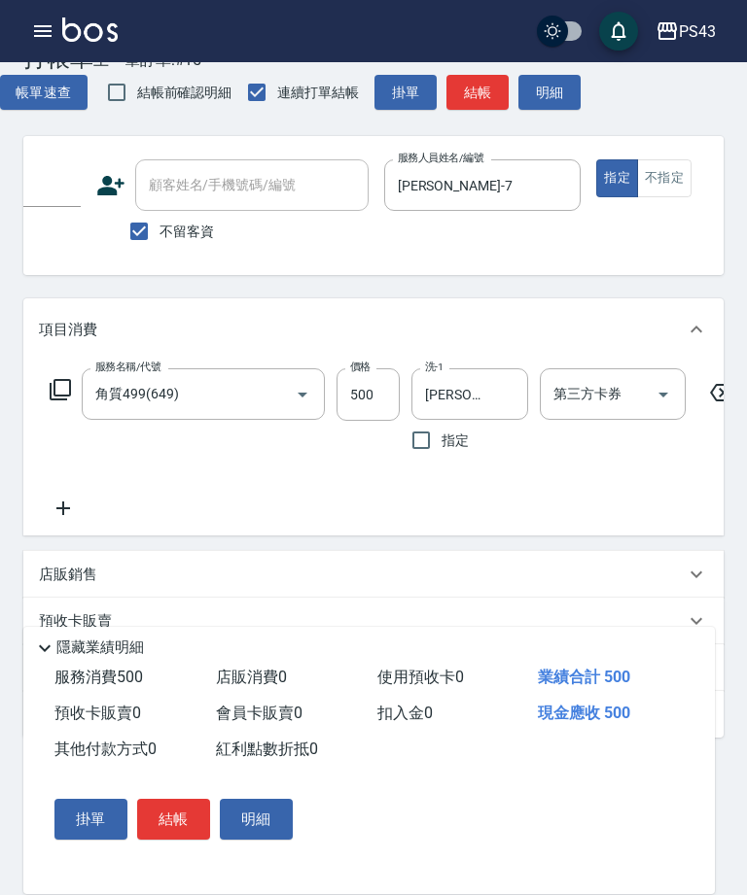
click at [172, 840] on button "結帳" at bounding box center [173, 819] width 73 height 41
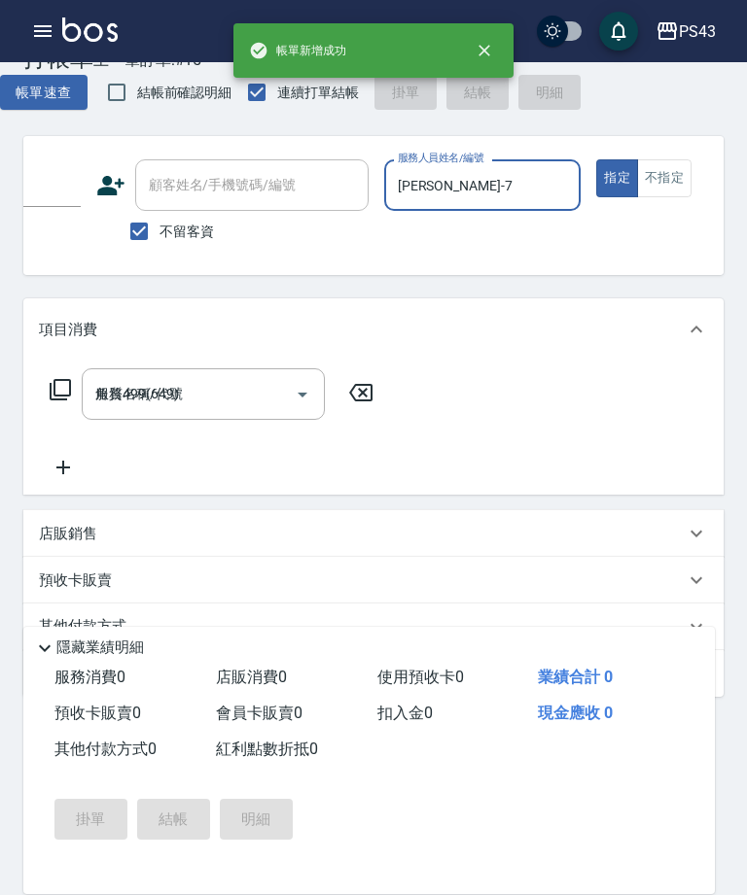
type input "[DATE] 20:10"
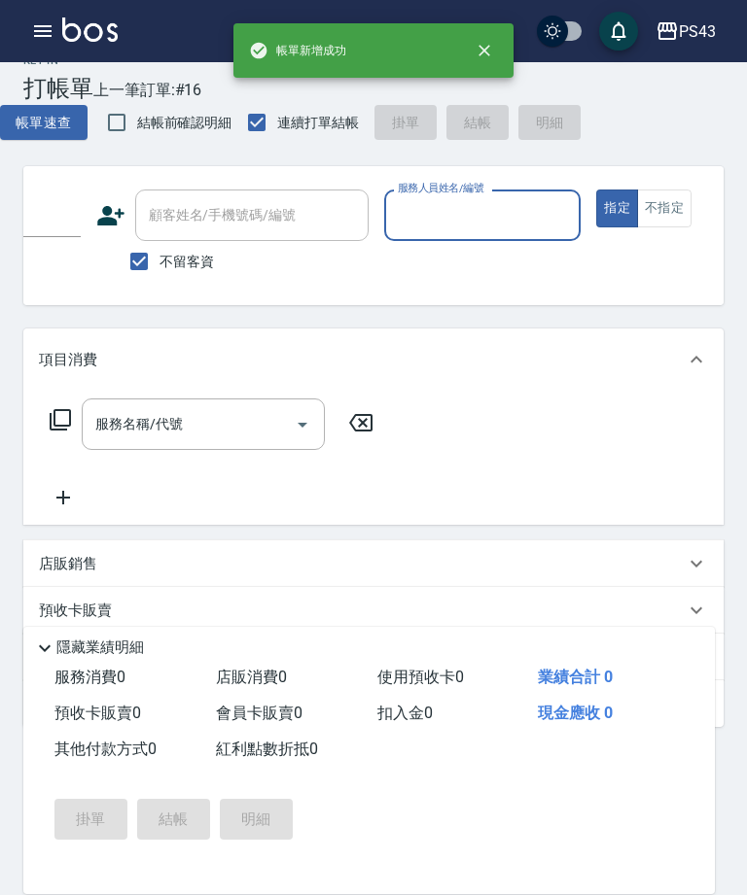
scroll to position [0, 0]
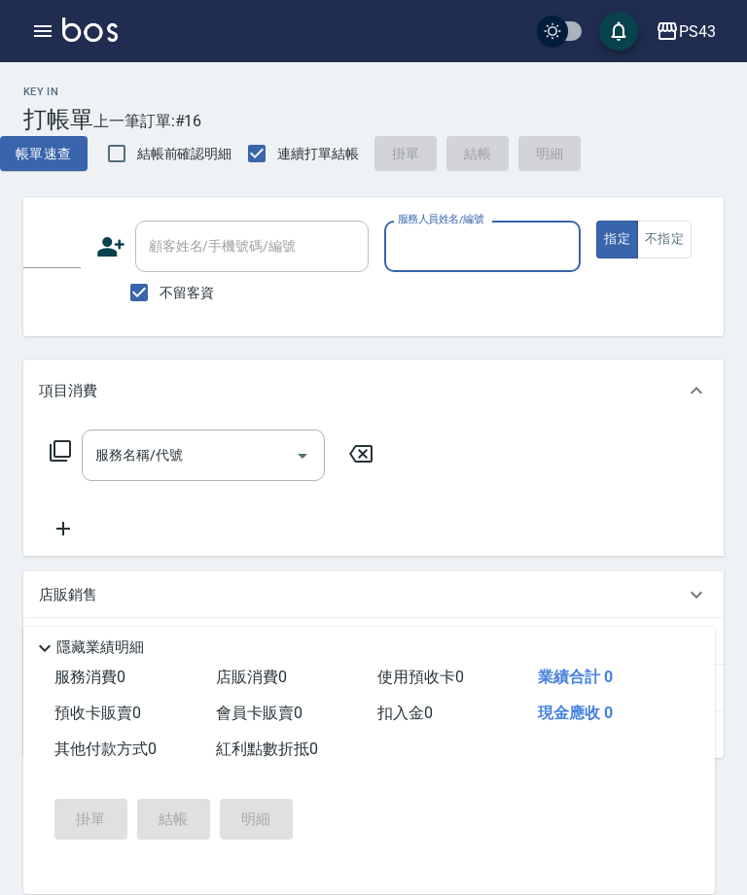
click at [25, 30] on button "button" at bounding box center [42, 31] width 39 height 39
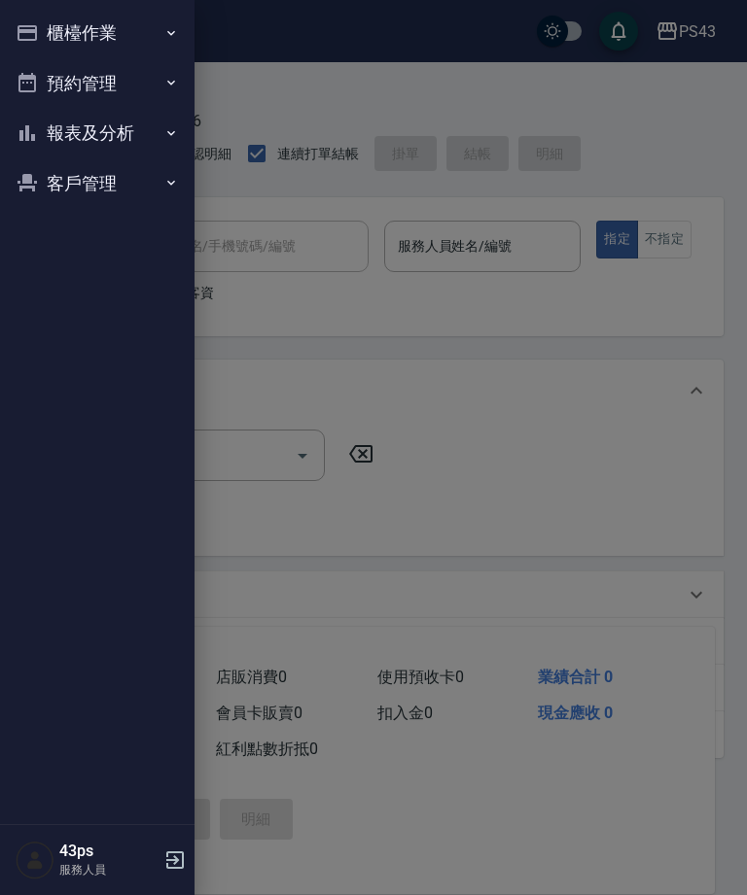
click at [74, 145] on button "報表及分析" at bounding box center [97, 133] width 179 height 51
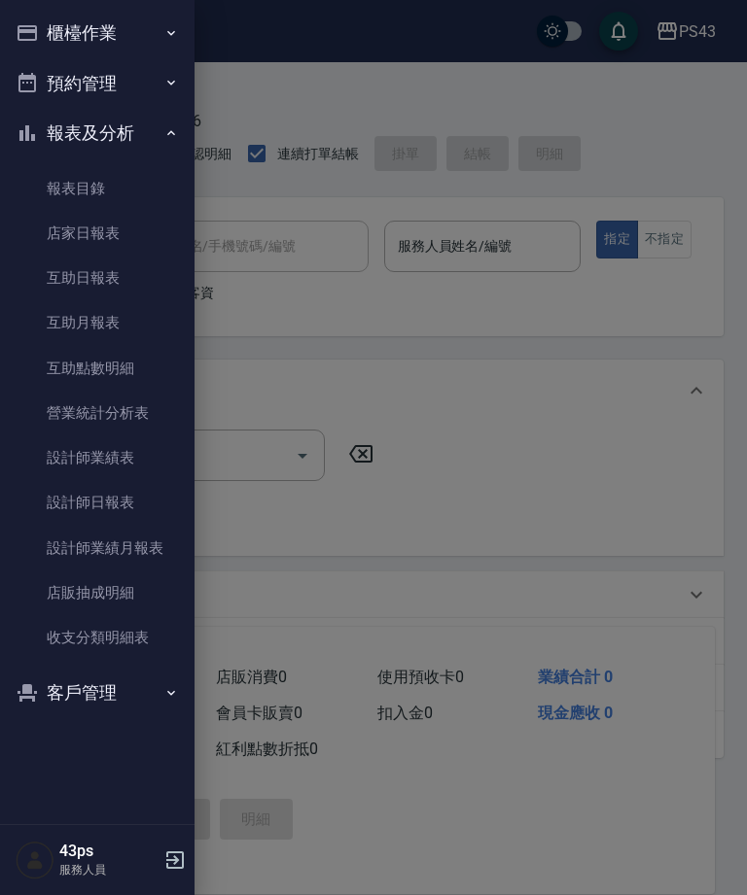
click at [60, 545] on link "設計師業績月報表" at bounding box center [97, 548] width 179 height 45
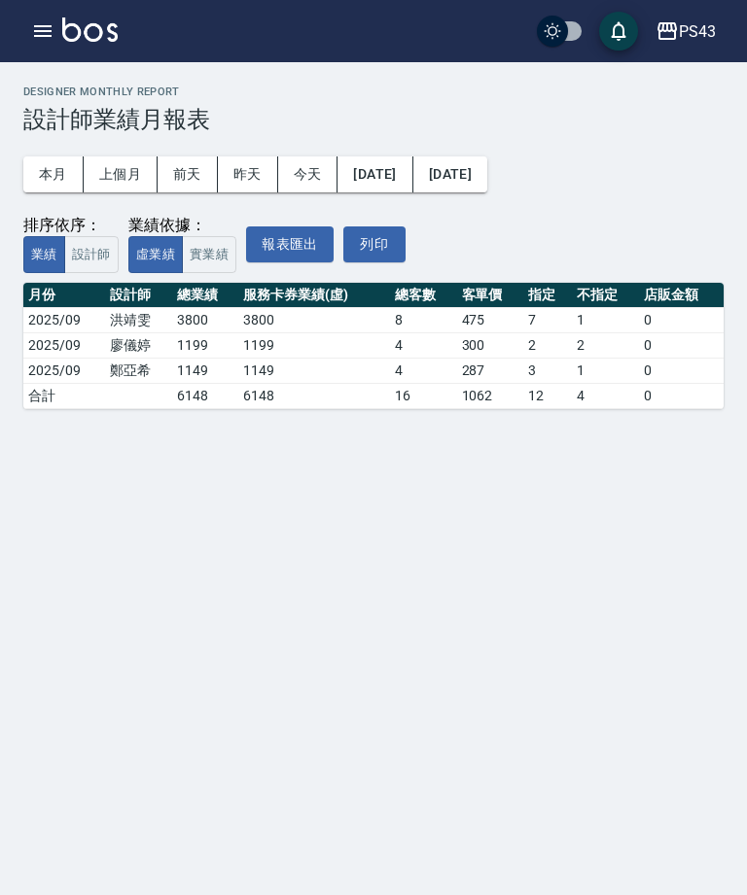
click at [384, 180] on button "[DATE]" at bounding box center [374, 175] width 75 height 36
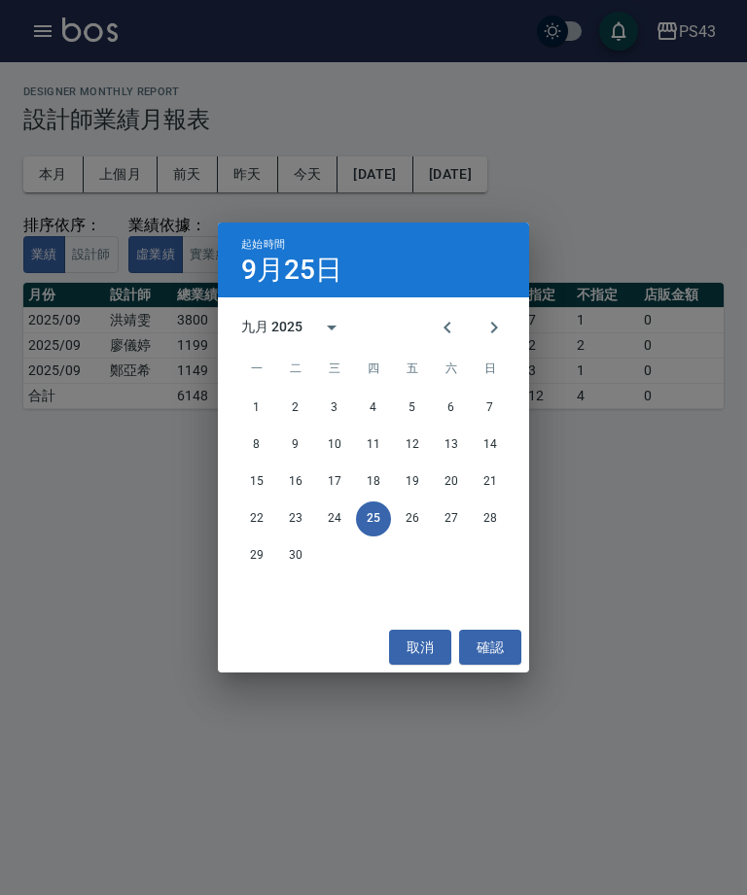
click at [250, 403] on button "1" at bounding box center [256, 408] width 35 height 35
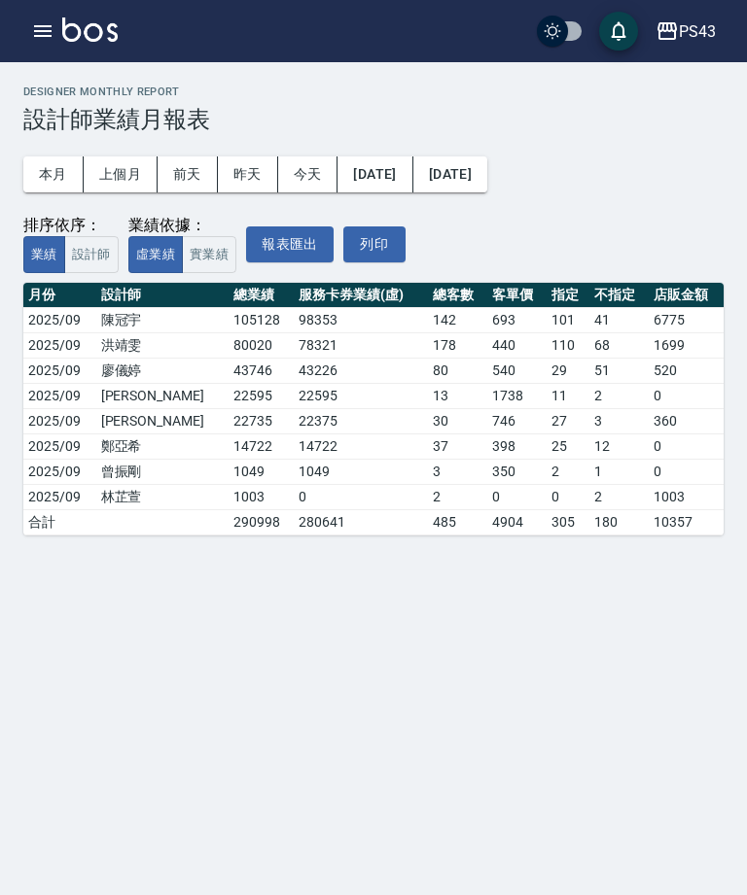
click at [208, 252] on button "實業績" at bounding box center [209, 255] width 54 height 38
click at [387, 181] on button "[DATE]" at bounding box center [374, 175] width 75 height 36
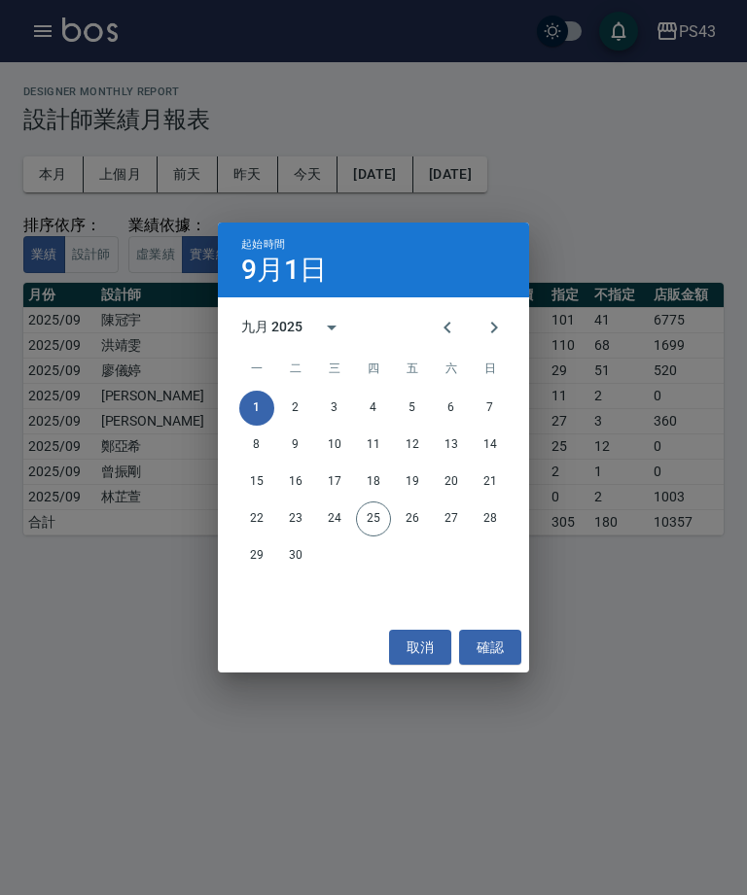
click at [447, 345] on button "Previous month" at bounding box center [447, 327] width 47 height 47
click at [408, 402] on button "1" at bounding box center [412, 408] width 35 height 35
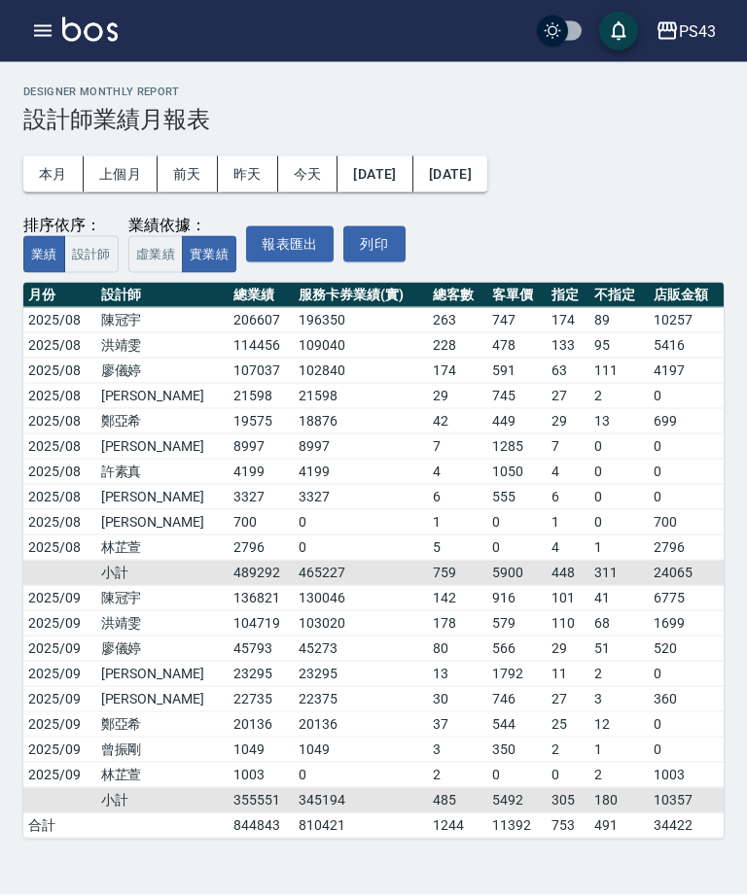
scroll to position [26, 0]
click at [43, 44] on button "button" at bounding box center [42, 31] width 39 height 39
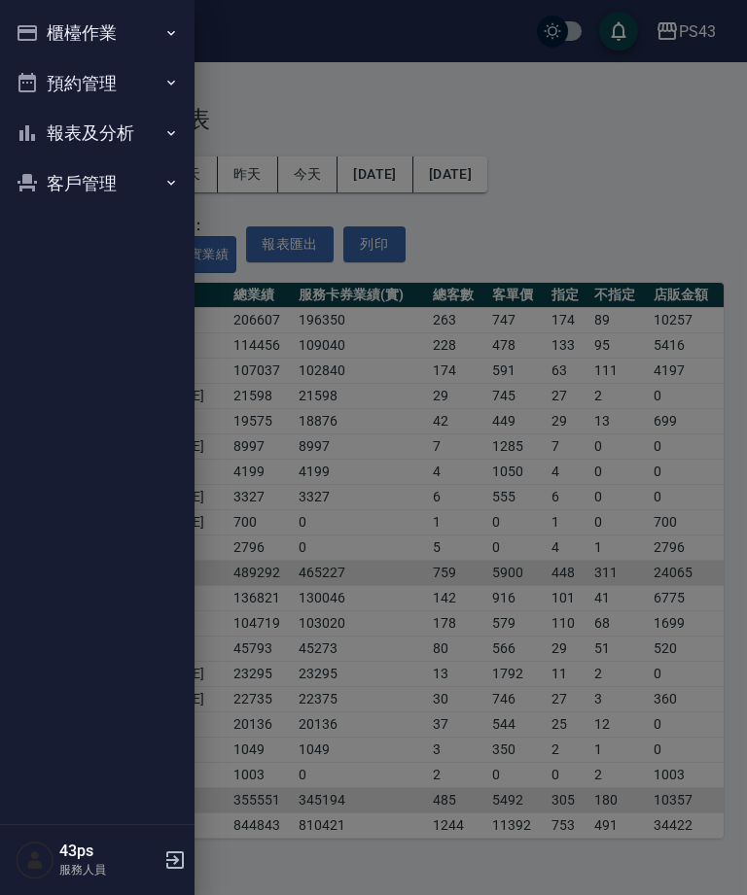
click at [83, 148] on button "報表及分析" at bounding box center [97, 133] width 179 height 51
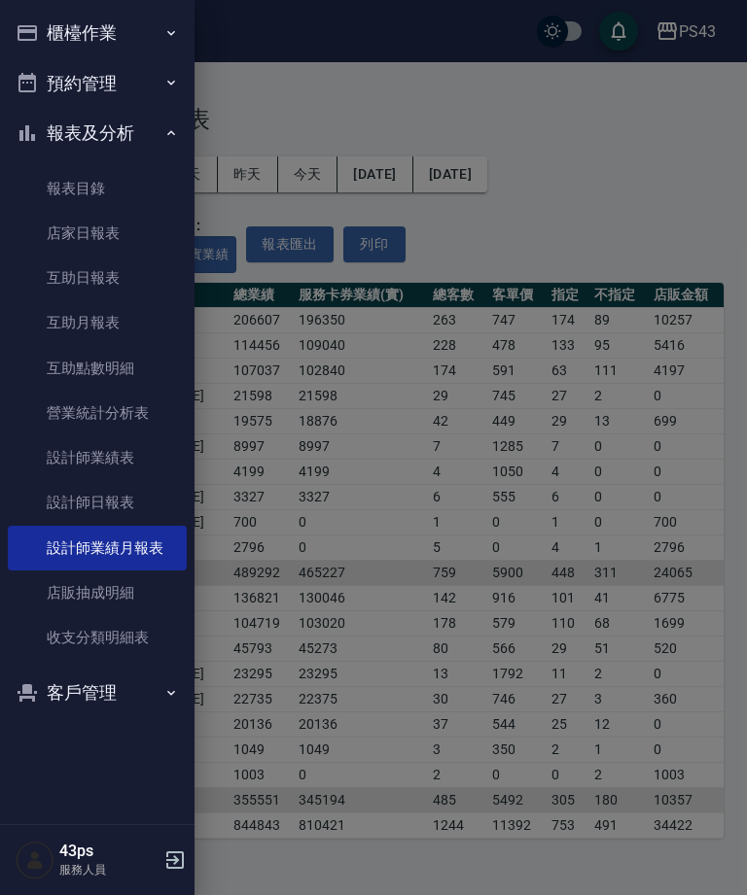
click at [58, 488] on link "設計師日報表" at bounding box center [97, 502] width 179 height 45
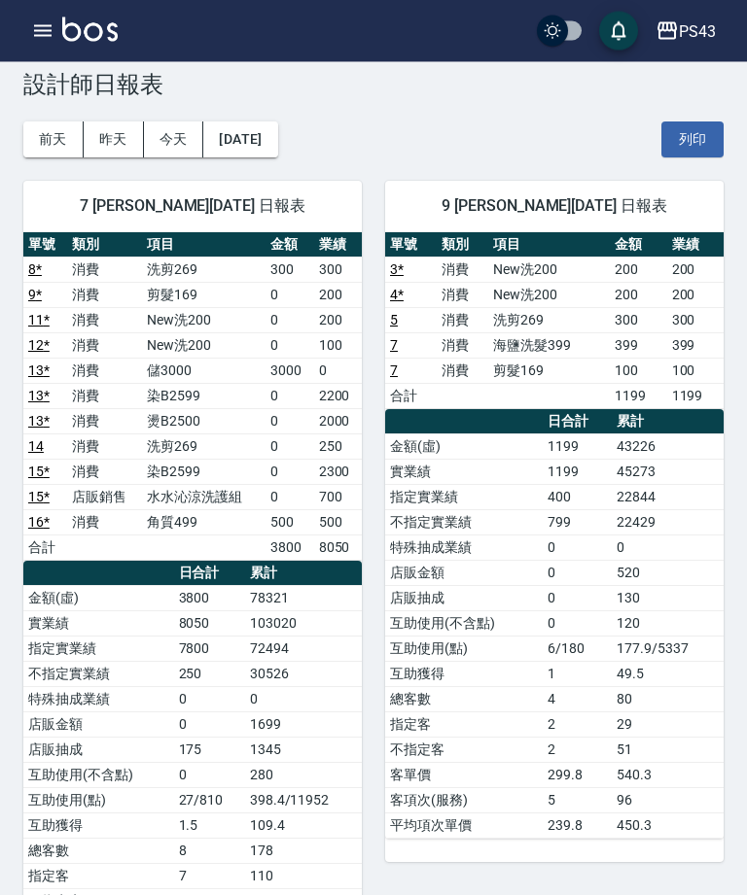
scroll to position [35, 0]
click at [39, 45] on button "button" at bounding box center [42, 31] width 39 height 39
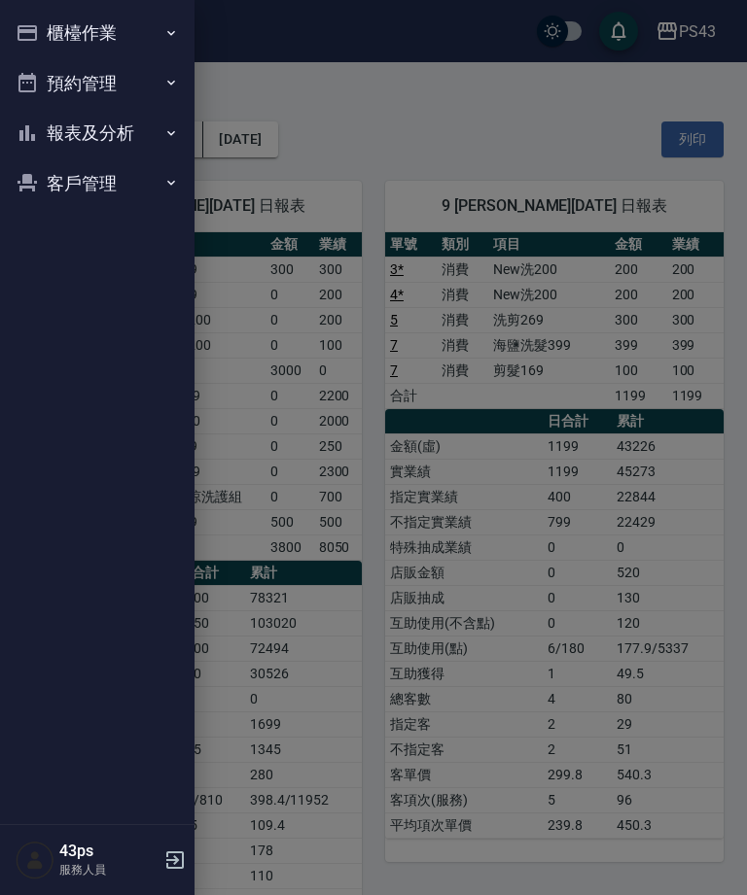
click at [51, 31] on button "櫃檯作業" at bounding box center [97, 33] width 179 height 51
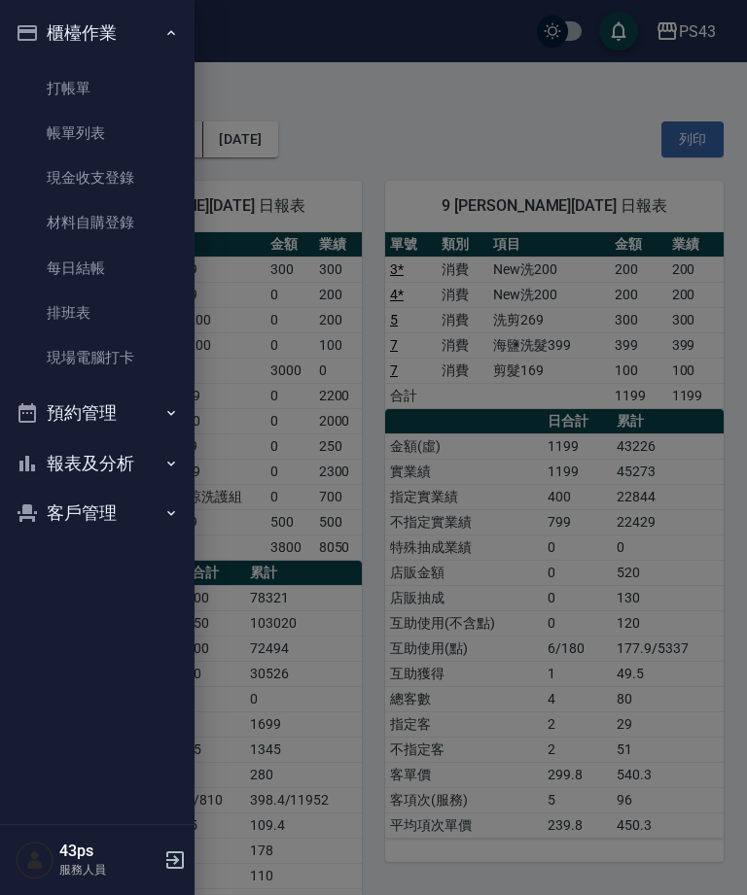
click at [60, 125] on link "帳單列表" at bounding box center [97, 133] width 179 height 45
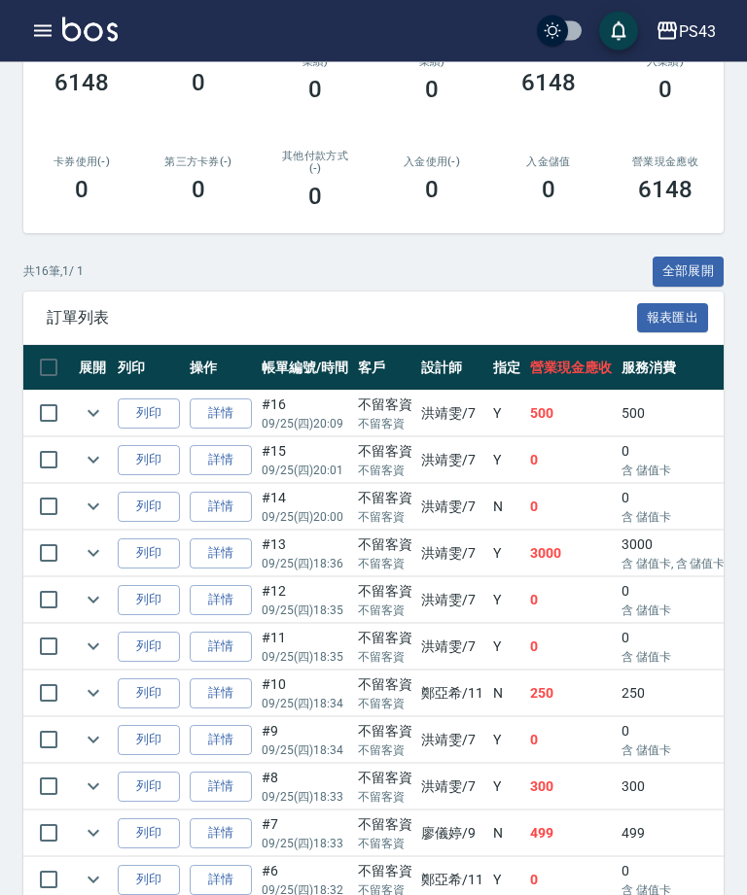
scroll to position [342, 0]
click at [224, 452] on link "詳情" at bounding box center [221, 460] width 62 height 30
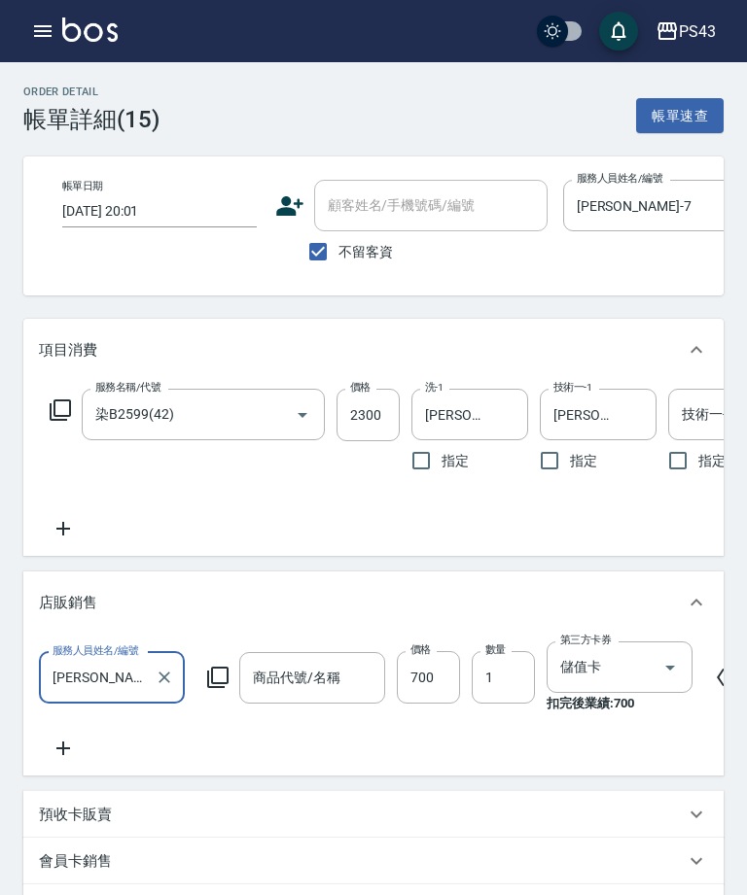
type input "[DATE] 20:01"
checkbox input "true"
type input "[PERSON_NAME]-7"
type input "水水沁涼洗護組"
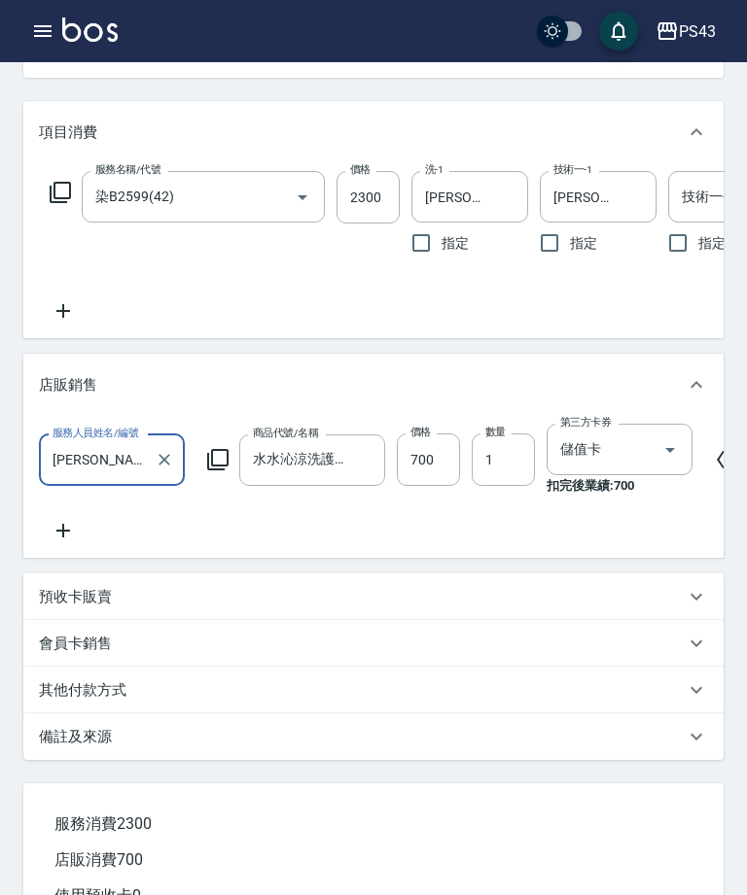
scroll to position [225, 0]
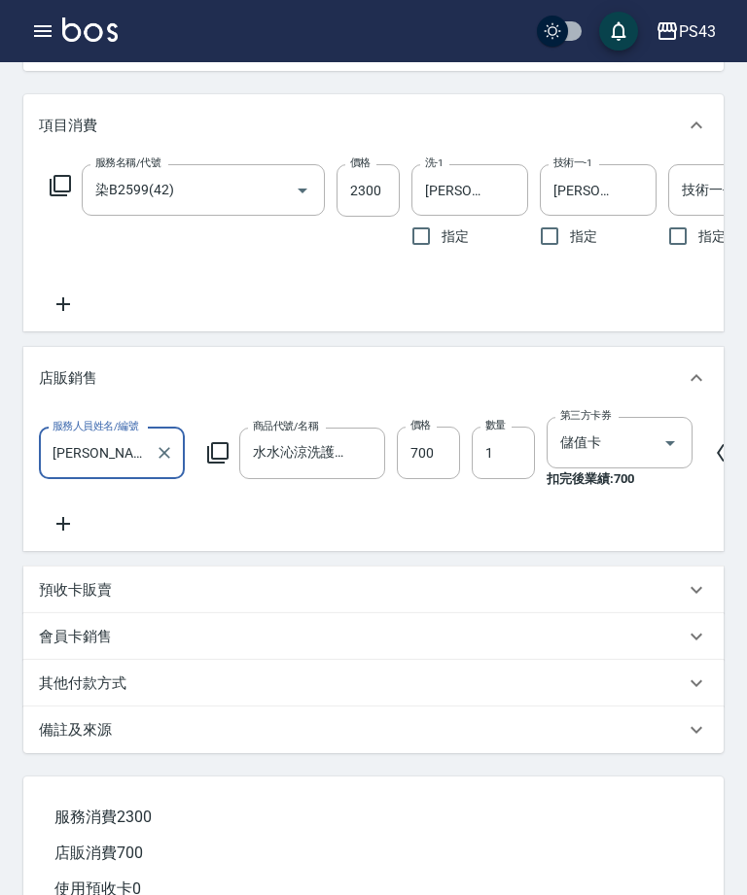
click at [59, 522] on icon at bounding box center [63, 523] width 49 height 23
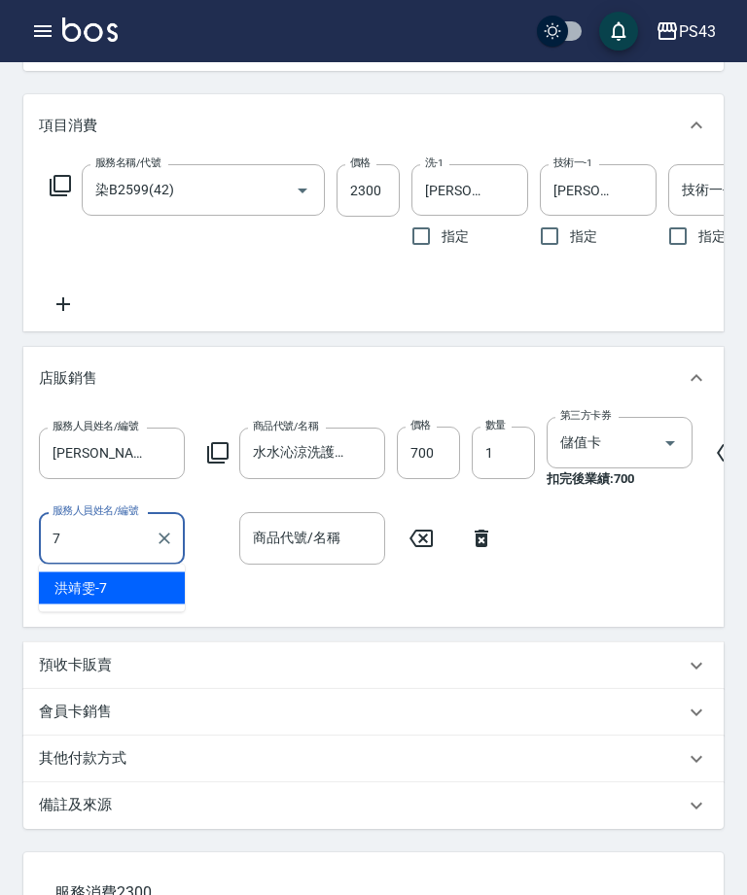
click at [95, 592] on span "[PERSON_NAME]-7" at bounding box center [80, 588] width 52 height 20
type input "[PERSON_NAME]-7"
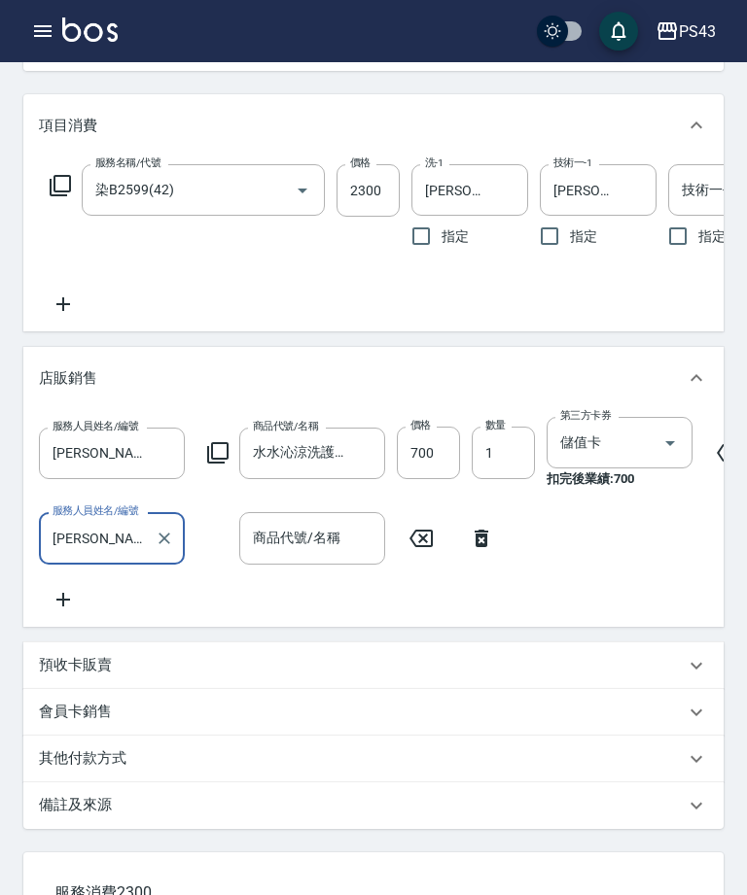
click at [282, 543] on div "商品代號/名稱 商品代號/名稱" at bounding box center [312, 538] width 146 height 52
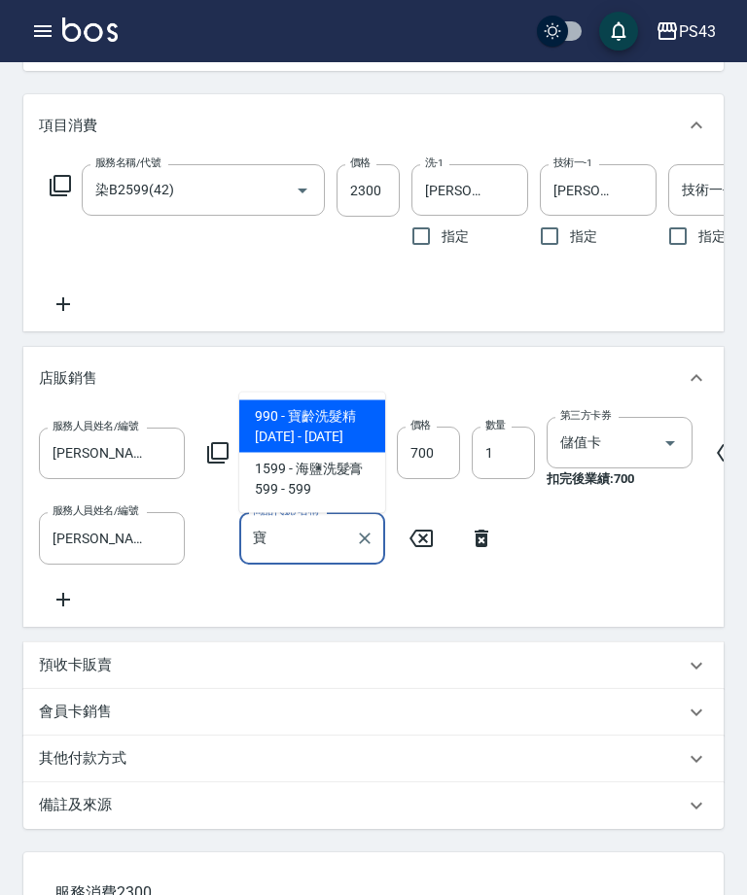
click at [289, 423] on span "990 - 寶齡洗髮精[DATE] - [DATE]" at bounding box center [312, 427] width 146 height 52
type input "寶齡洗髮精1380"
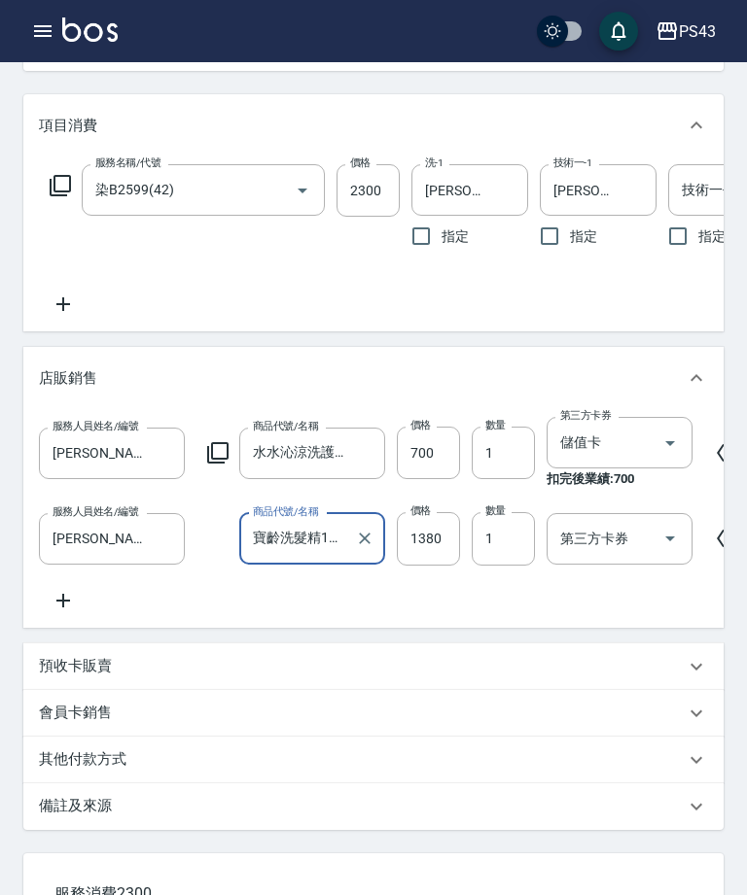
click at [660, 541] on icon "Open" at bounding box center [669, 538] width 23 height 23
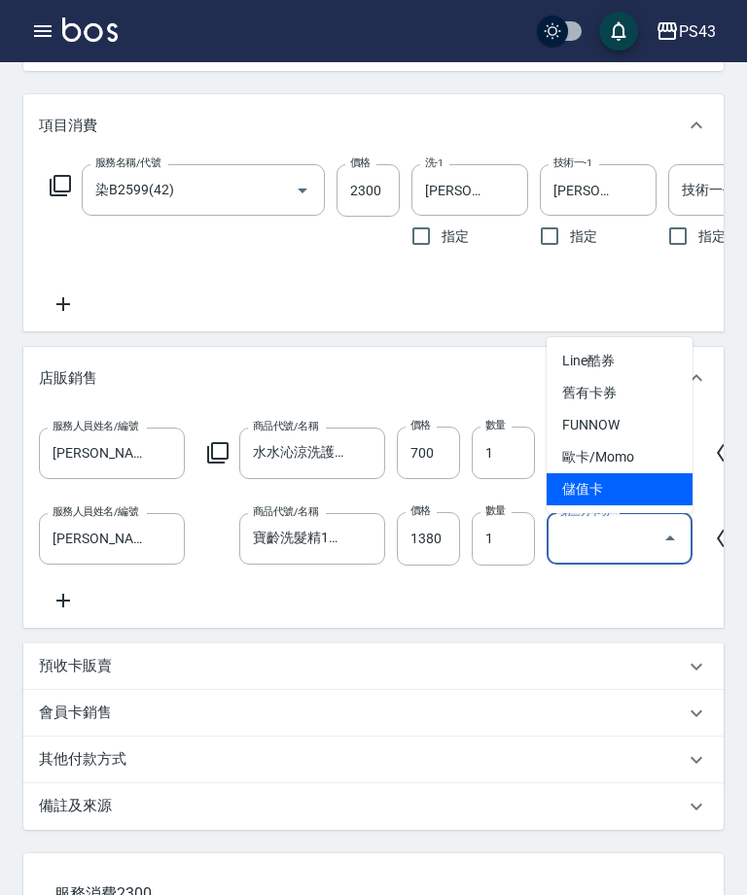
click at [627, 496] on span "儲值卡" at bounding box center [619, 489] width 146 height 32
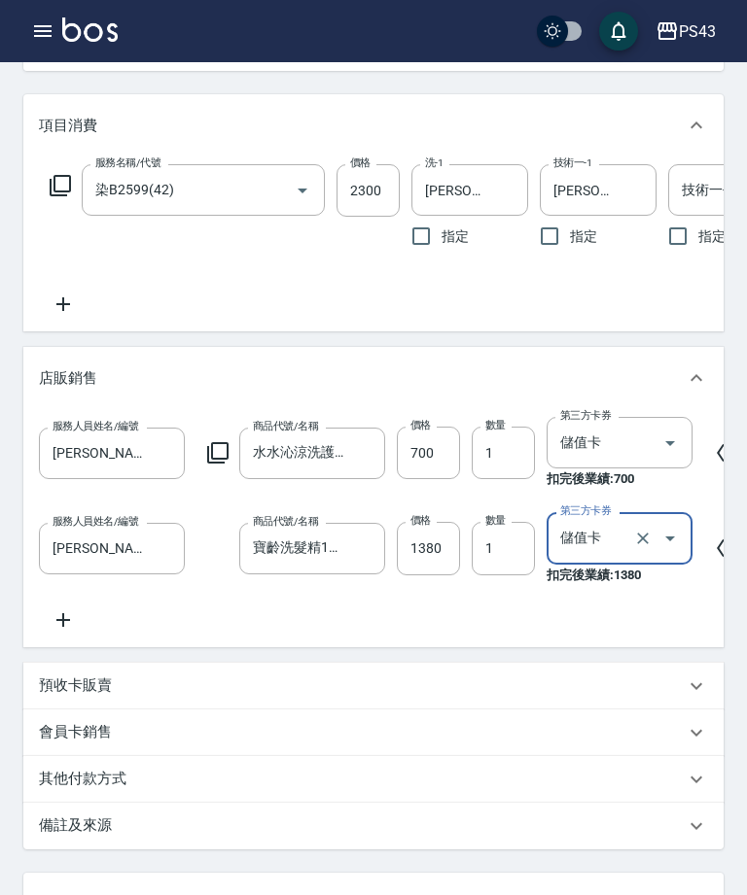
type input "儲值卡"
click at [645, 627] on div "服務人員姓名/編號 [PERSON_NAME]-7 服務人員姓名/編號 商品代號/名稱 水水沁涼洗護組 商品代號/名稱 價格 700 價格 數量 1 數量 第…" at bounding box center [373, 524] width 669 height 214
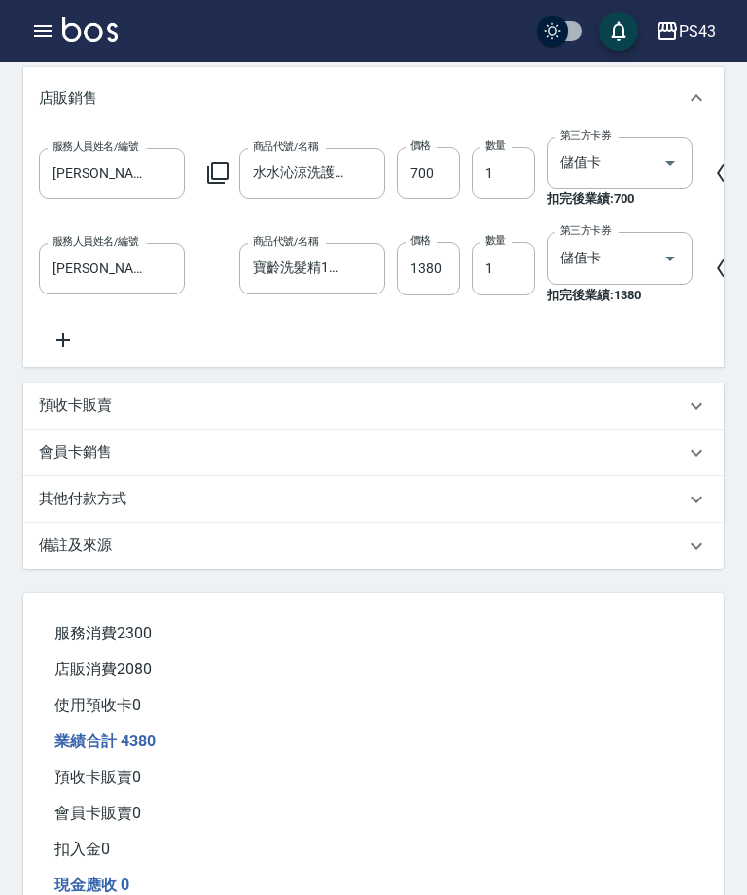
scroll to position [702, 0]
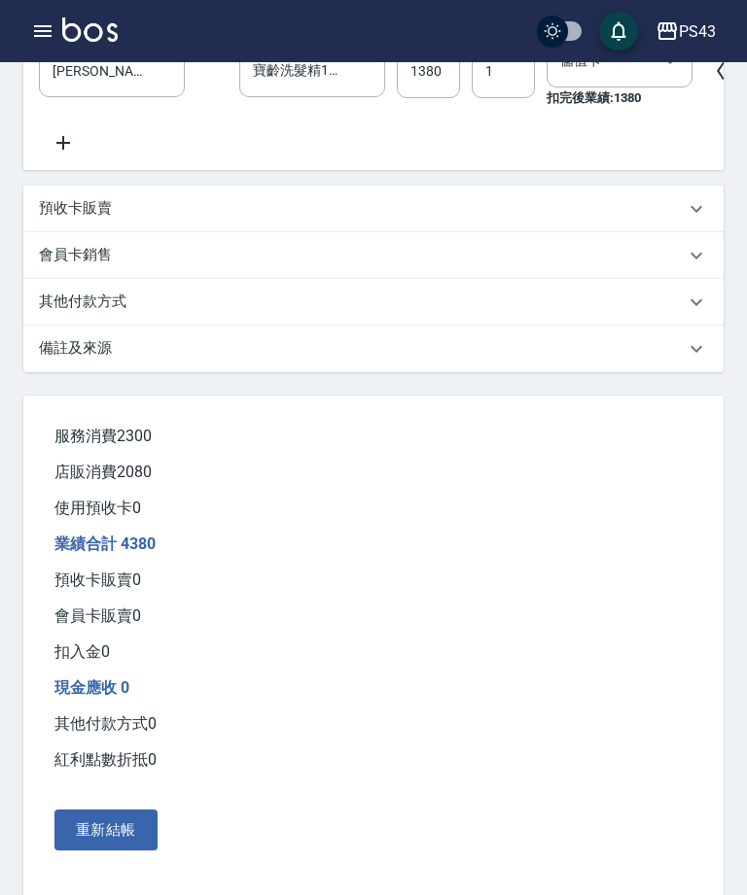
click at [92, 851] on button "重新結帳" at bounding box center [105, 830] width 103 height 41
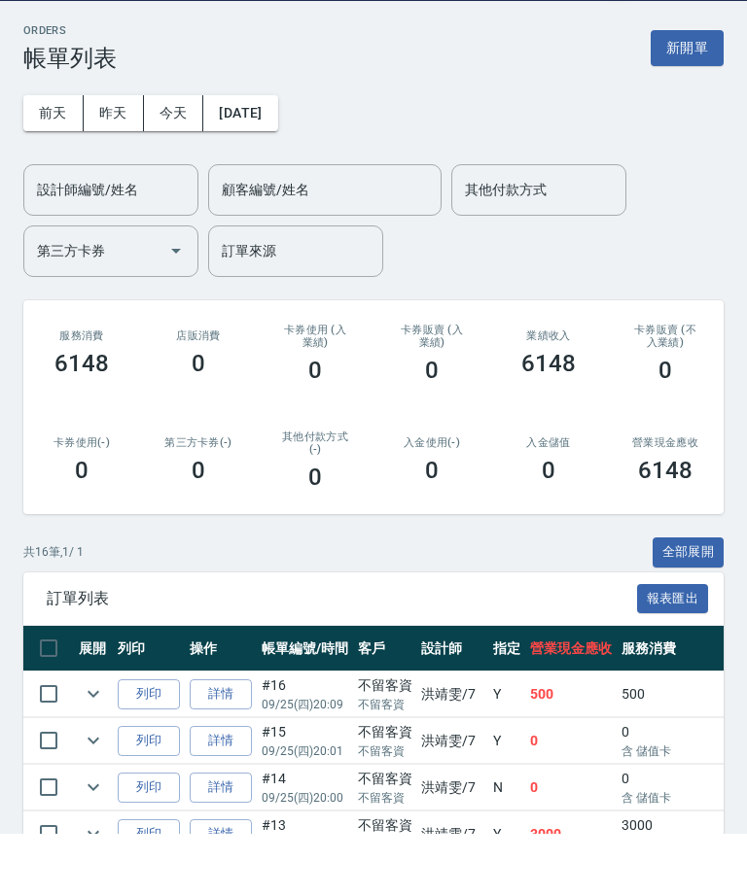
scroll to position [62, 0]
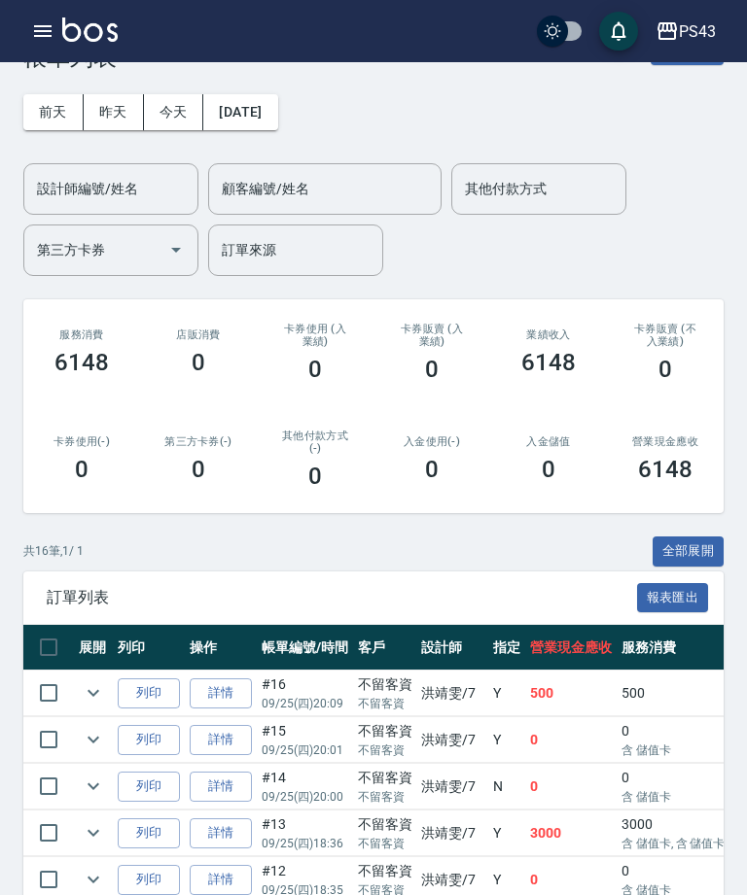
click at [29, 38] on button "button" at bounding box center [42, 31] width 39 height 39
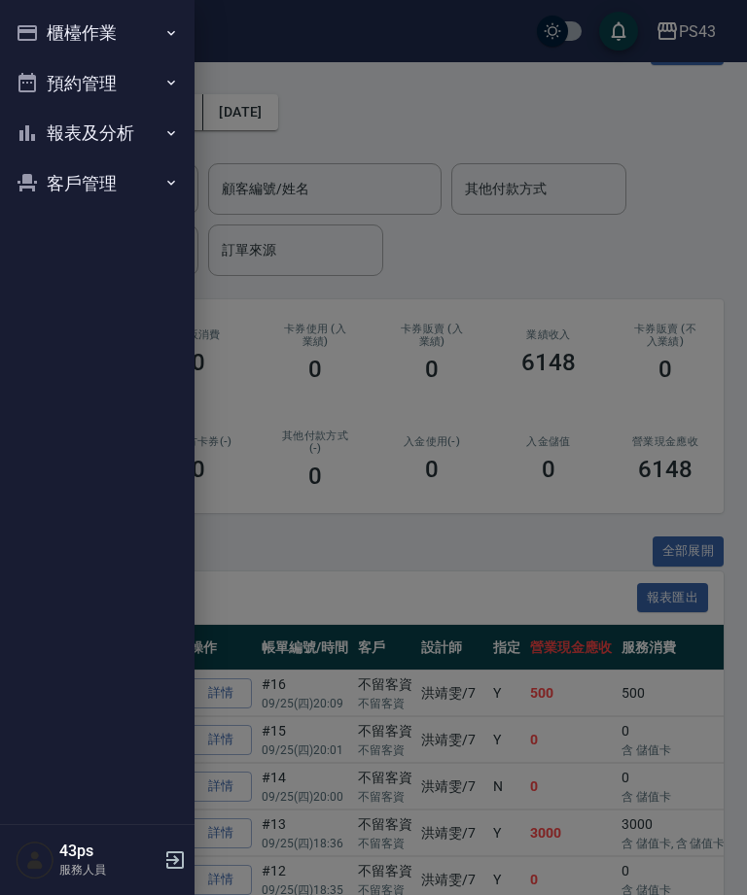
click at [39, 85] on button "預約管理" at bounding box center [97, 83] width 179 height 51
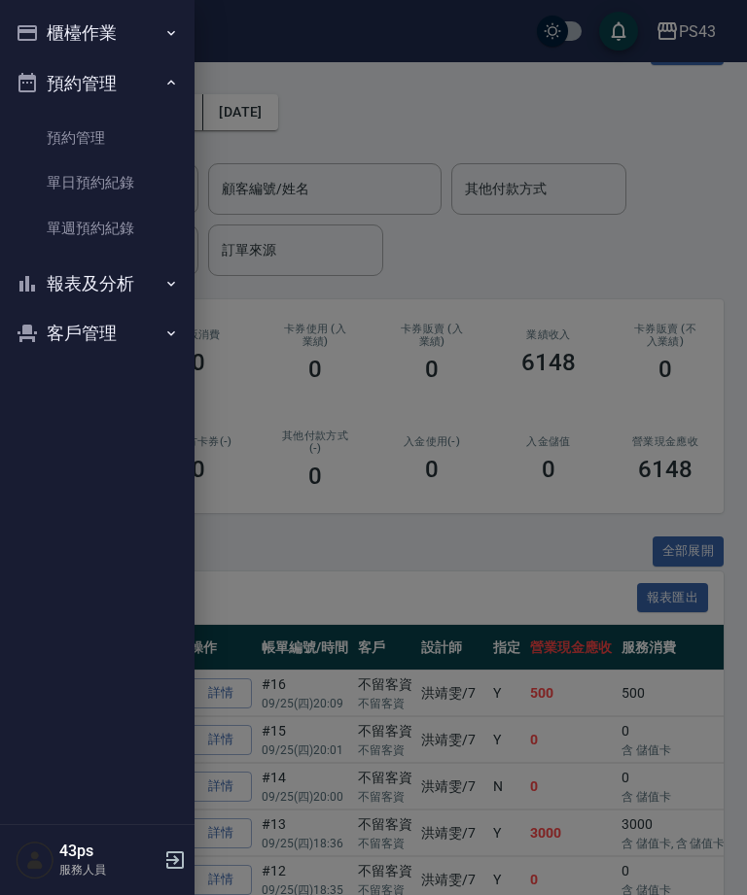
click at [67, 372] on nav "櫃檯作業 打帳單 帳單列表 現金收支登錄 材料自購登錄 每日結帳 排班表 現場電腦打卡 預約管理 預約管理 單日預約紀錄 單週預約紀錄 報表及分析 報表目錄 …" at bounding box center [97, 412] width 194 height 824
click at [55, 290] on button "報表及分析" at bounding box center [97, 284] width 179 height 51
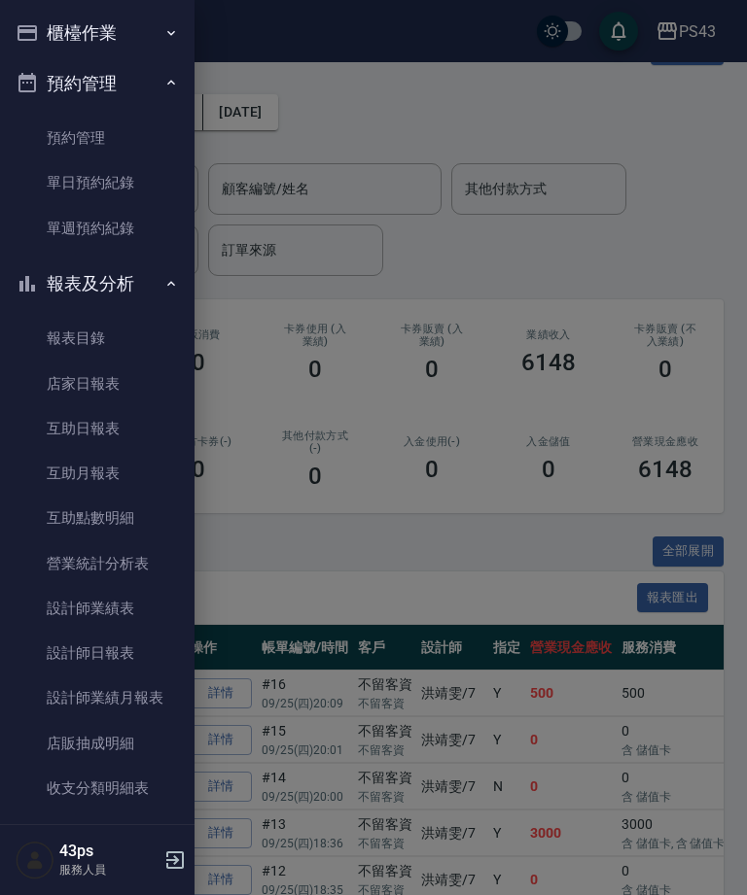
click at [75, 639] on link "設計師日報表" at bounding box center [97, 653] width 179 height 45
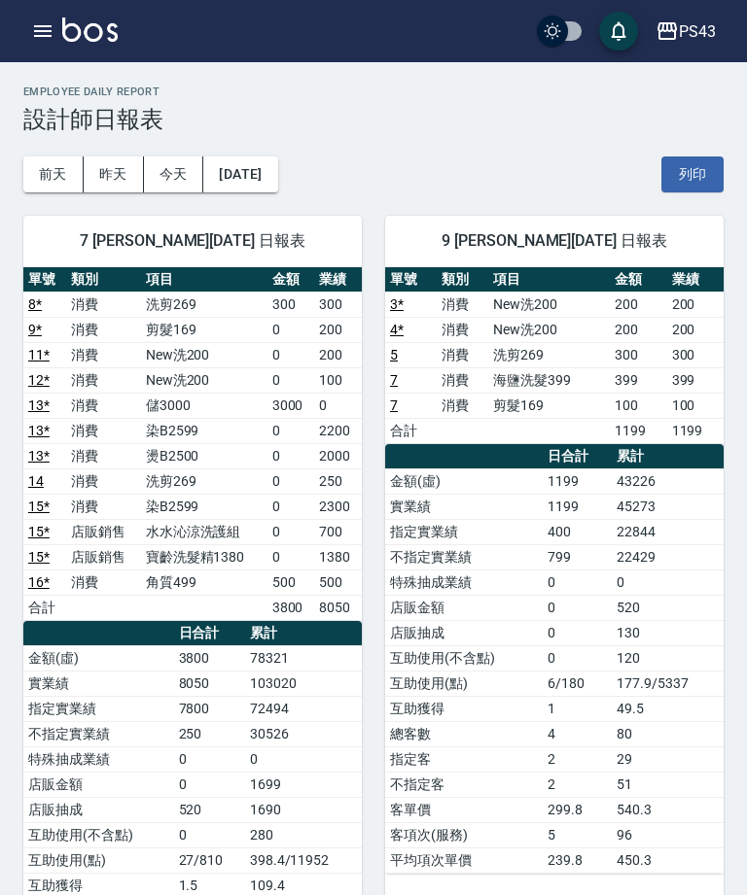
click at [44, 25] on icon "button" at bounding box center [42, 31] width 17 height 12
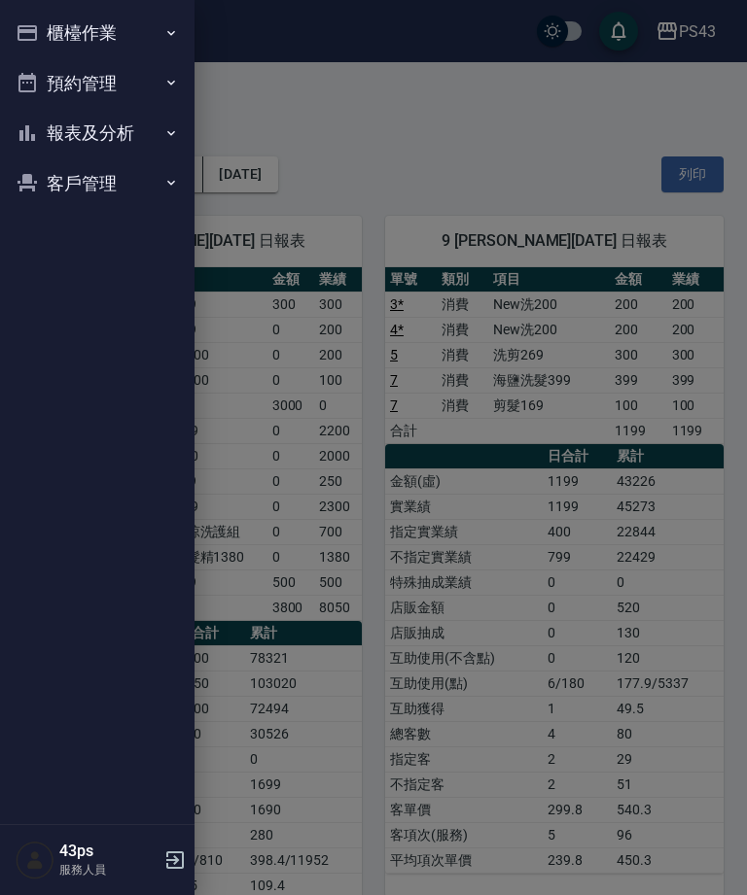
click at [68, 137] on button "報表及分析" at bounding box center [97, 133] width 179 height 51
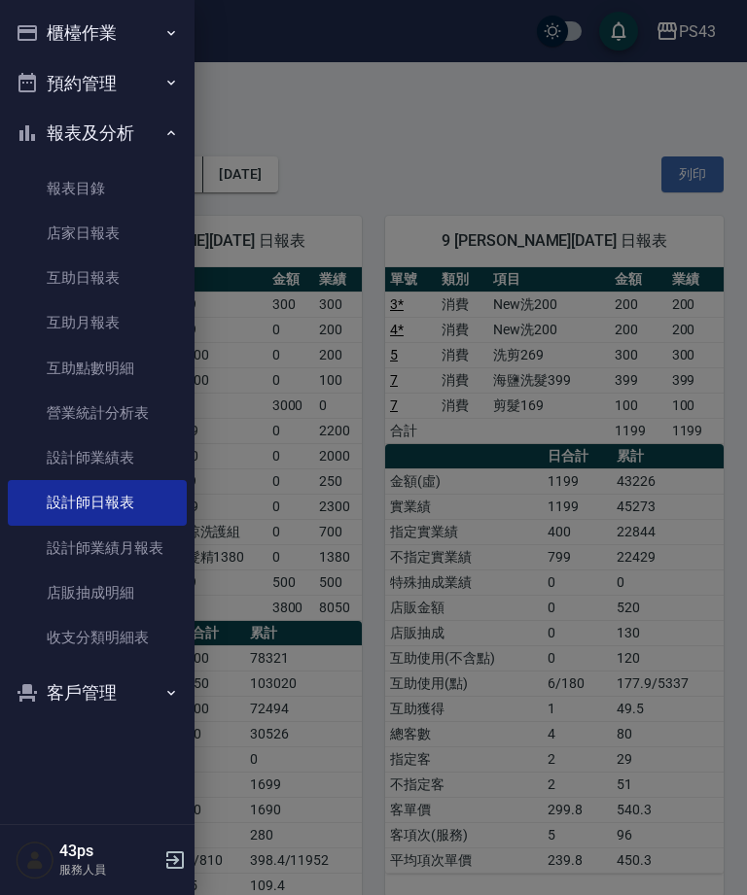
click at [54, 266] on link "互助日報表" at bounding box center [97, 278] width 179 height 45
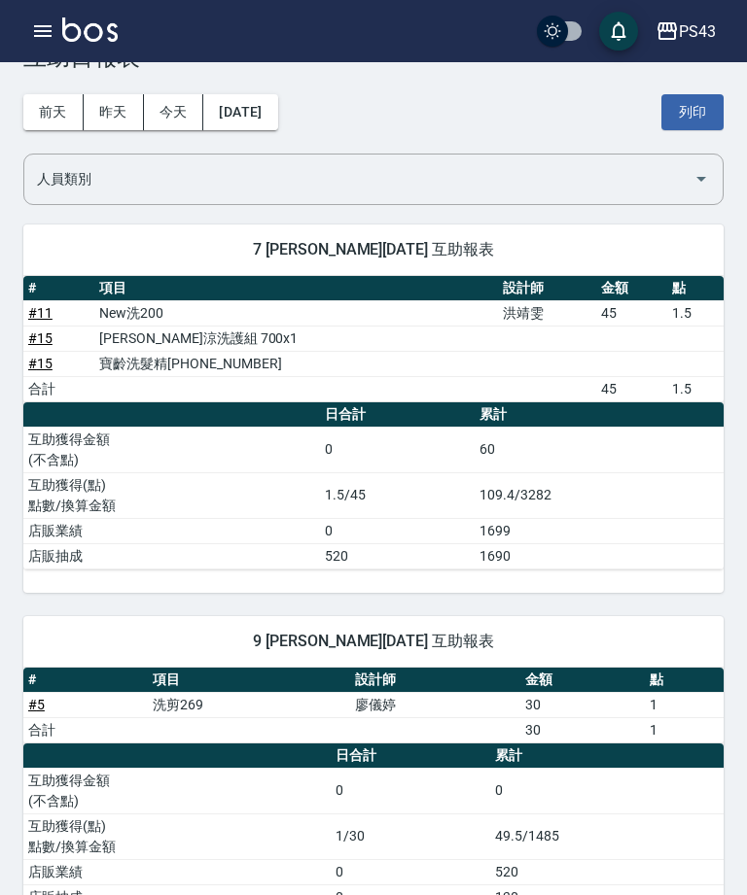
scroll to position [122, 0]
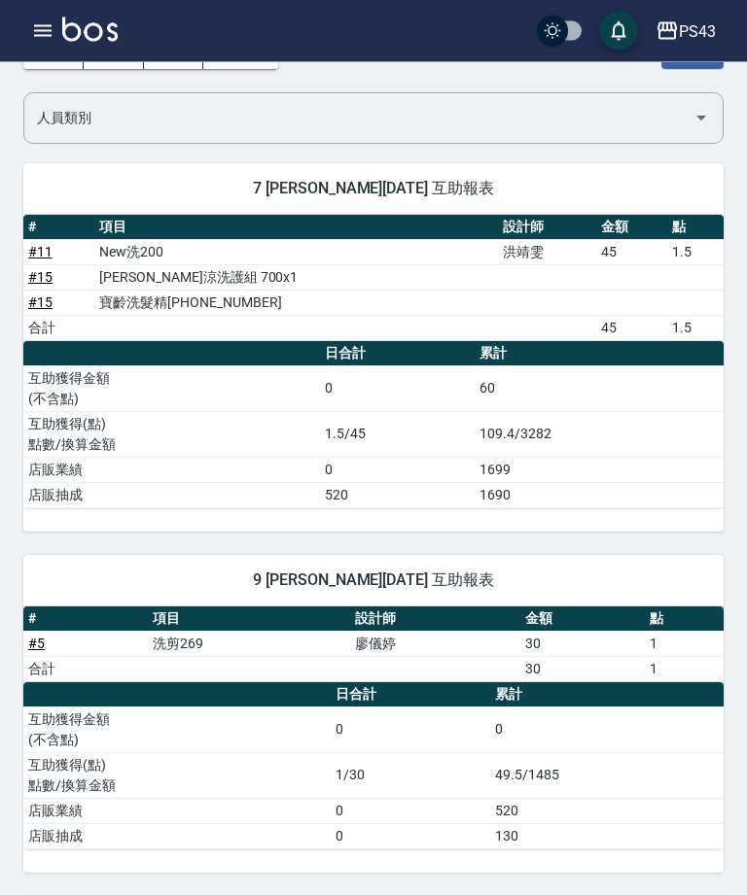
click at [28, 21] on button "button" at bounding box center [42, 31] width 39 height 39
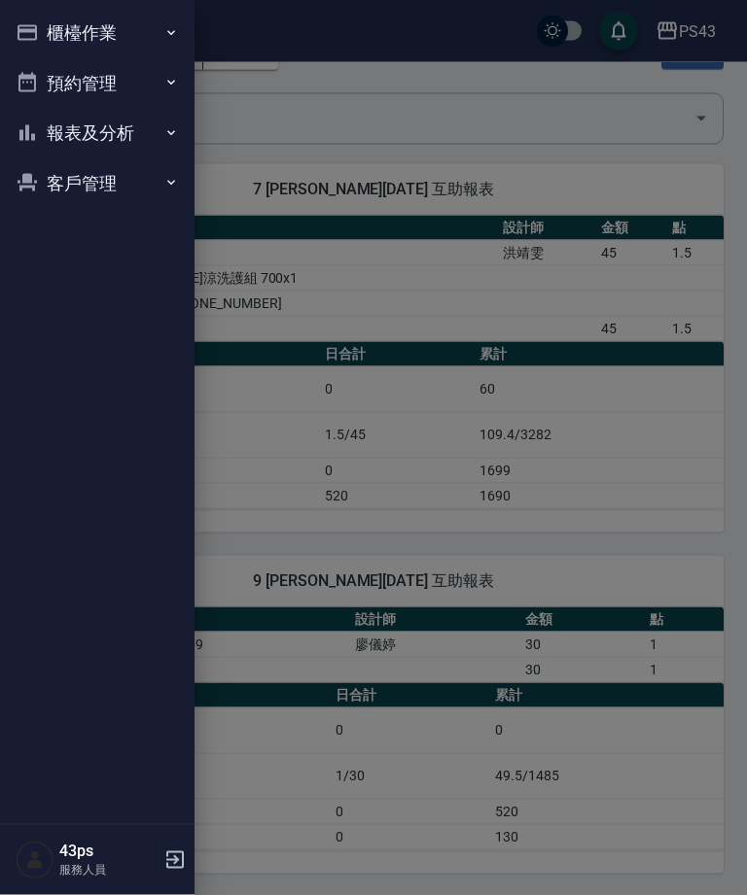
scroll to position [123, 0]
click at [67, 142] on button "報表及分析" at bounding box center [97, 133] width 179 height 51
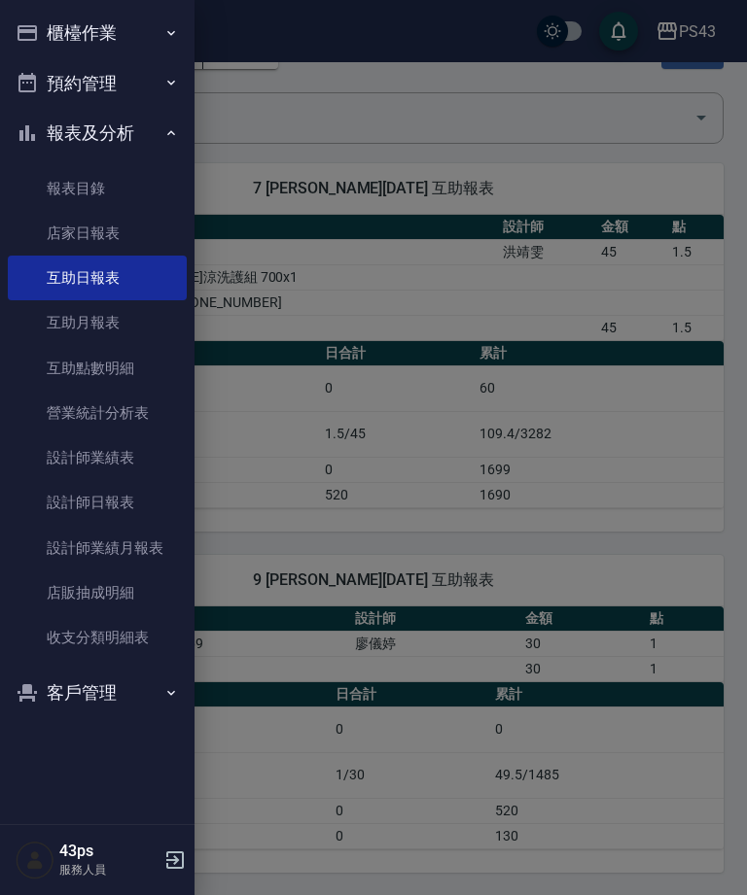
click at [60, 582] on link "店販抽成明細" at bounding box center [97, 593] width 179 height 45
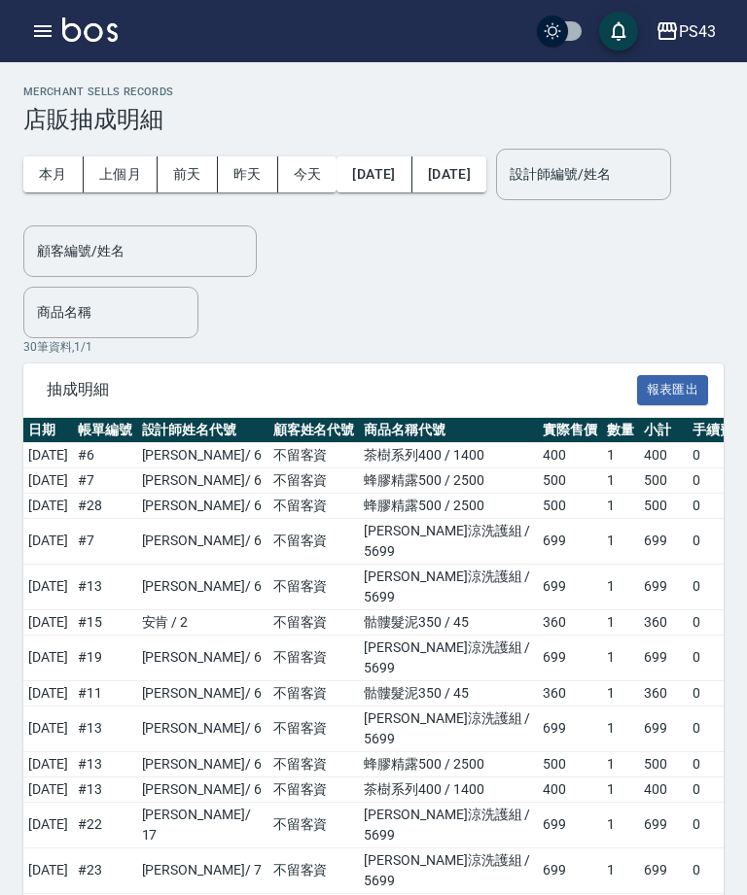
click at [496, 200] on div "設計師編號/姓名 設計師編號/姓名" at bounding box center [583, 175] width 175 height 52
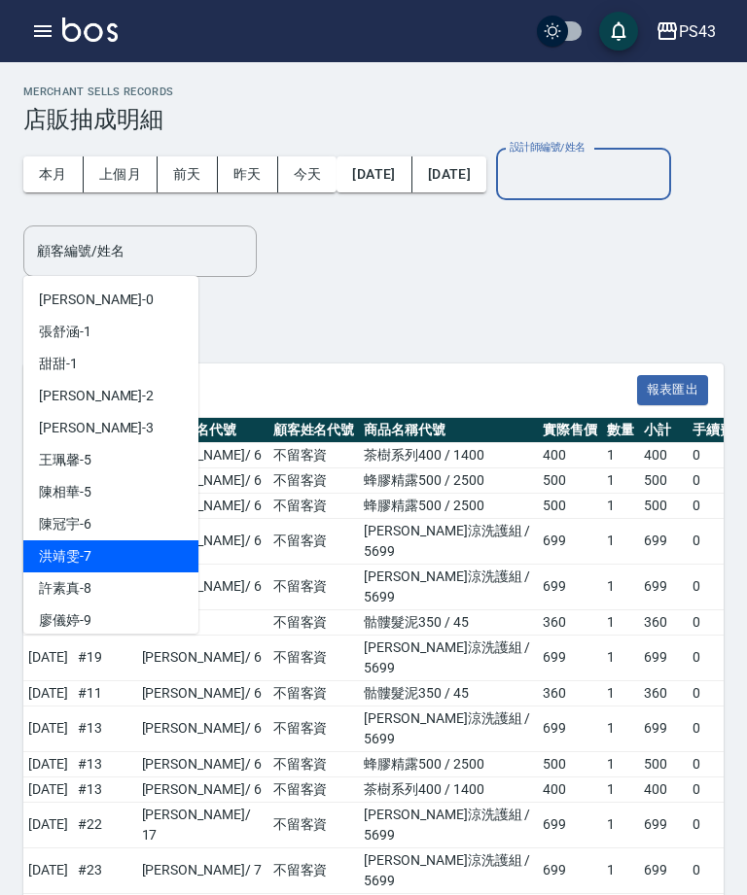
click at [53, 558] on span "[PERSON_NAME]-7" at bounding box center [65, 556] width 52 height 20
type input "[PERSON_NAME]-7"
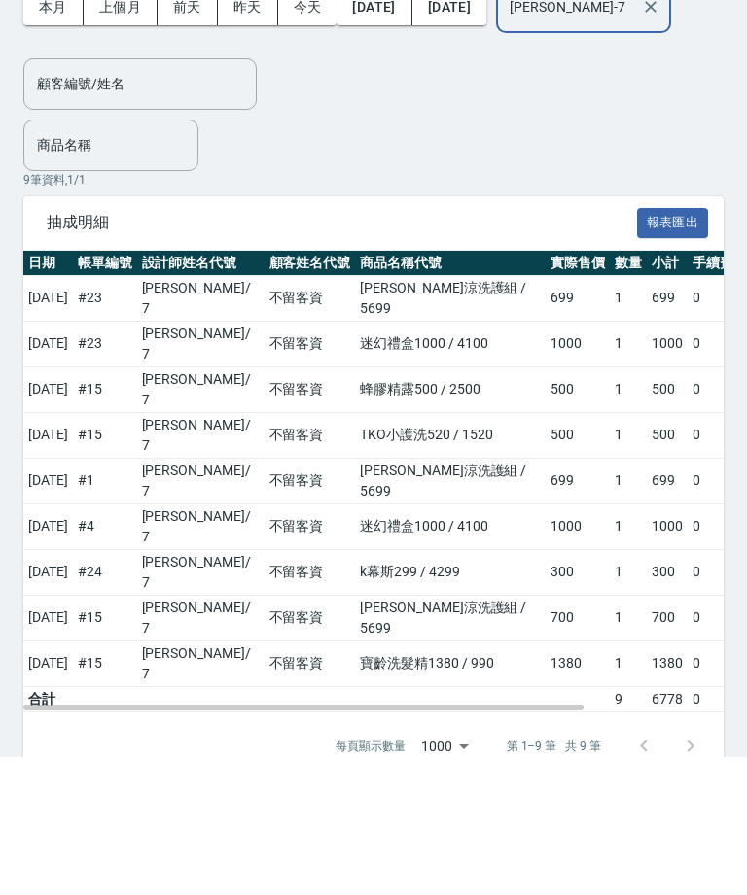
click at [641, 136] on icon "Clear" at bounding box center [650, 145] width 19 height 19
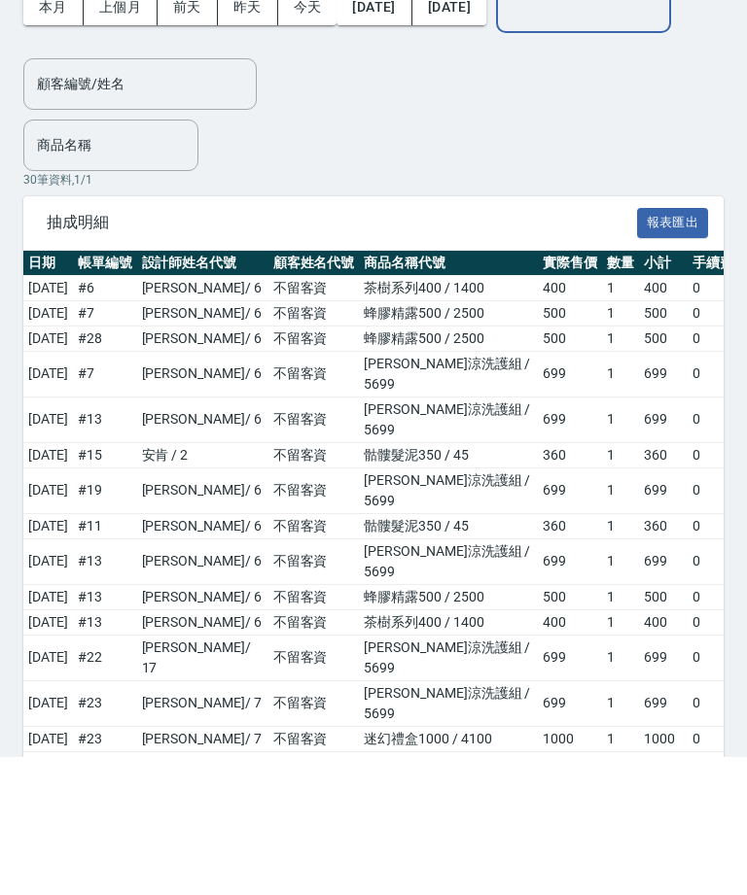
click at [505, 129] on input "設計師編號/姓名" at bounding box center [583, 146] width 157 height 34
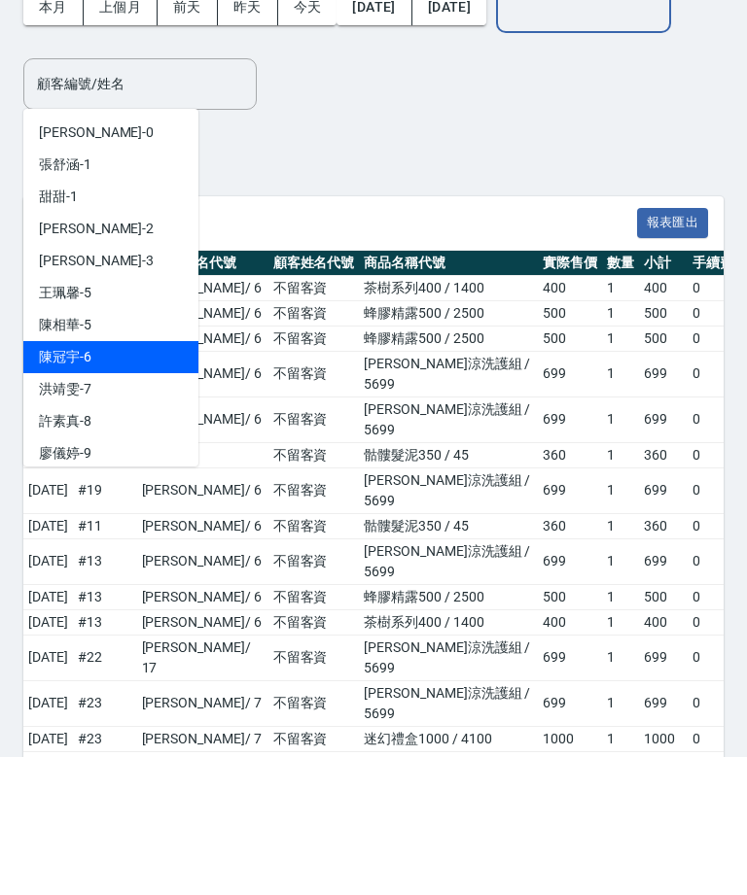
click at [54, 486] on span "[PERSON_NAME]-6" at bounding box center [65, 496] width 52 height 20
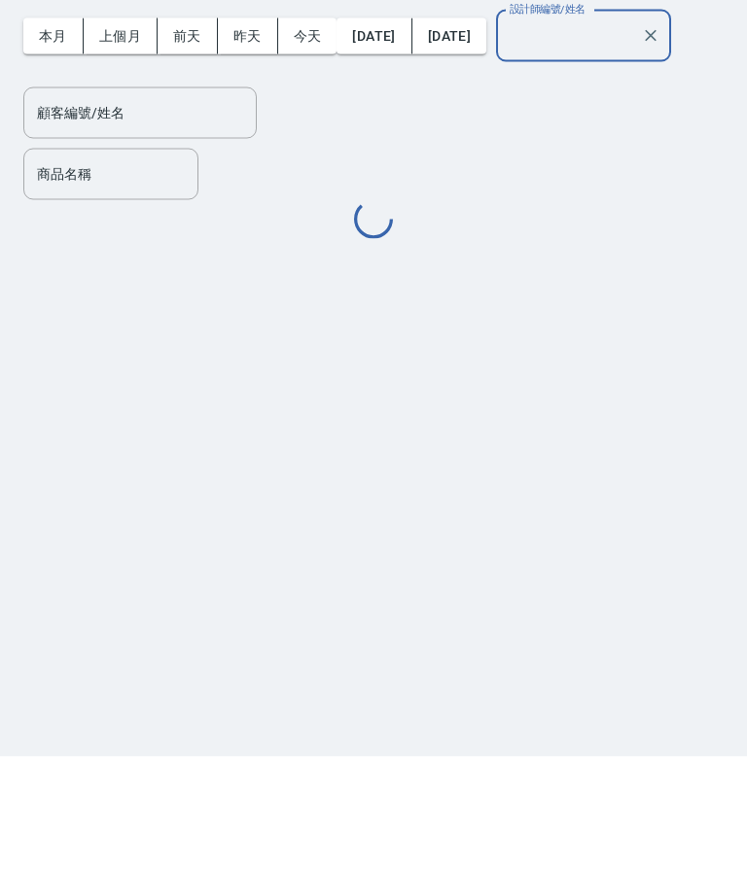
type input "[PERSON_NAME]-6"
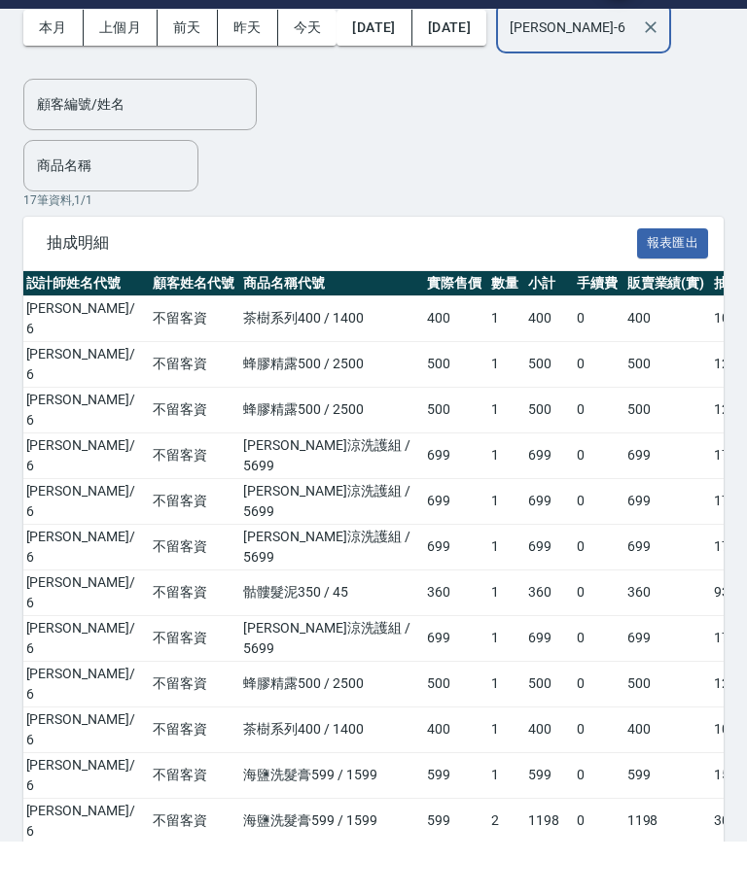
scroll to position [0, 175]
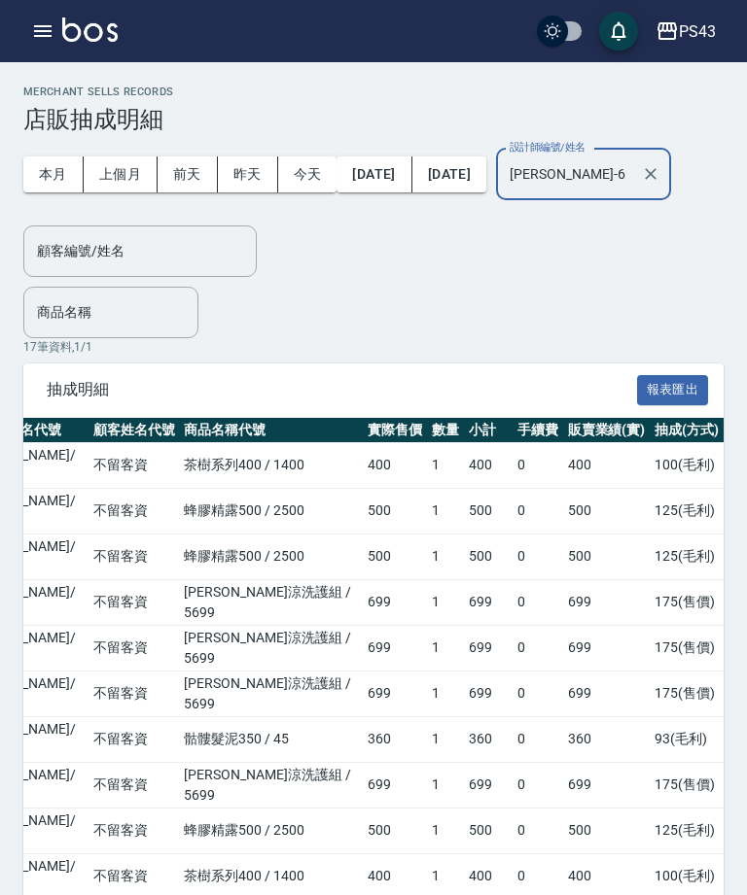
click at [41, 38] on icon "button" at bounding box center [42, 30] width 23 height 23
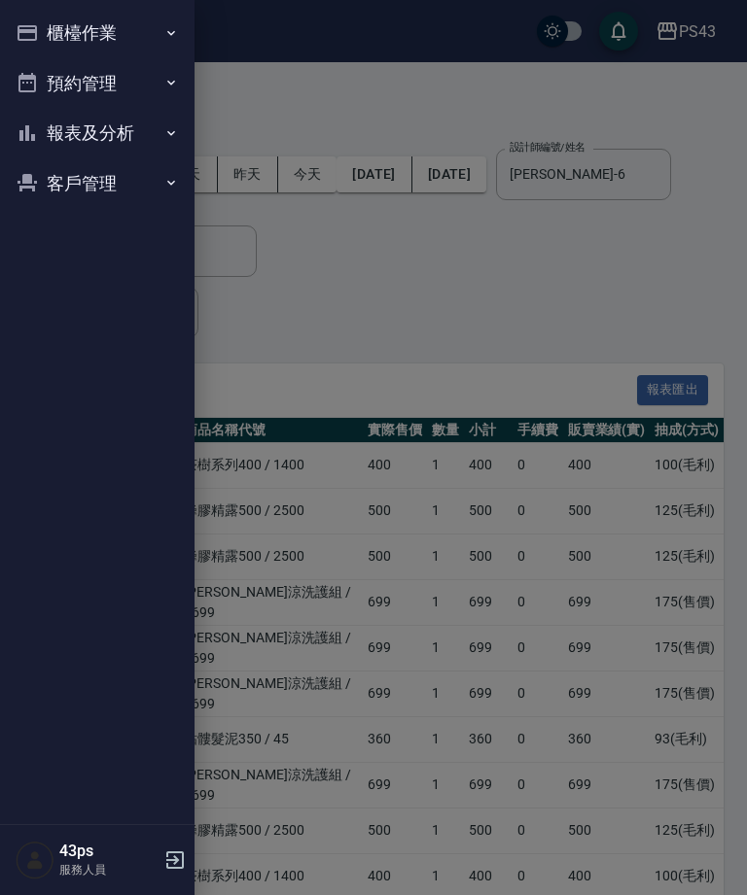
click at [52, 134] on button "報表及分析" at bounding box center [97, 133] width 179 height 51
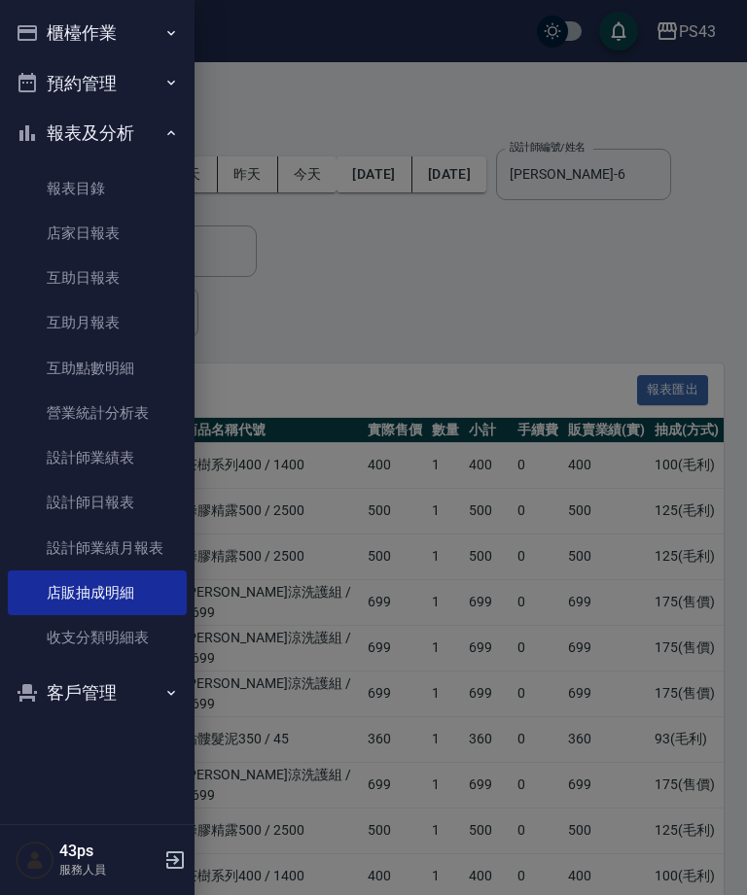
click at [78, 494] on link "設計師日報表" at bounding box center [97, 502] width 179 height 45
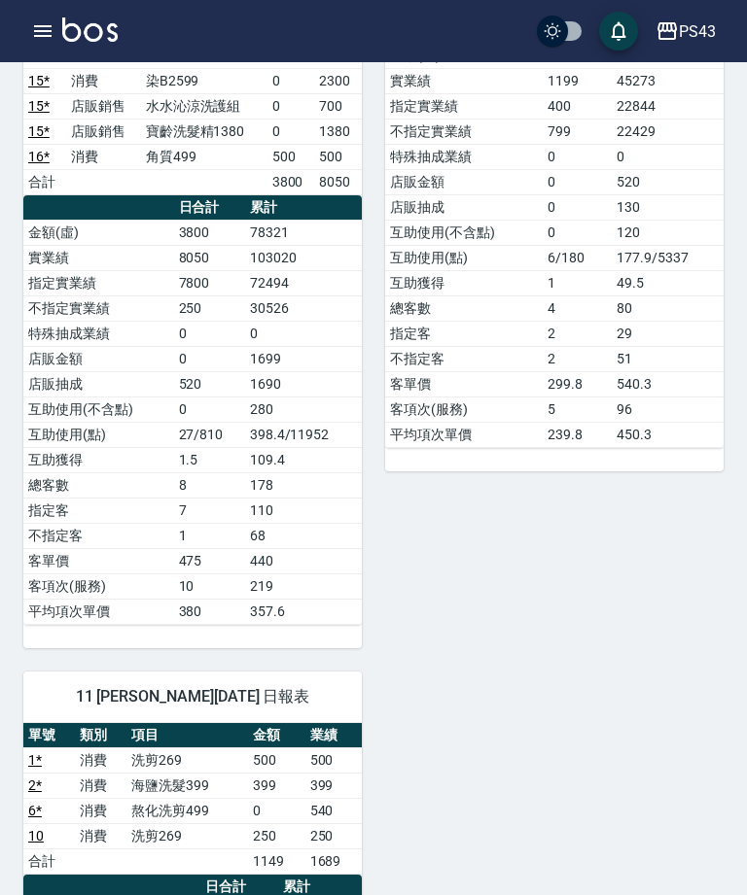
scroll to position [425, 0]
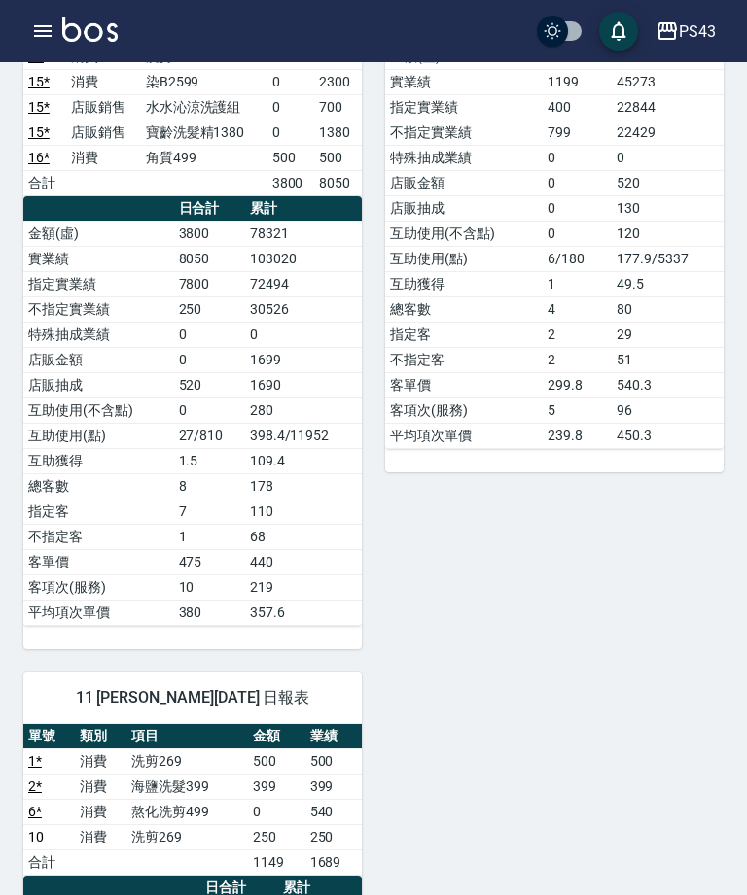
click at [25, 28] on button "button" at bounding box center [42, 31] width 39 height 39
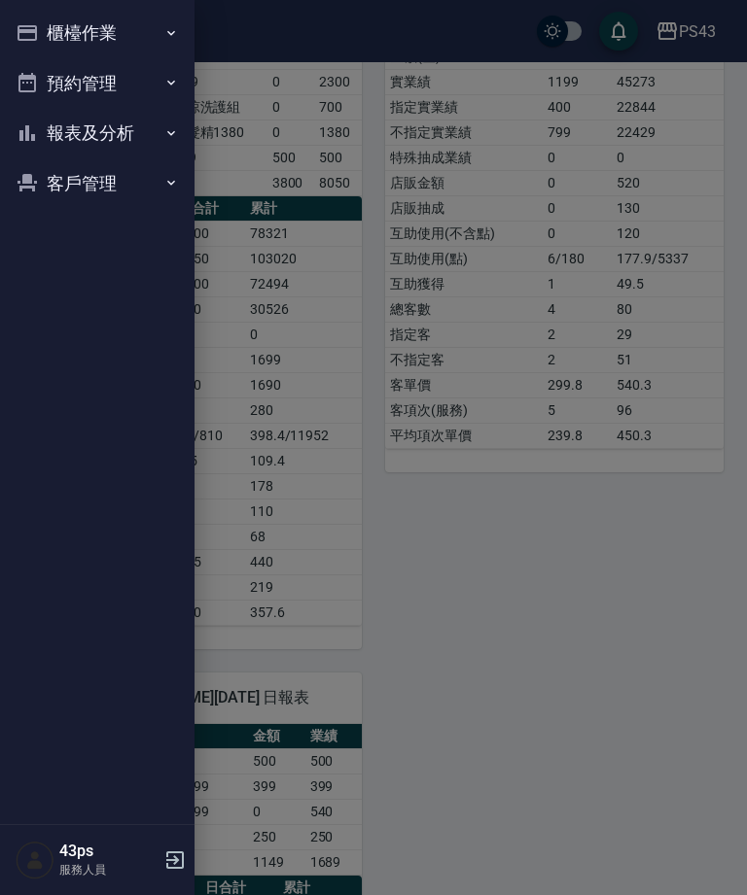
click at [116, 132] on button "報表及分析" at bounding box center [97, 133] width 179 height 51
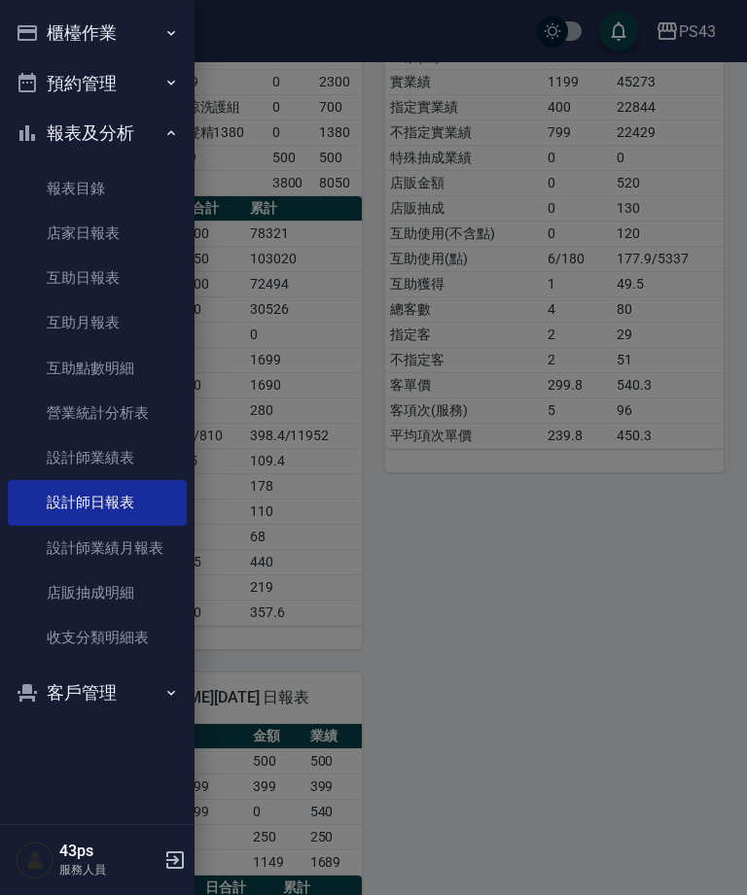
click at [122, 281] on link "互助日報表" at bounding box center [97, 278] width 179 height 45
